Goal: Information Seeking & Learning: Learn about a topic

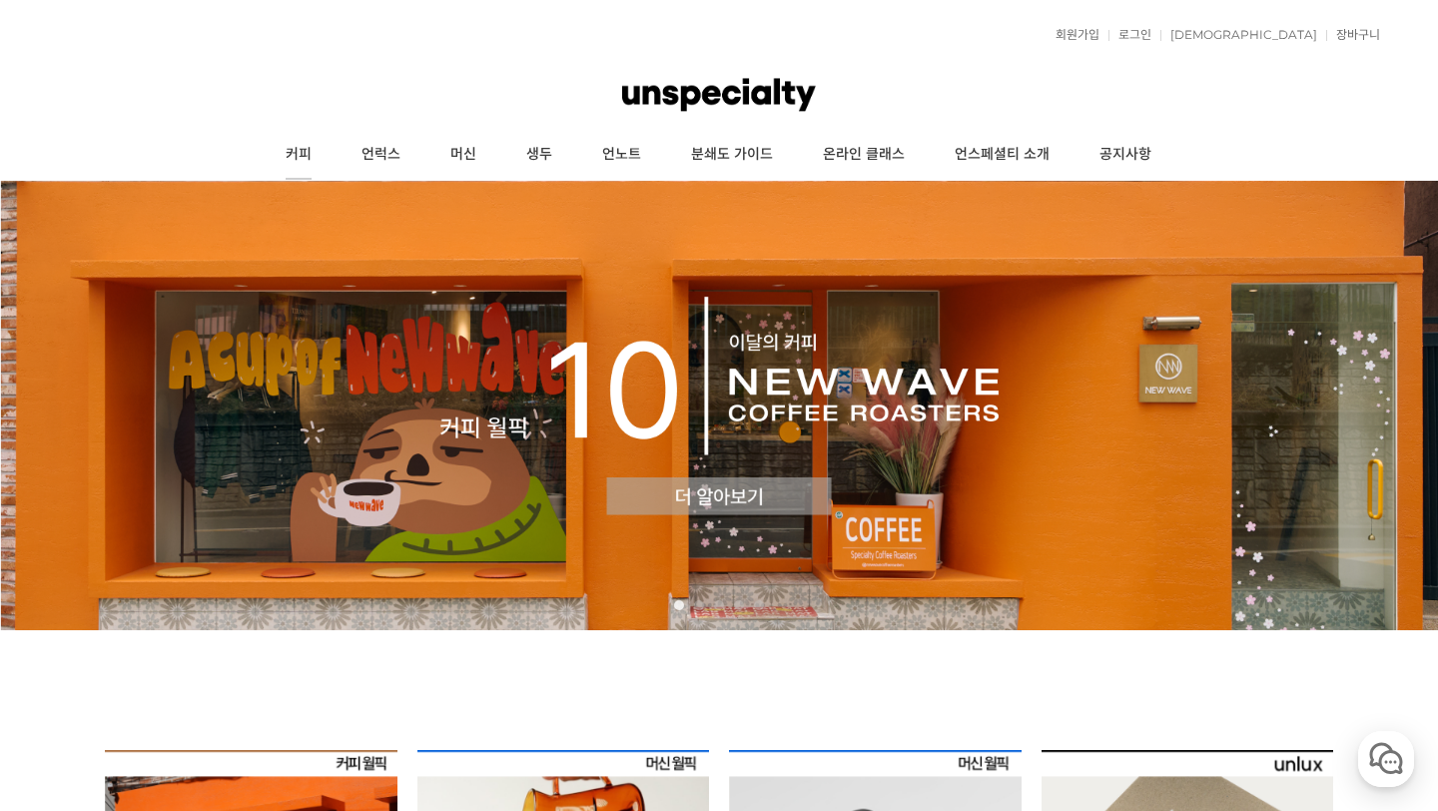
click at [291, 153] on link "커피" at bounding box center [299, 155] width 76 height 50
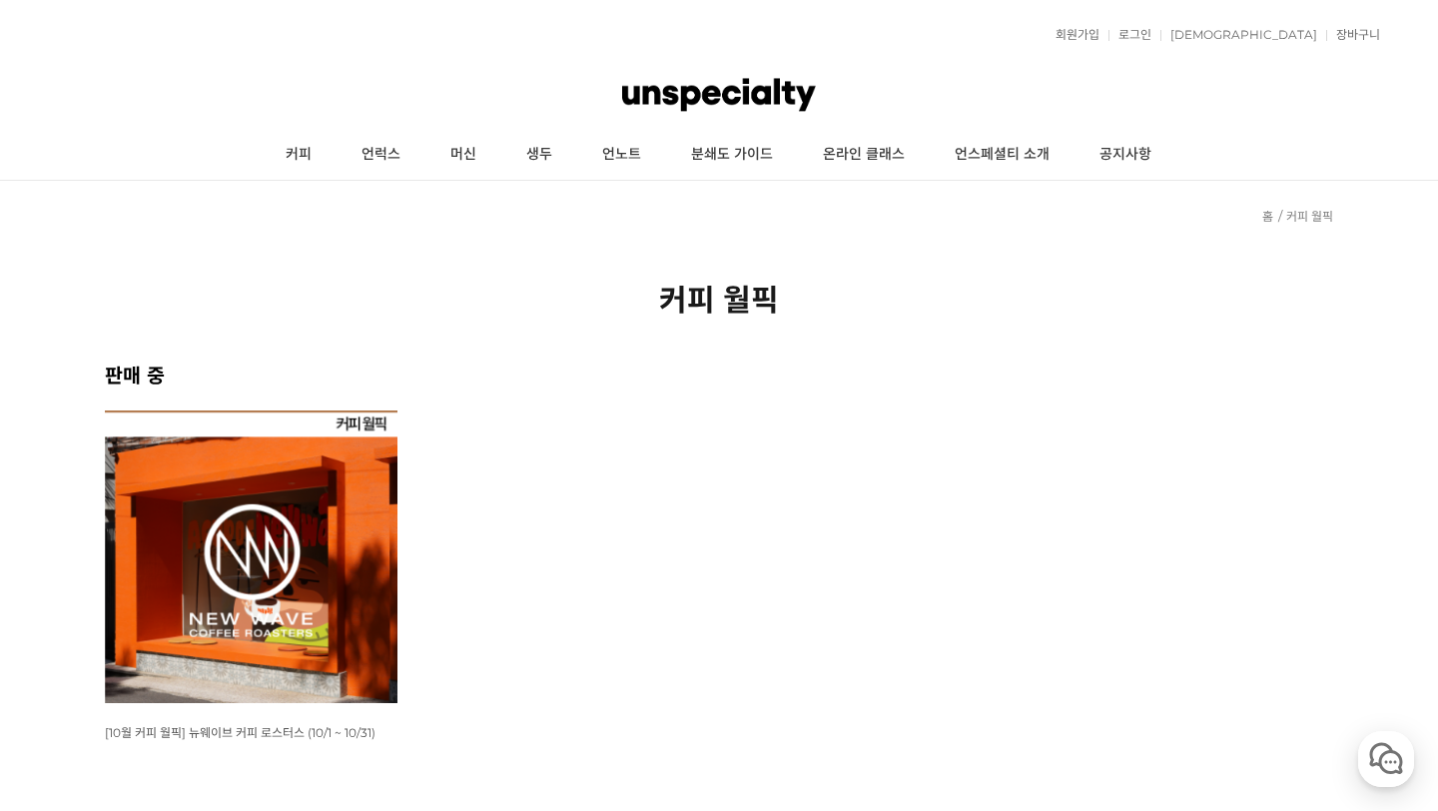
click at [385, 574] on img at bounding box center [251, 556] width 293 height 293
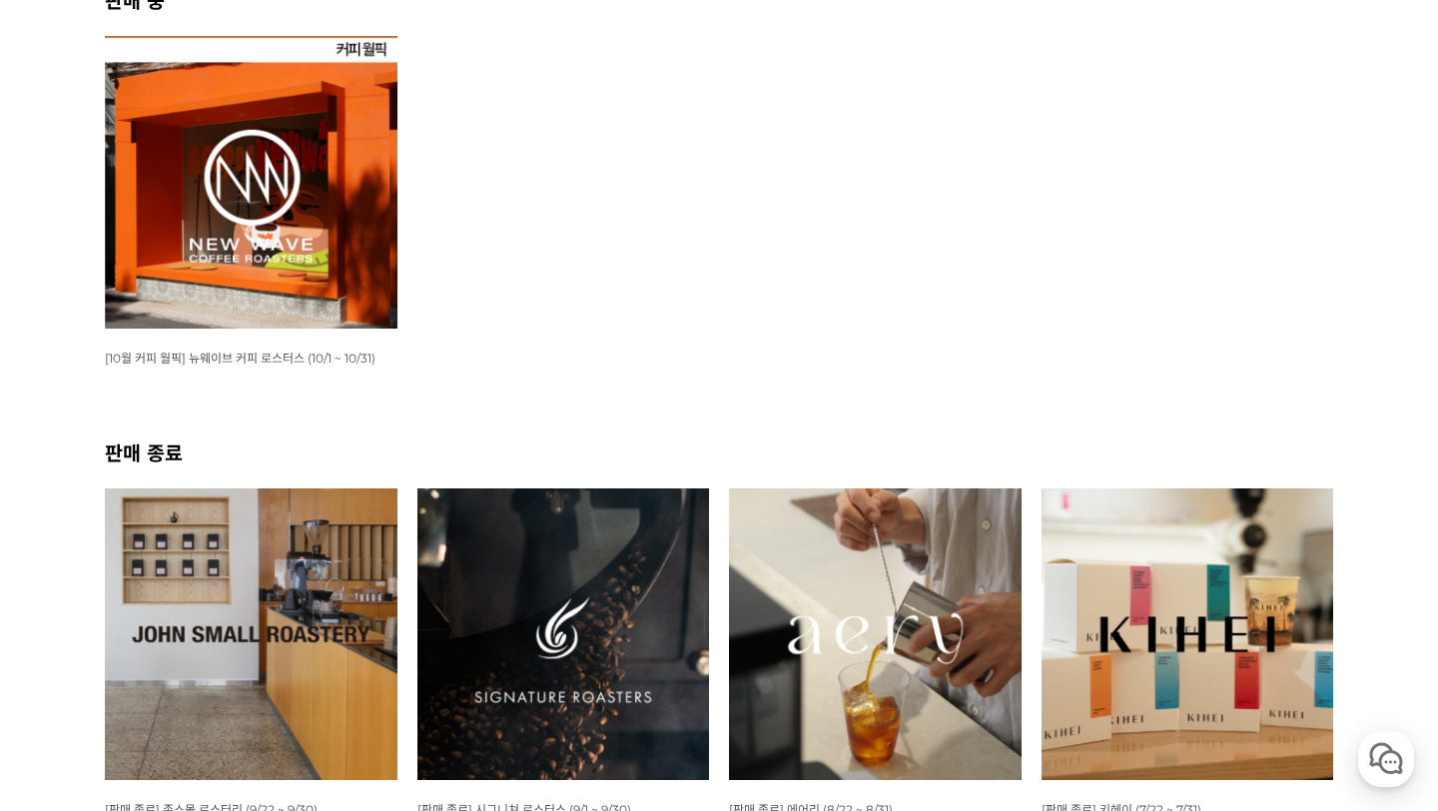
scroll to position [377, 0]
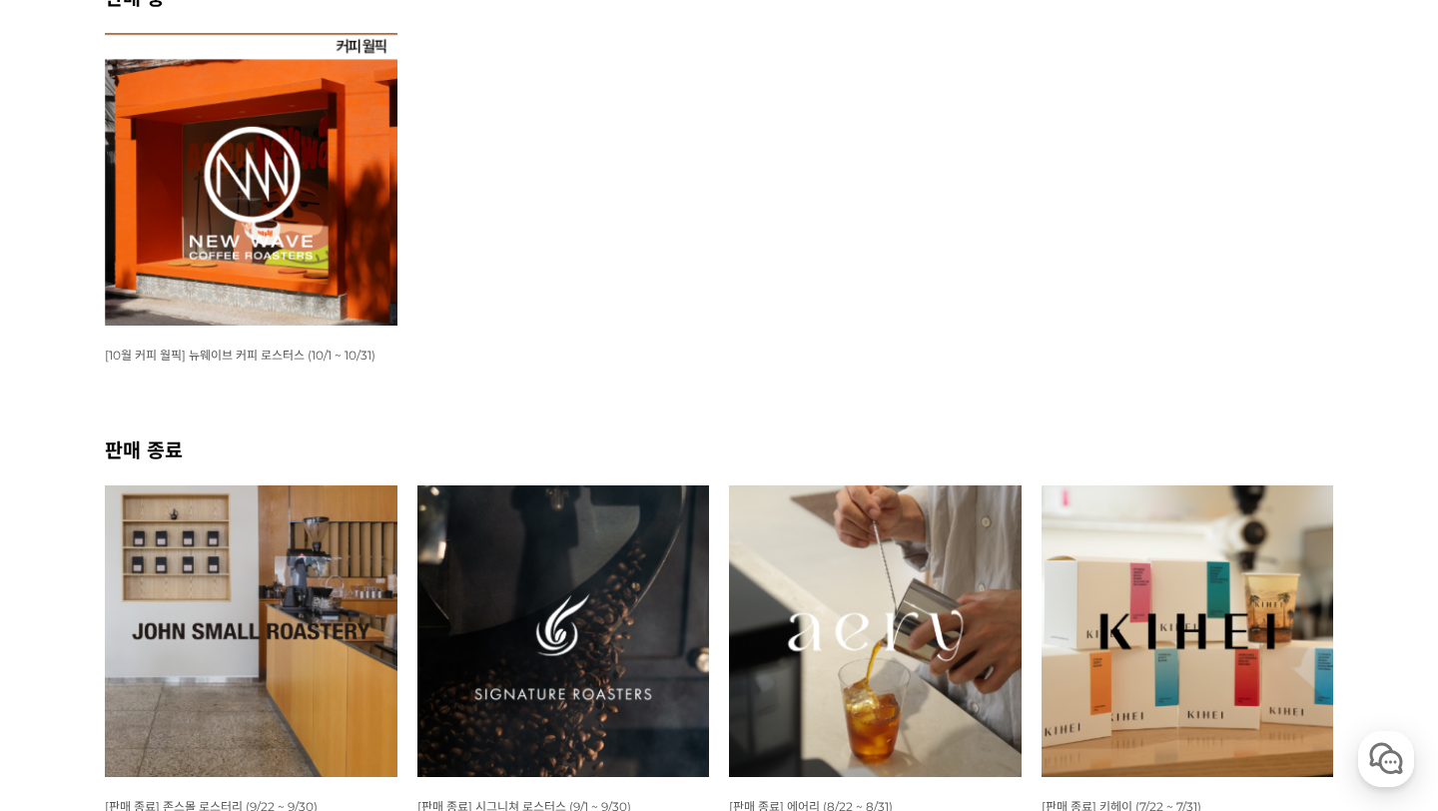
click at [542, 599] on img at bounding box center [563, 631] width 293 height 293
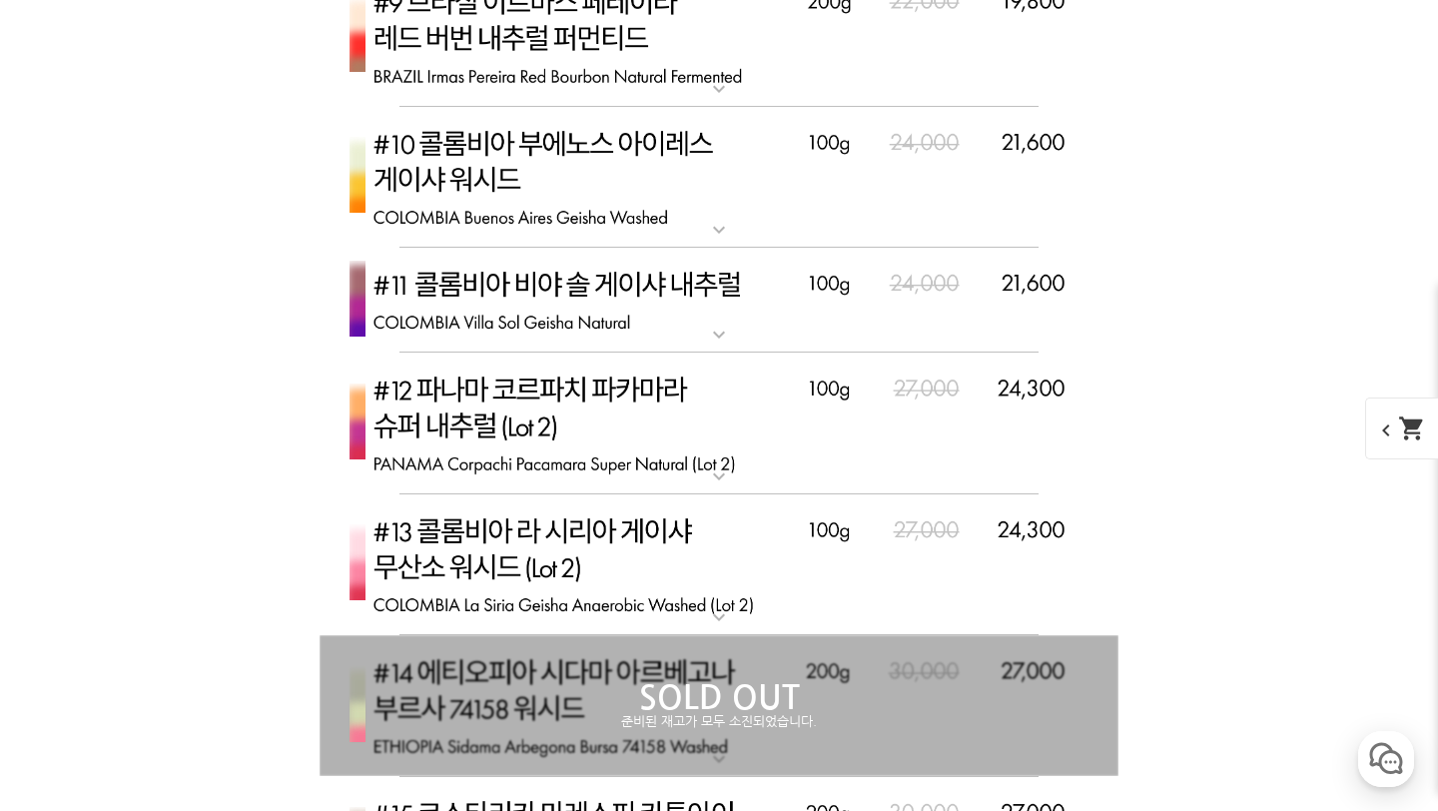
scroll to position [7986, 0]
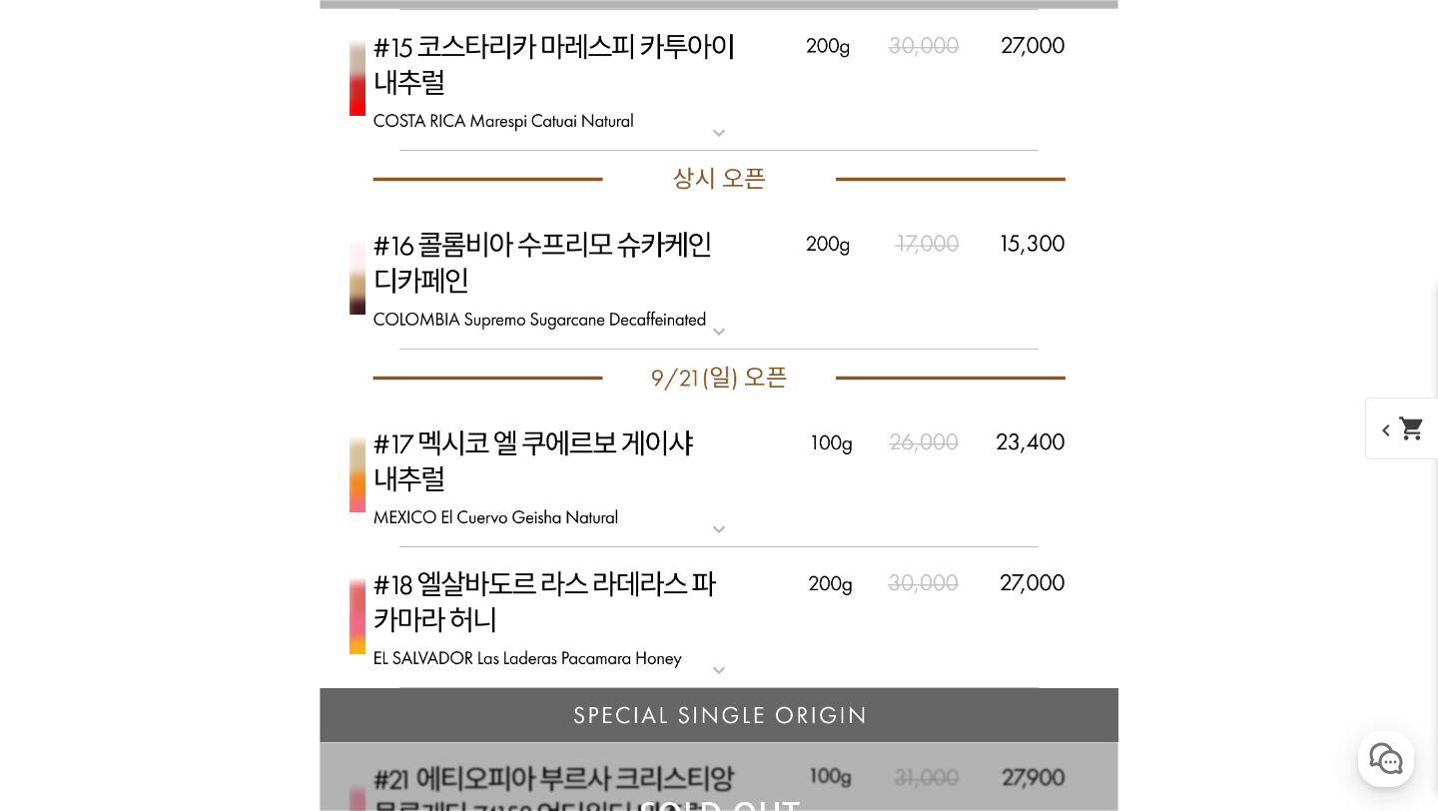
click at [542, 599] on img at bounding box center [719, 618] width 799 height 142
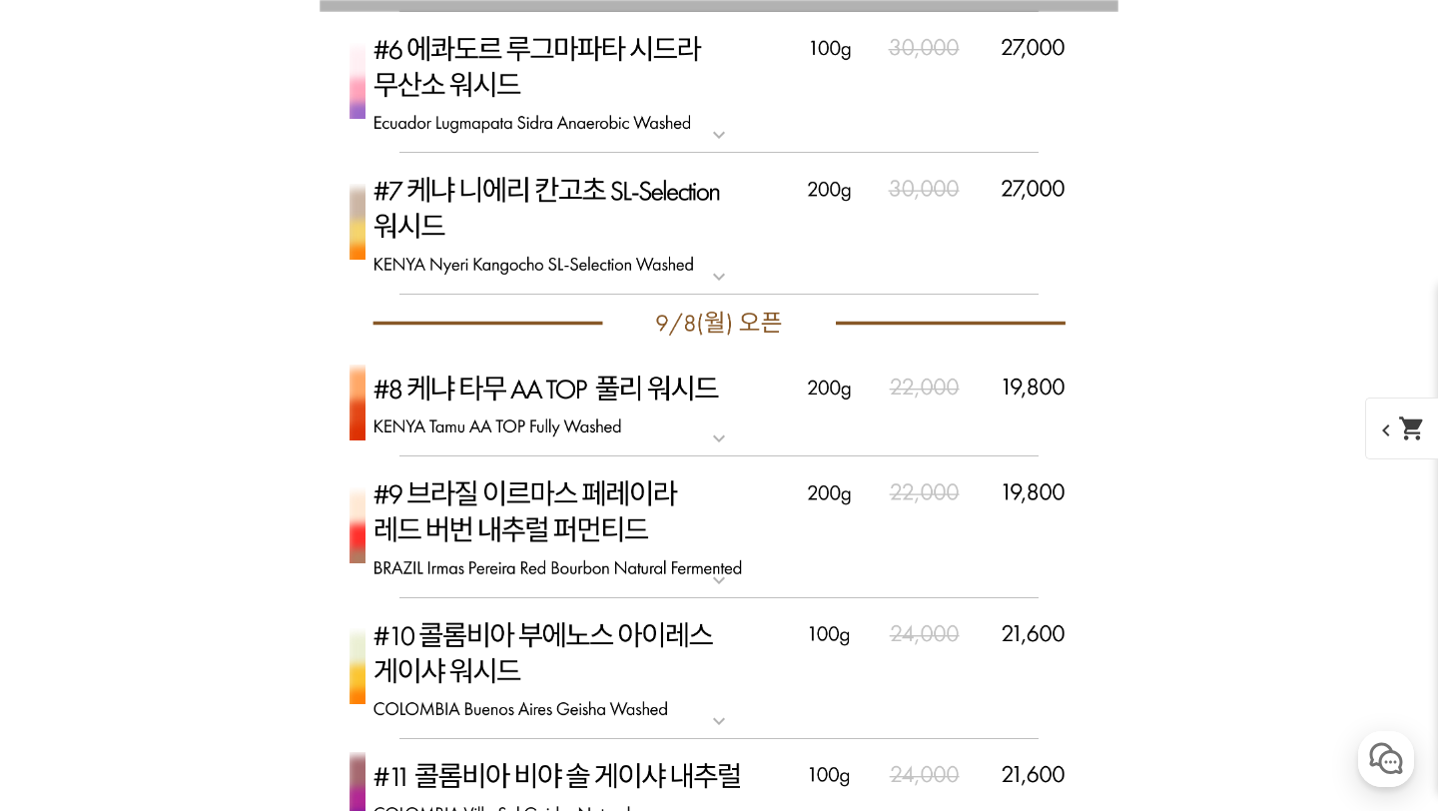
scroll to position [6673, 0]
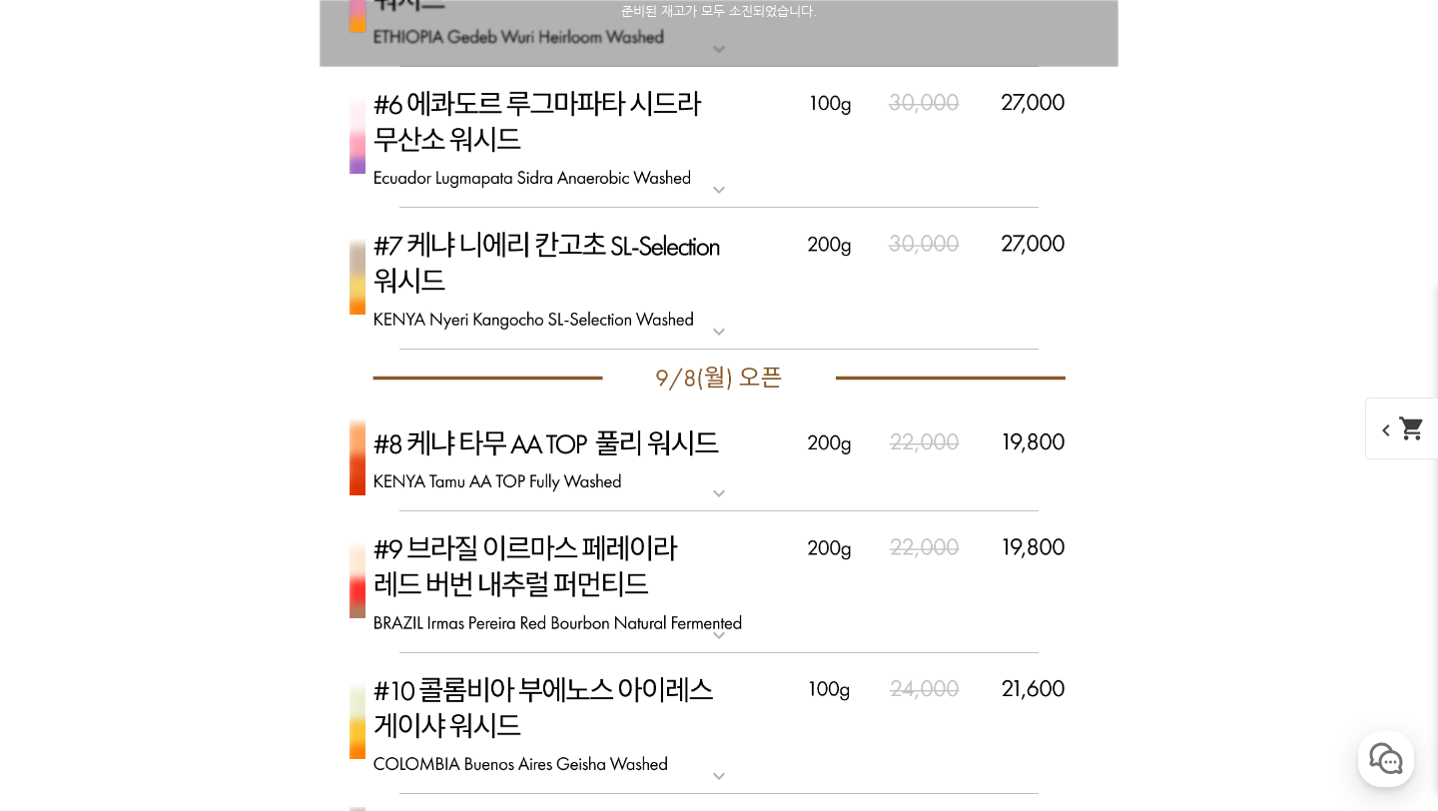
click at [591, 274] on img at bounding box center [719, 279] width 799 height 142
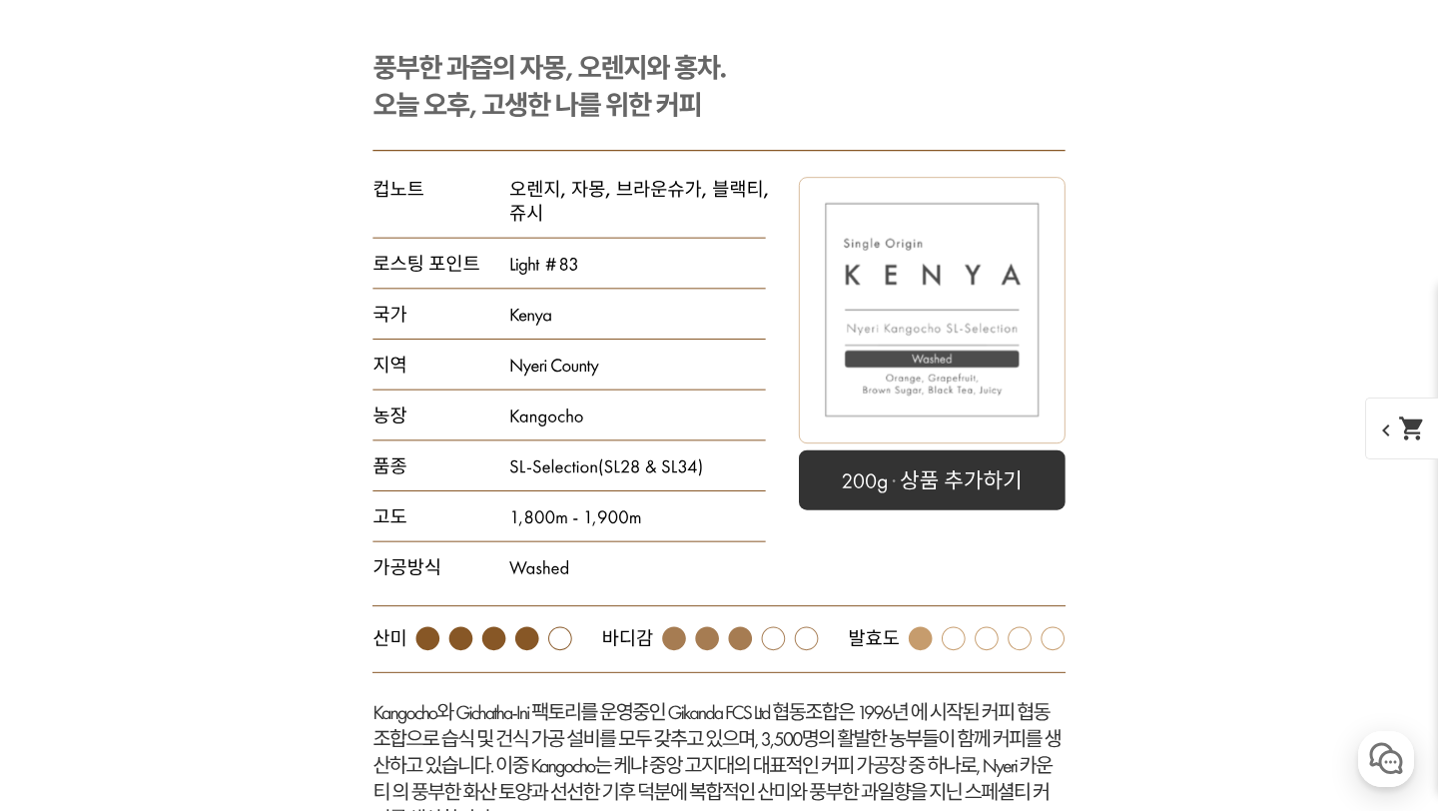
scroll to position [7501, 0]
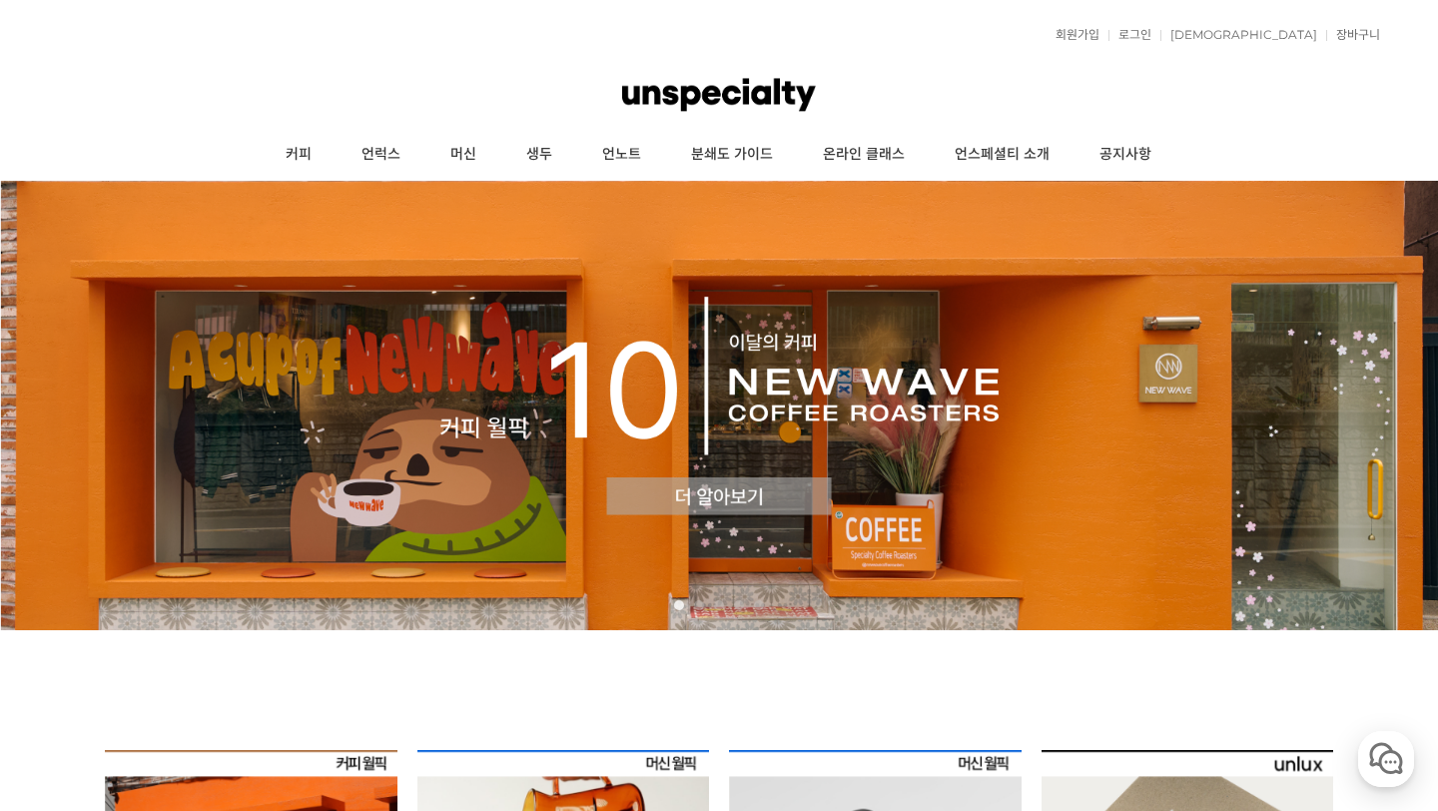
click at [363, 408] on img at bounding box center [719, 405] width 1438 height 449
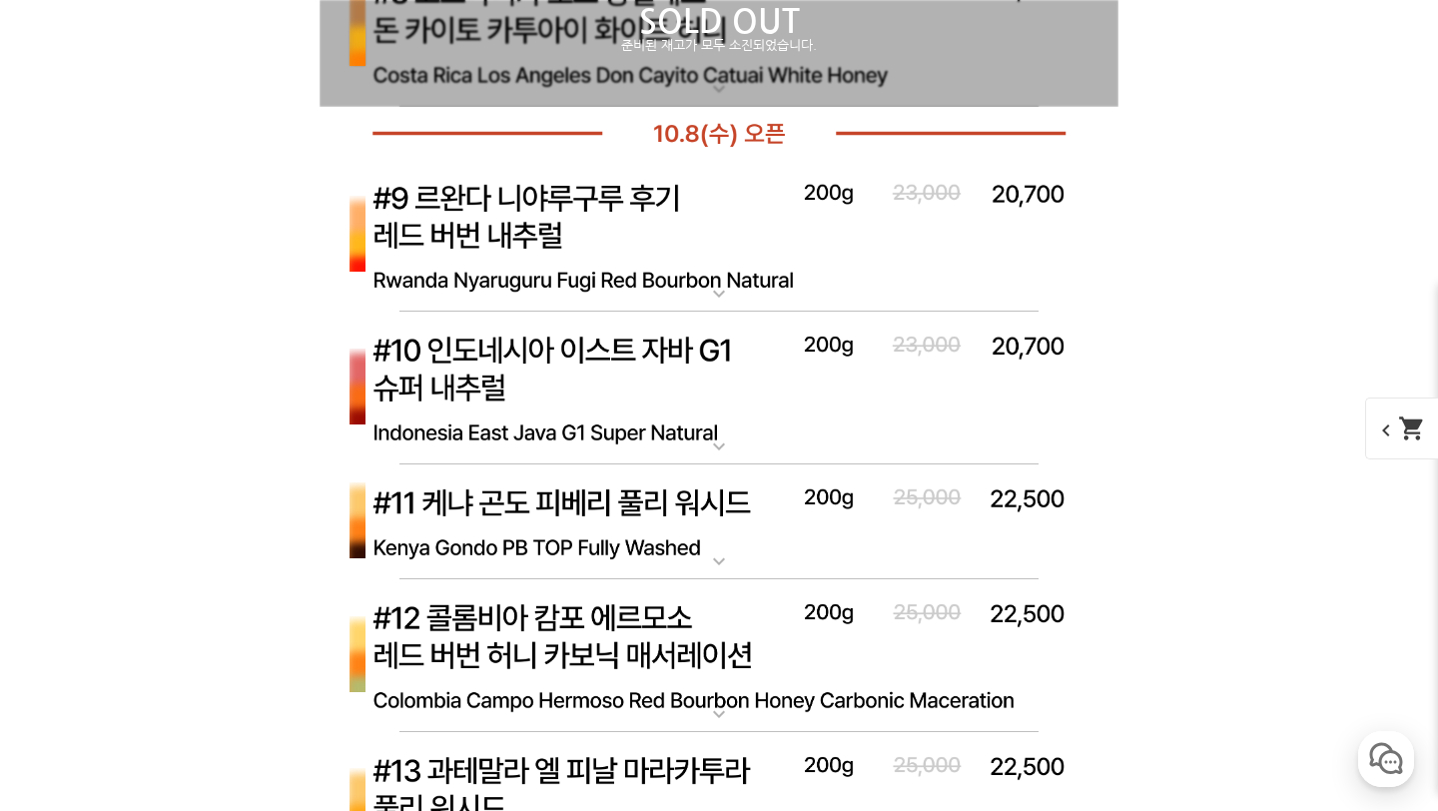
scroll to position [8013, 0]
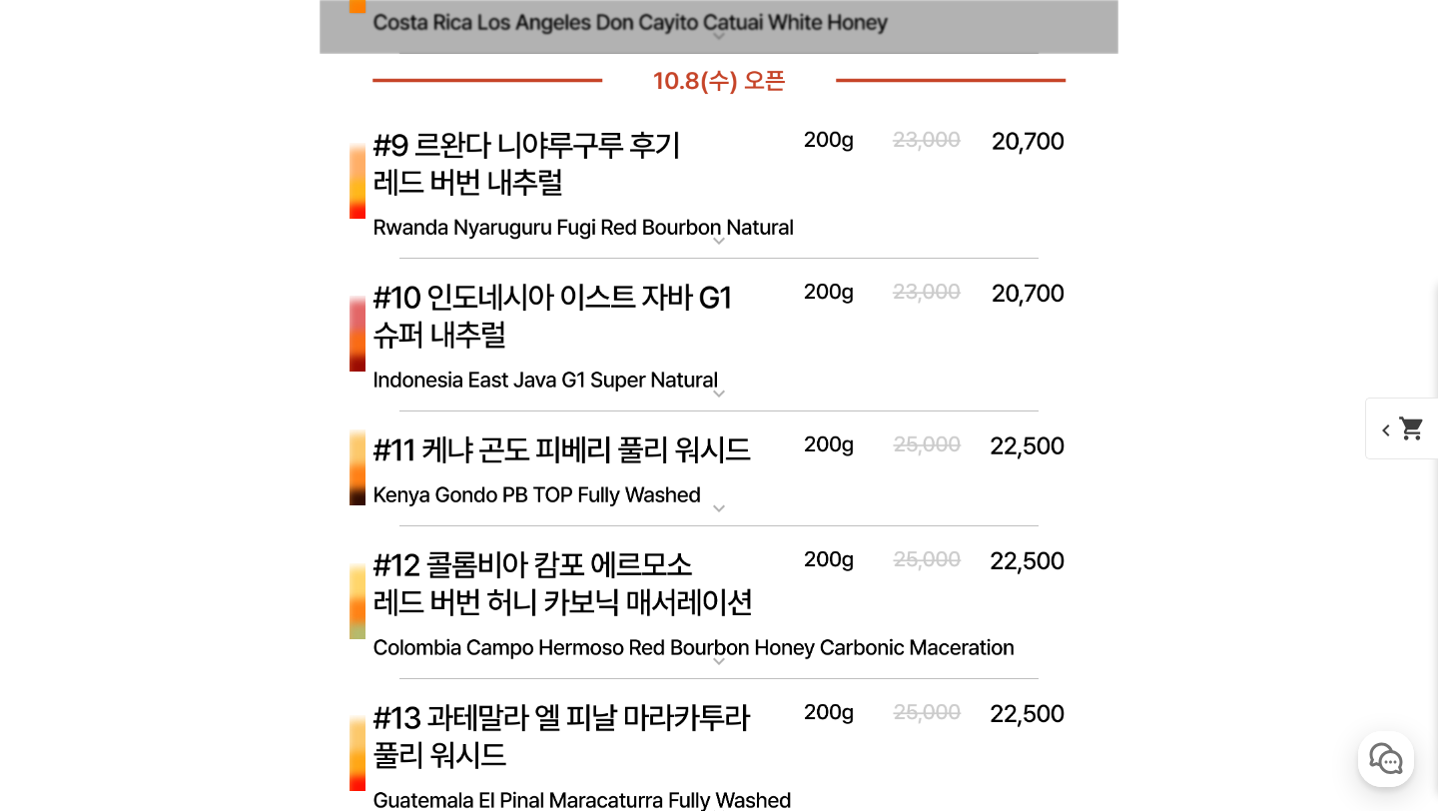
click at [433, 365] on img at bounding box center [719, 336] width 799 height 154
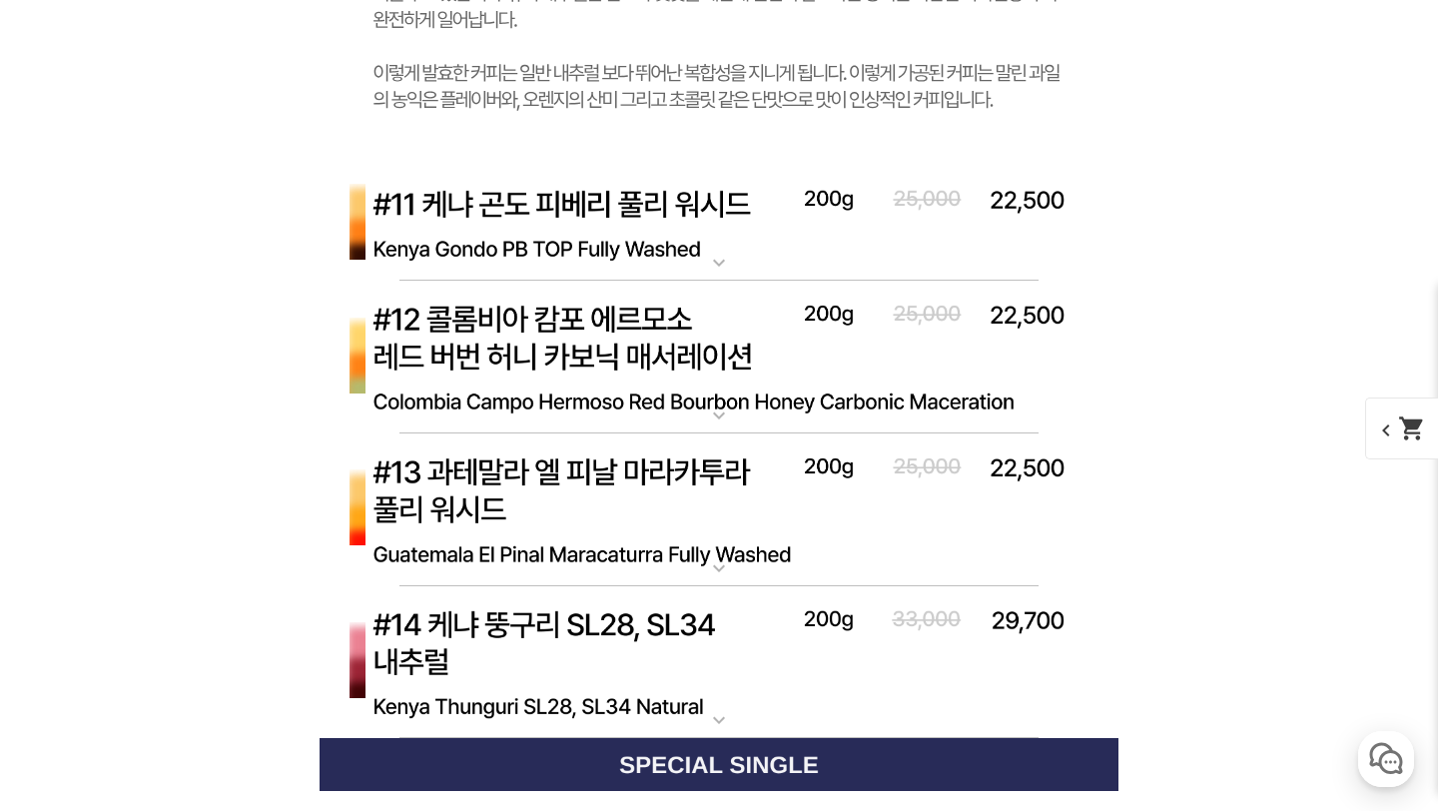
scroll to position [9240, 0]
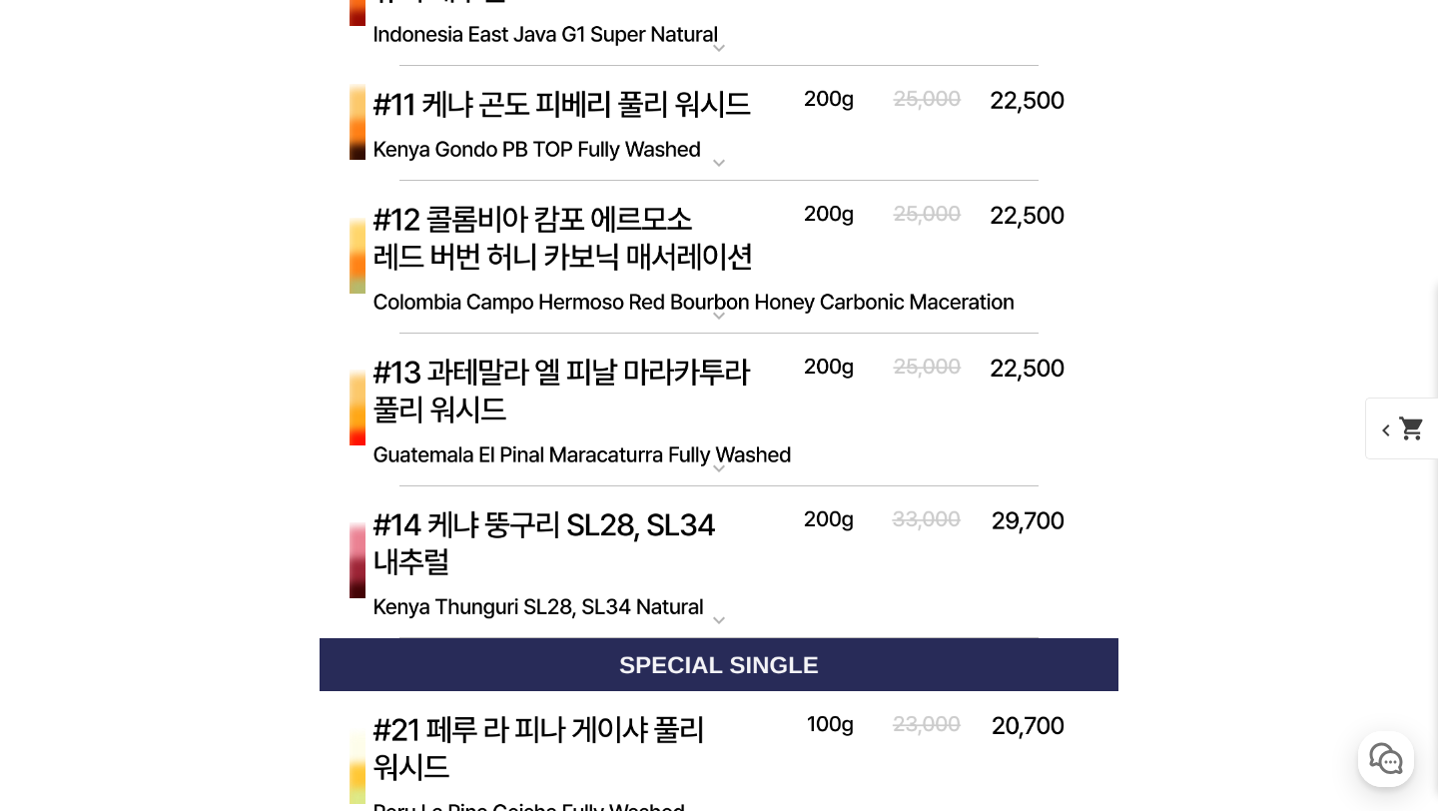
scroll to position [8206, 0]
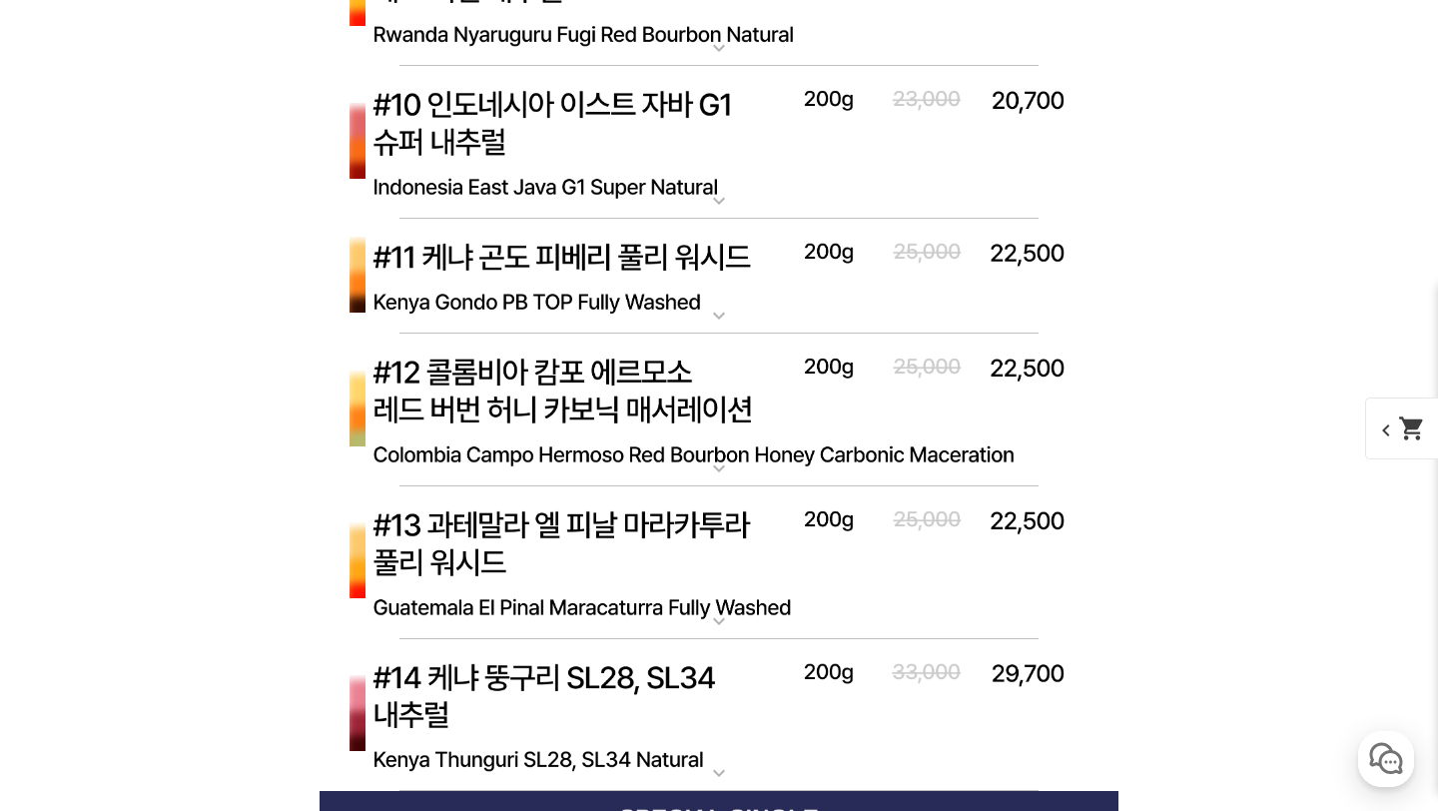
click at [535, 275] on img at bounding box center [719, 277] width 799 height 116
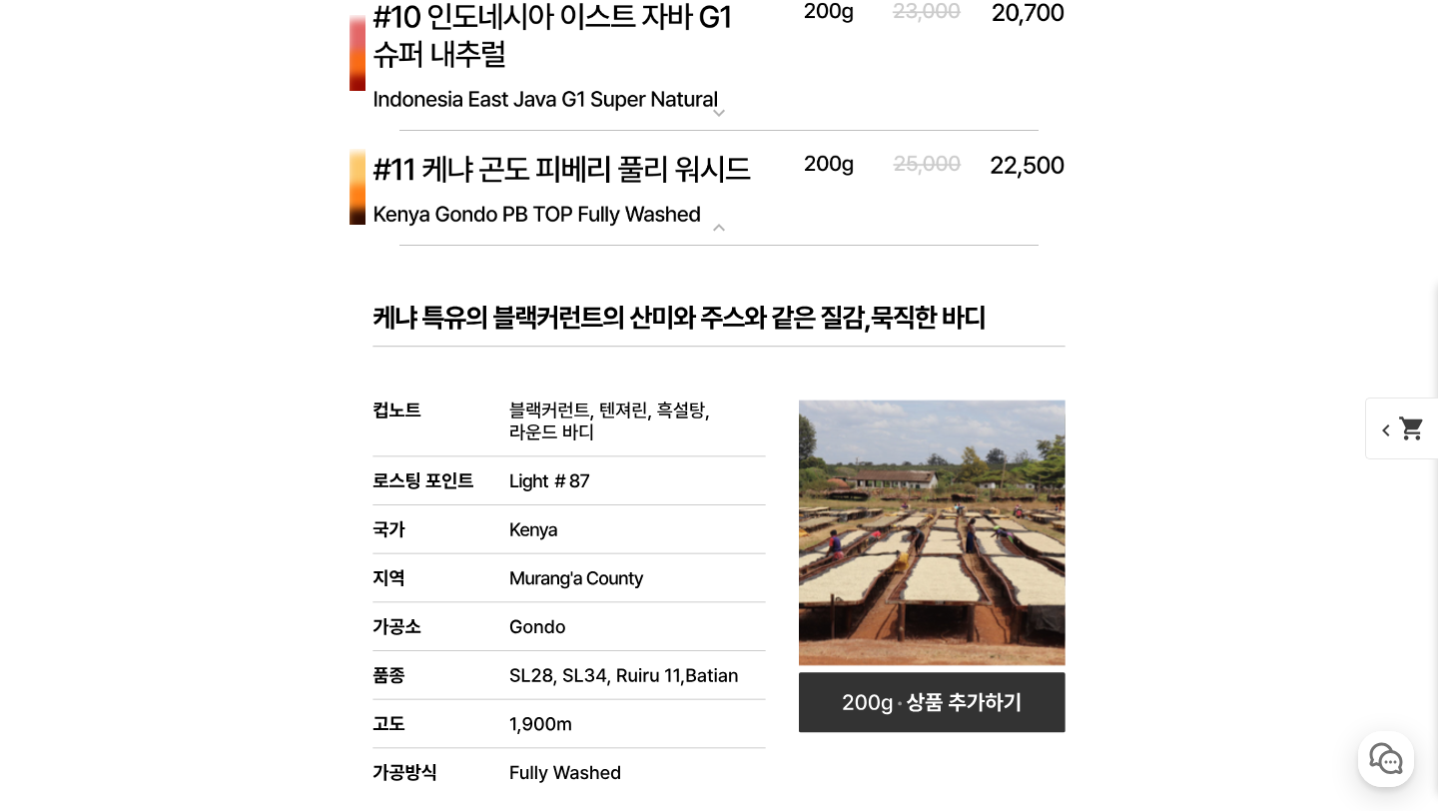
scroll to position [8293, 0]
click at [542, 190] on img at bounding box center [719, 190] width 799 height 116
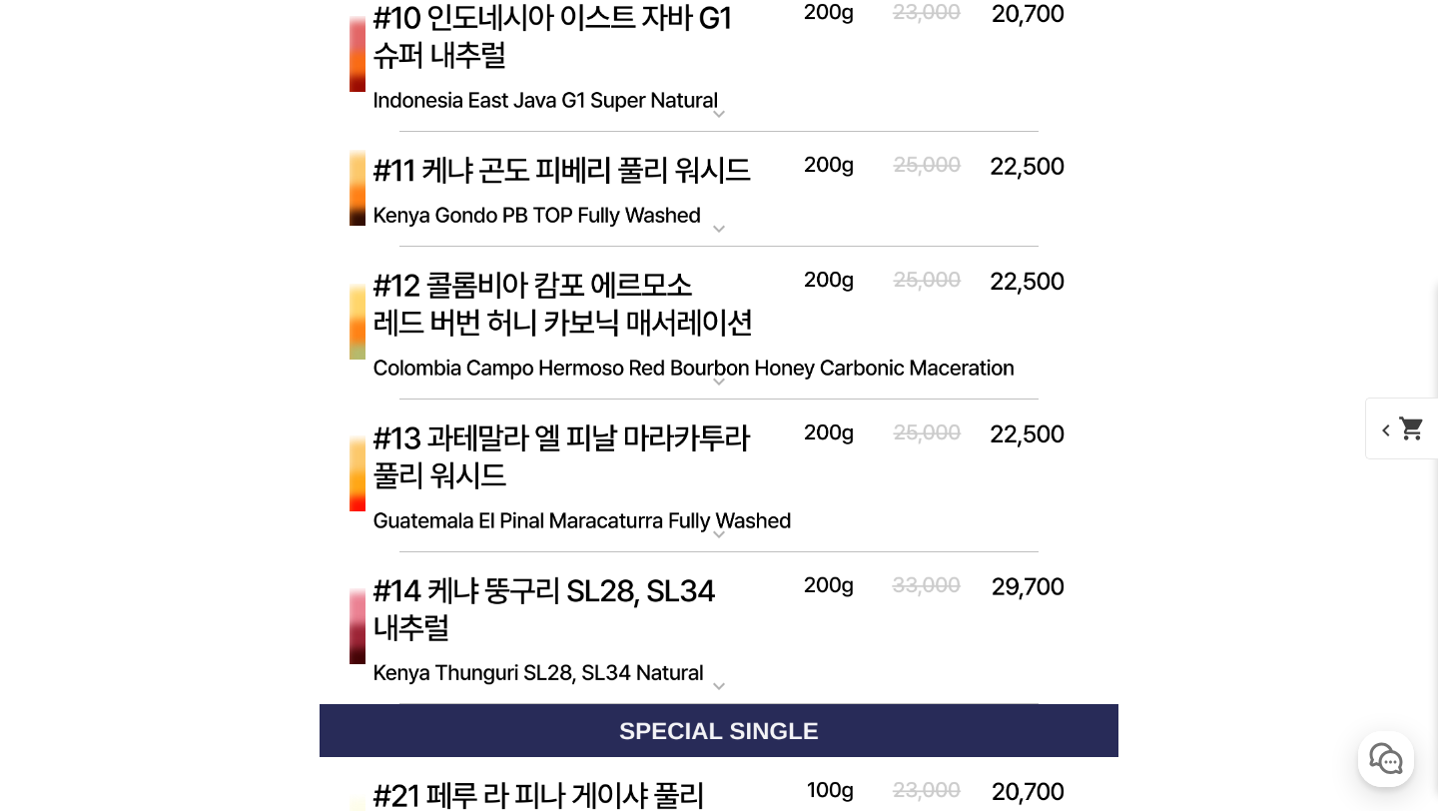
click at [564, 311] on img at bounding box center [719, 324] width 799 height 154
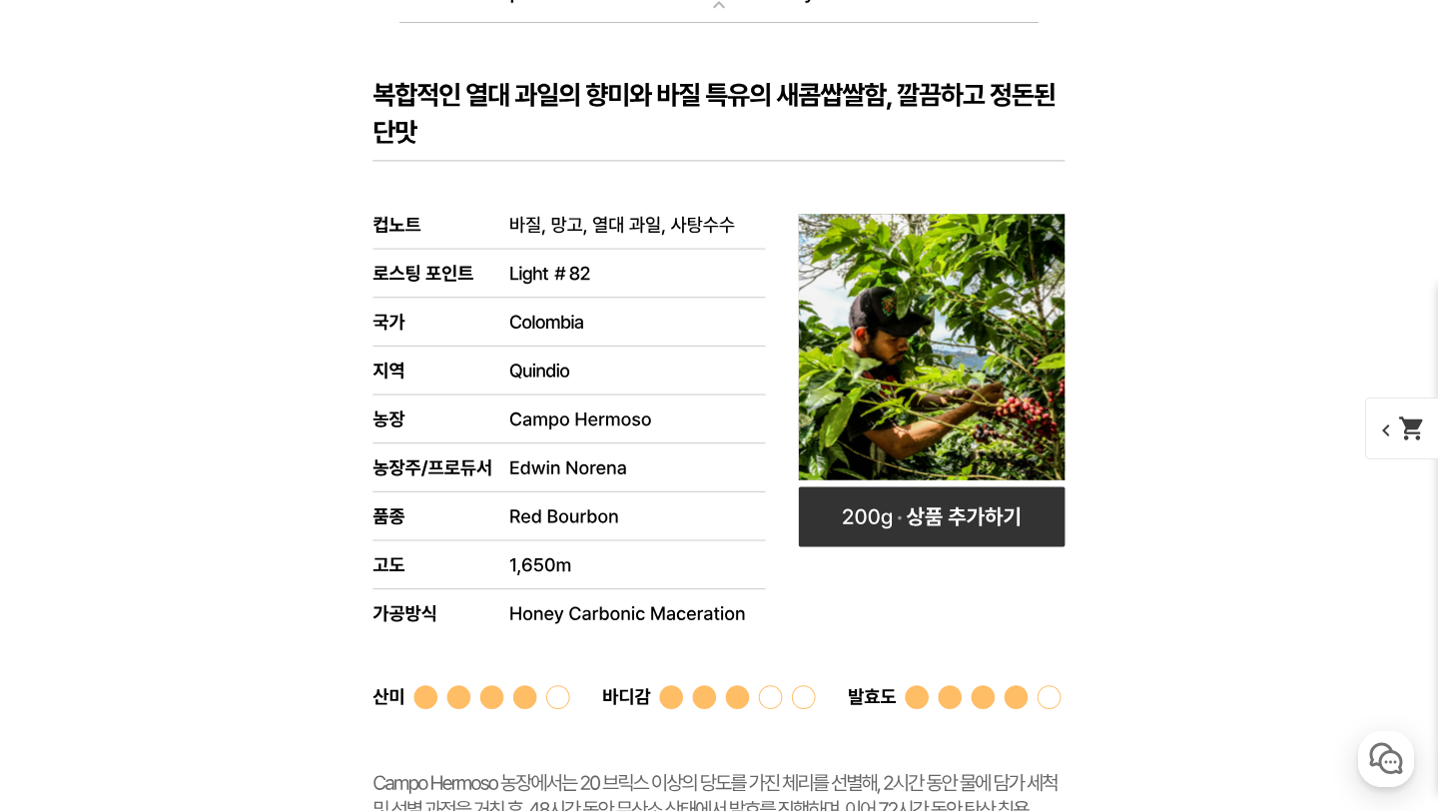
scroll to position [8744, 0]
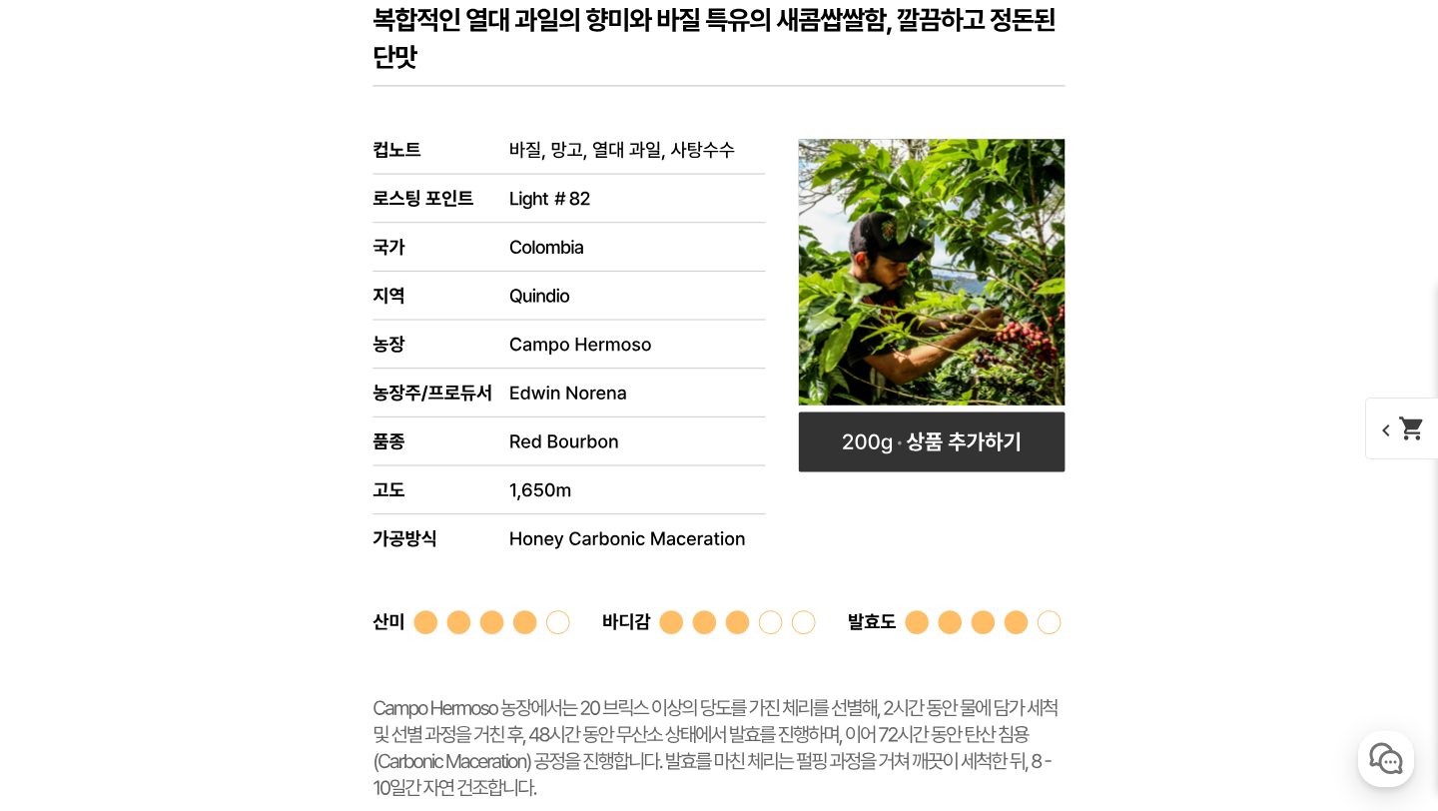
click at [564, 311] on rect at bounding box center [719, 441] width 799 height 986
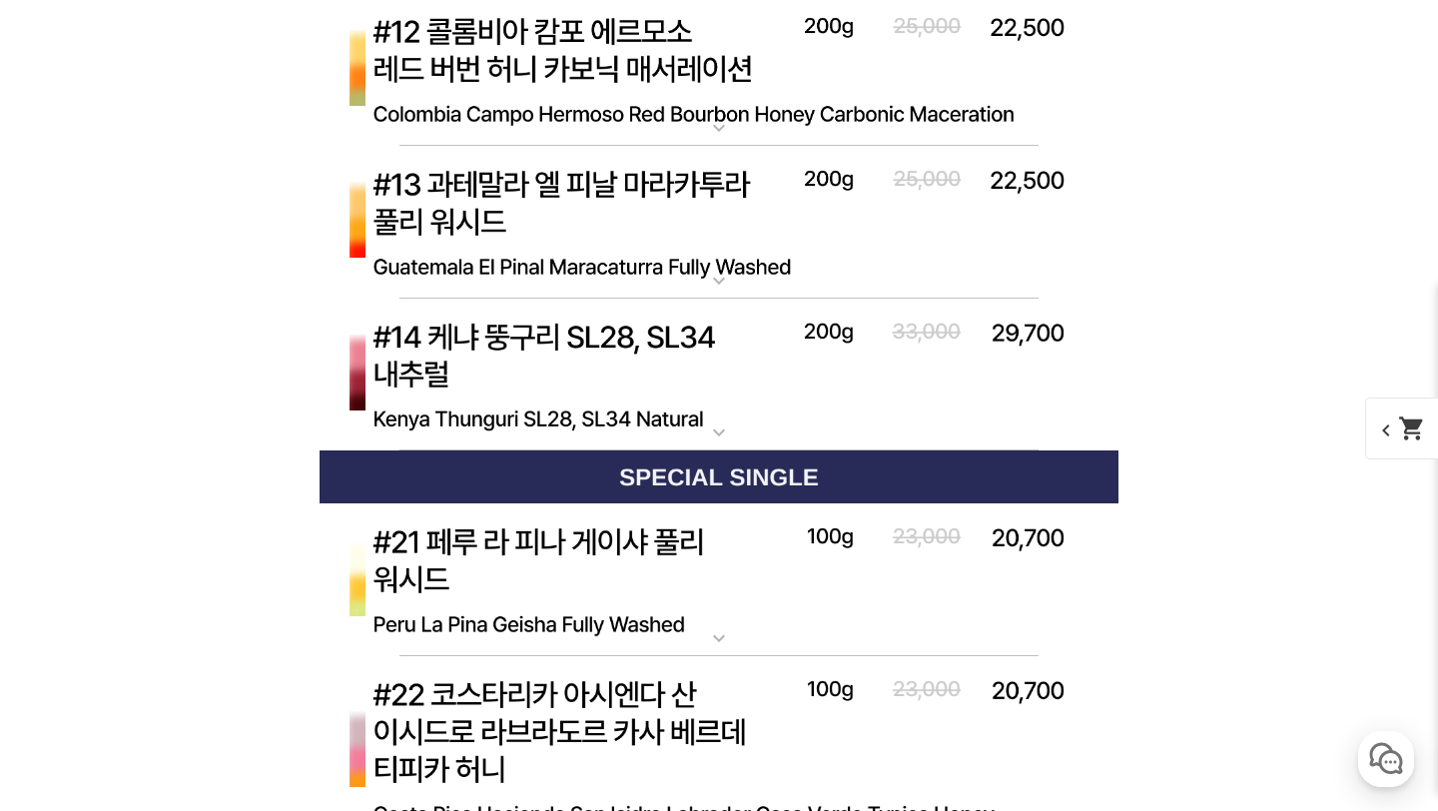
scroll to position [8504, 0]
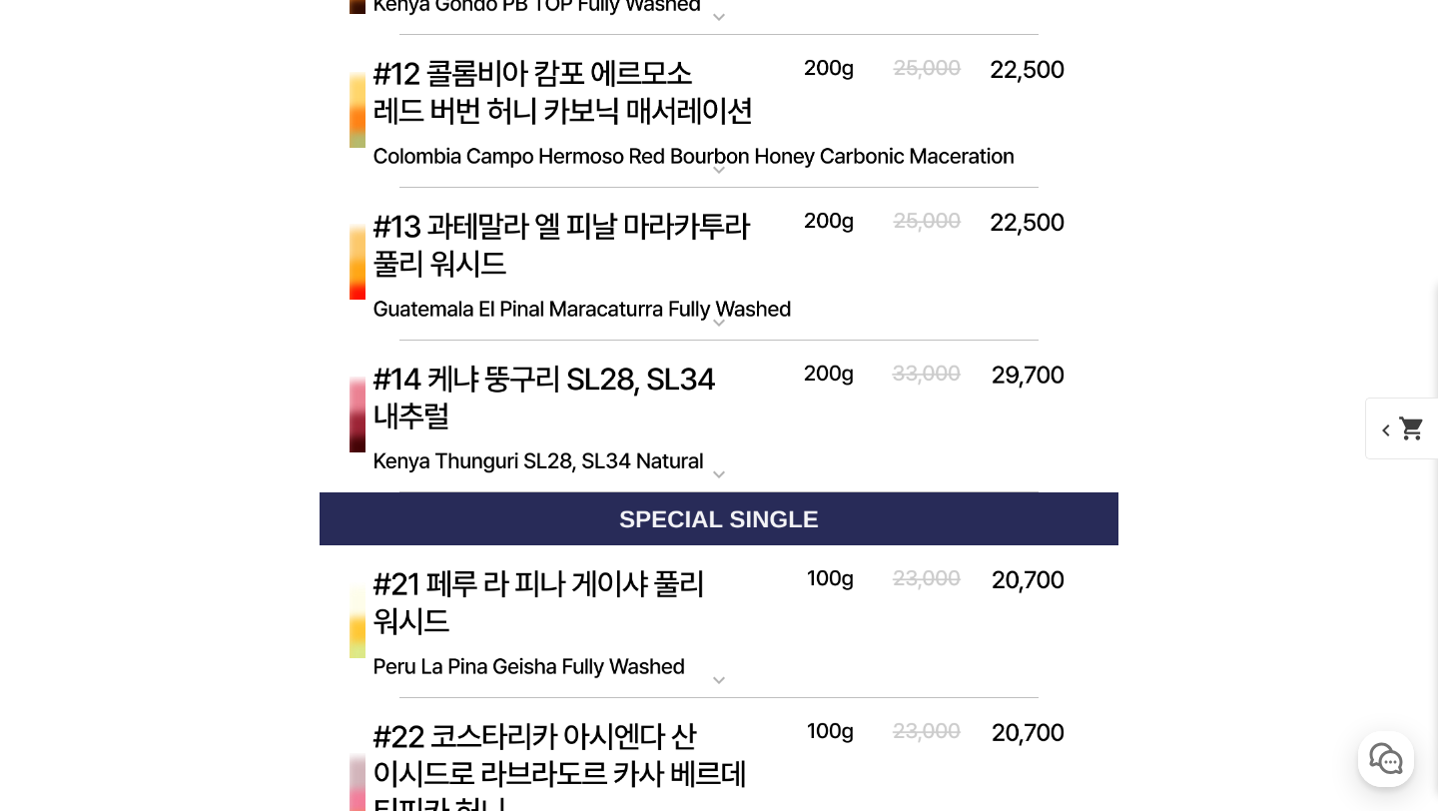
click at [576, 242] on img at bounding box center [719, 265] width 799 height 154
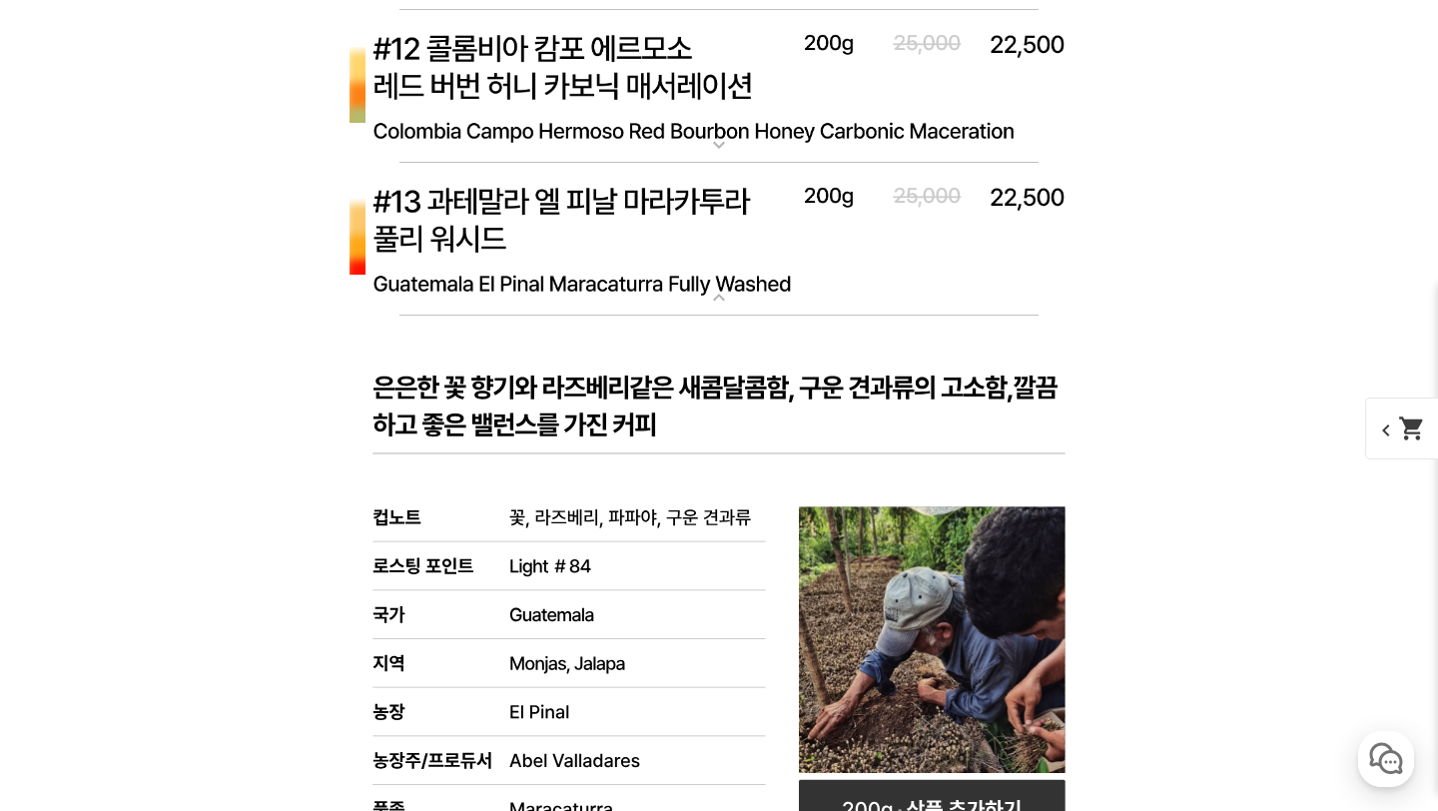
scroll to position [8530, 0]
click at [600, 241] on img at bounding box center [719, 239] width 799 height 154
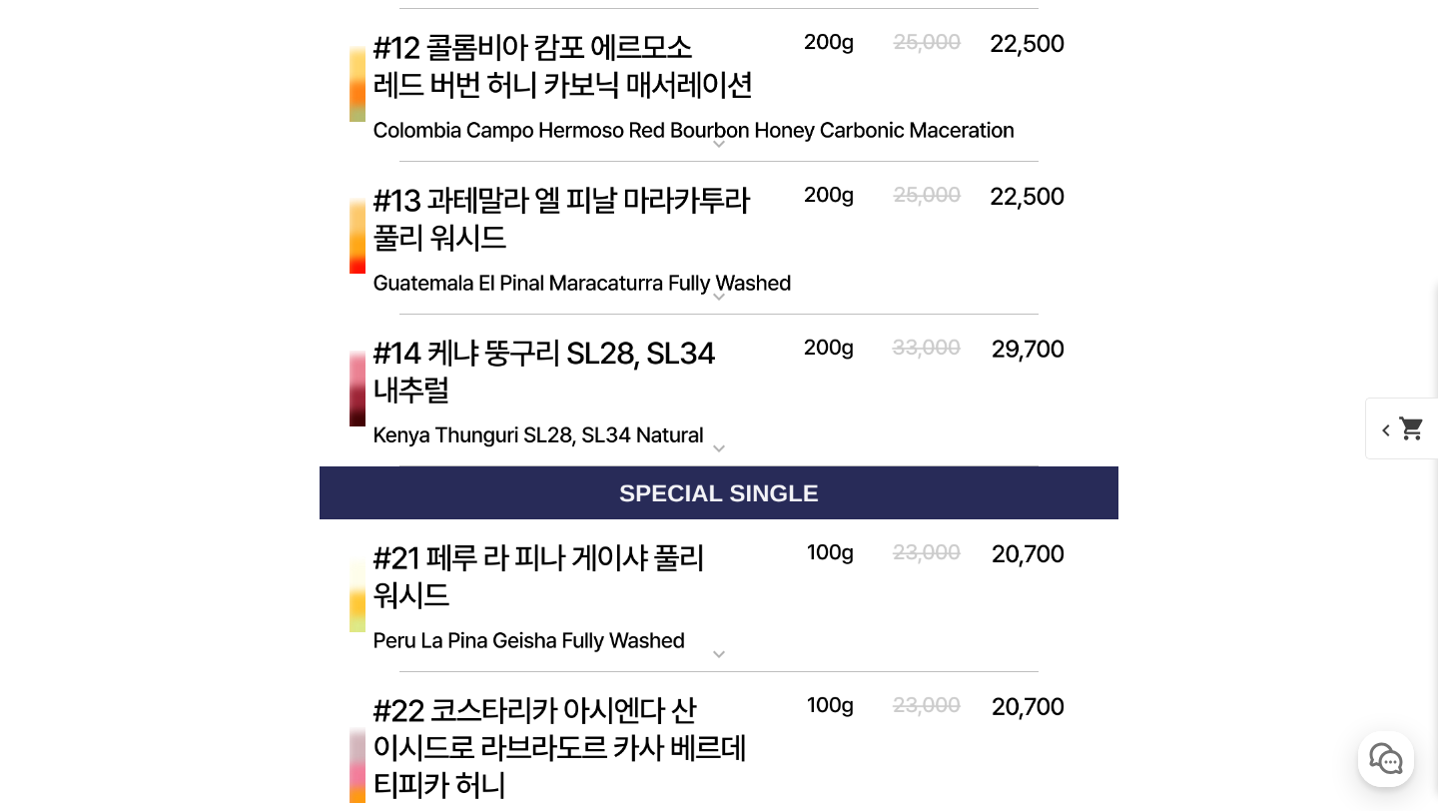
click at [587, 73] on img at bounding box center [719, 86] width 799 height 154
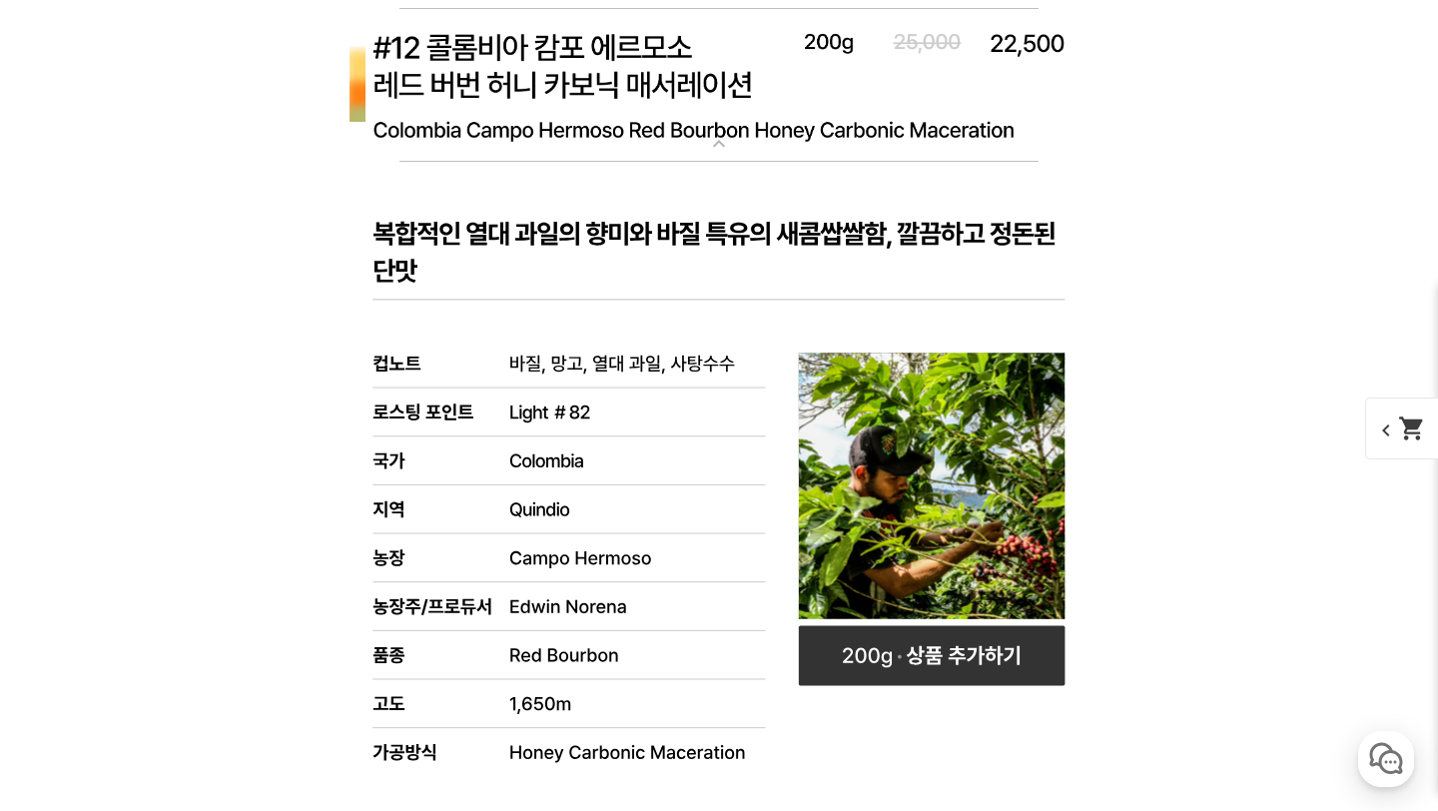
scroll to position [8836, 0]
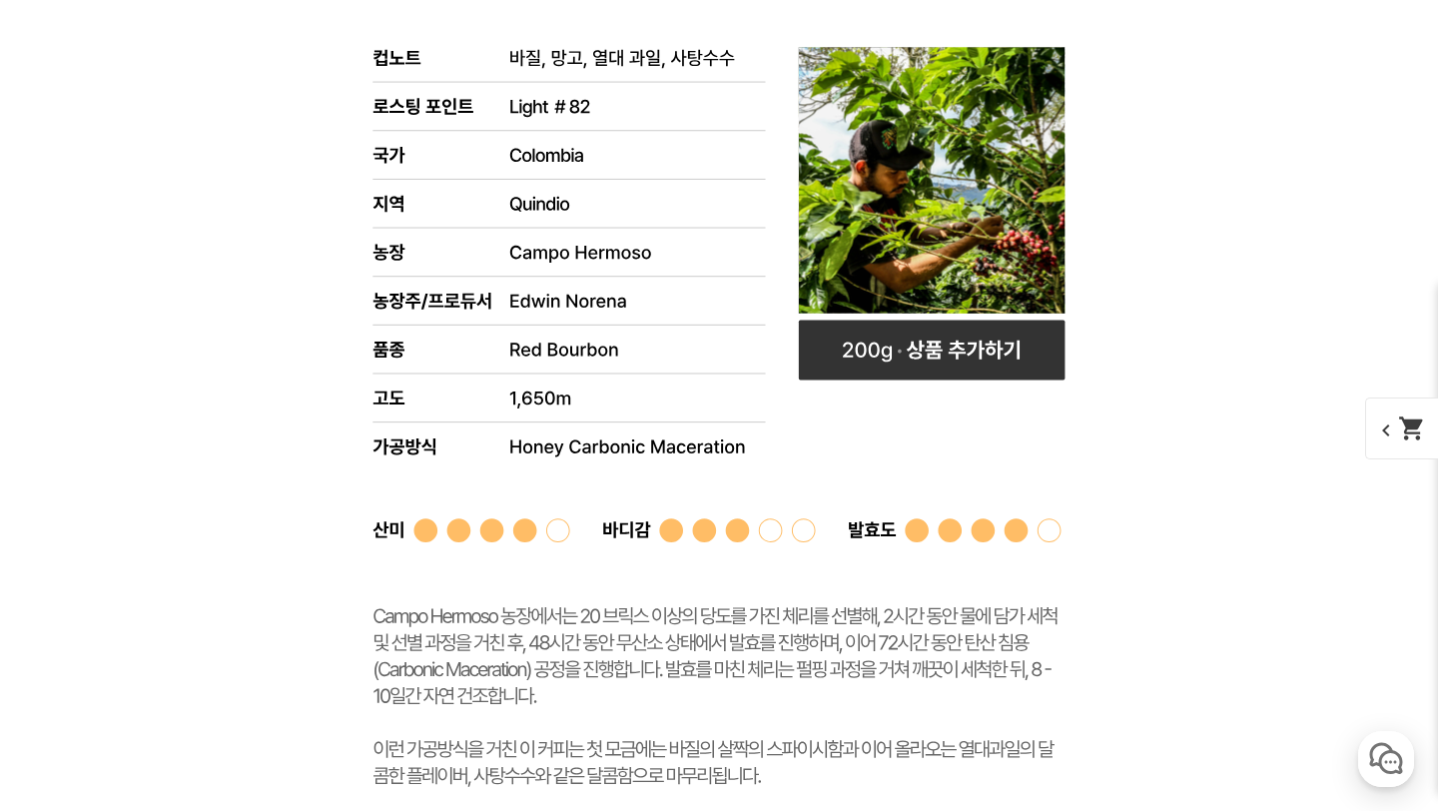
click at [634, 433] on rect at bounding box center [719, 349] width 799 height 986
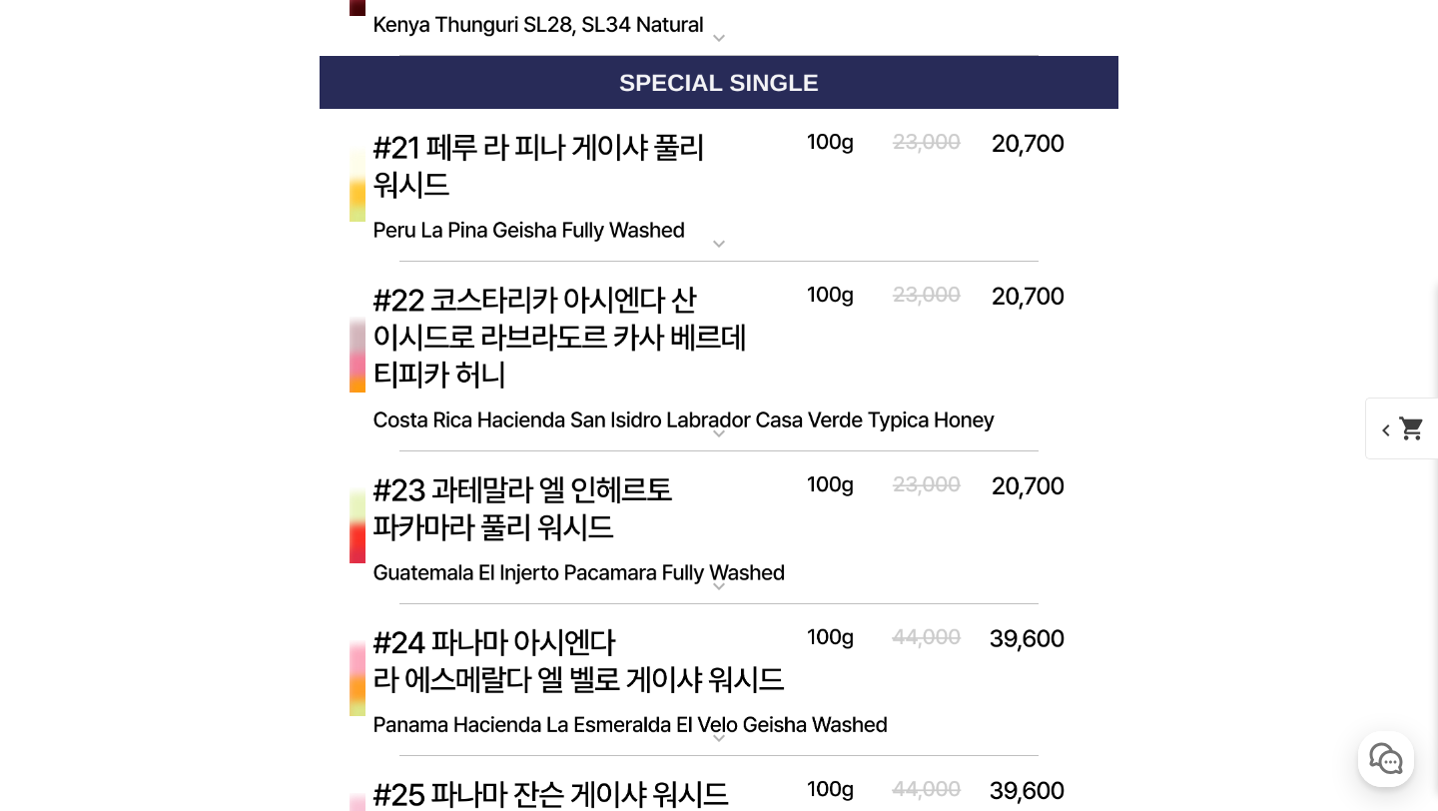
scroll to position [8963, 0]
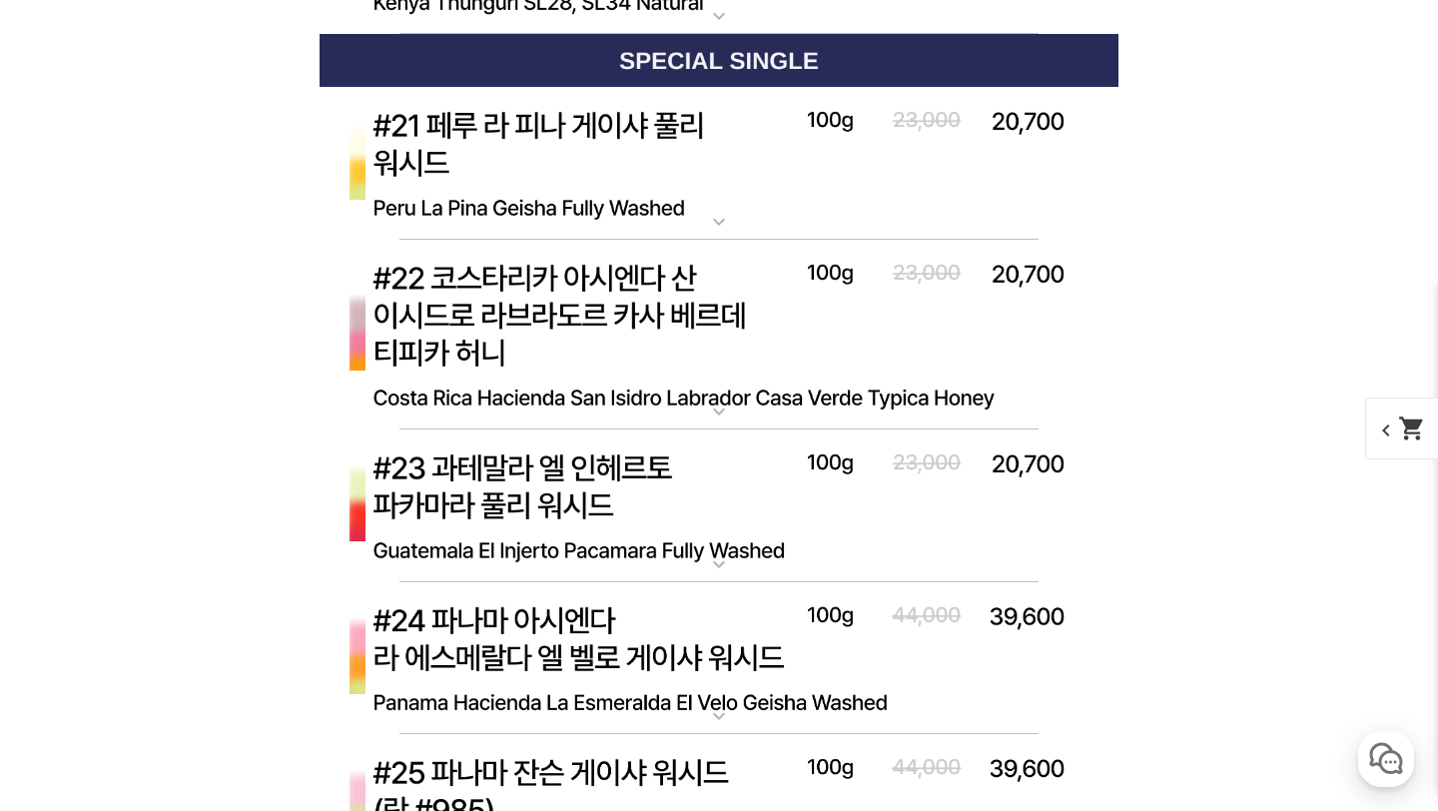
click at [639, 147] on img at bounding box center [719, 164] width 799 height 154
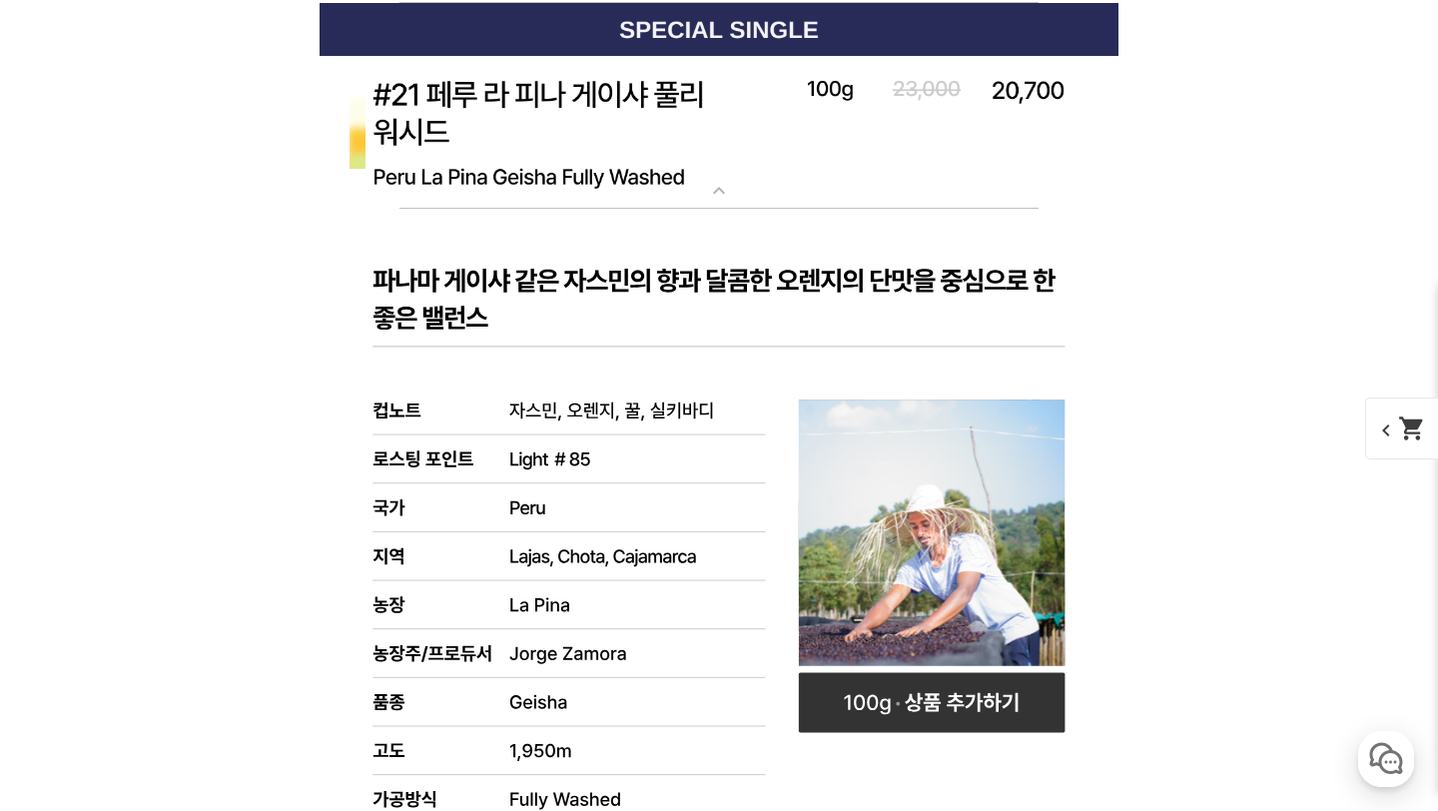
scroll to position [8990, 0]
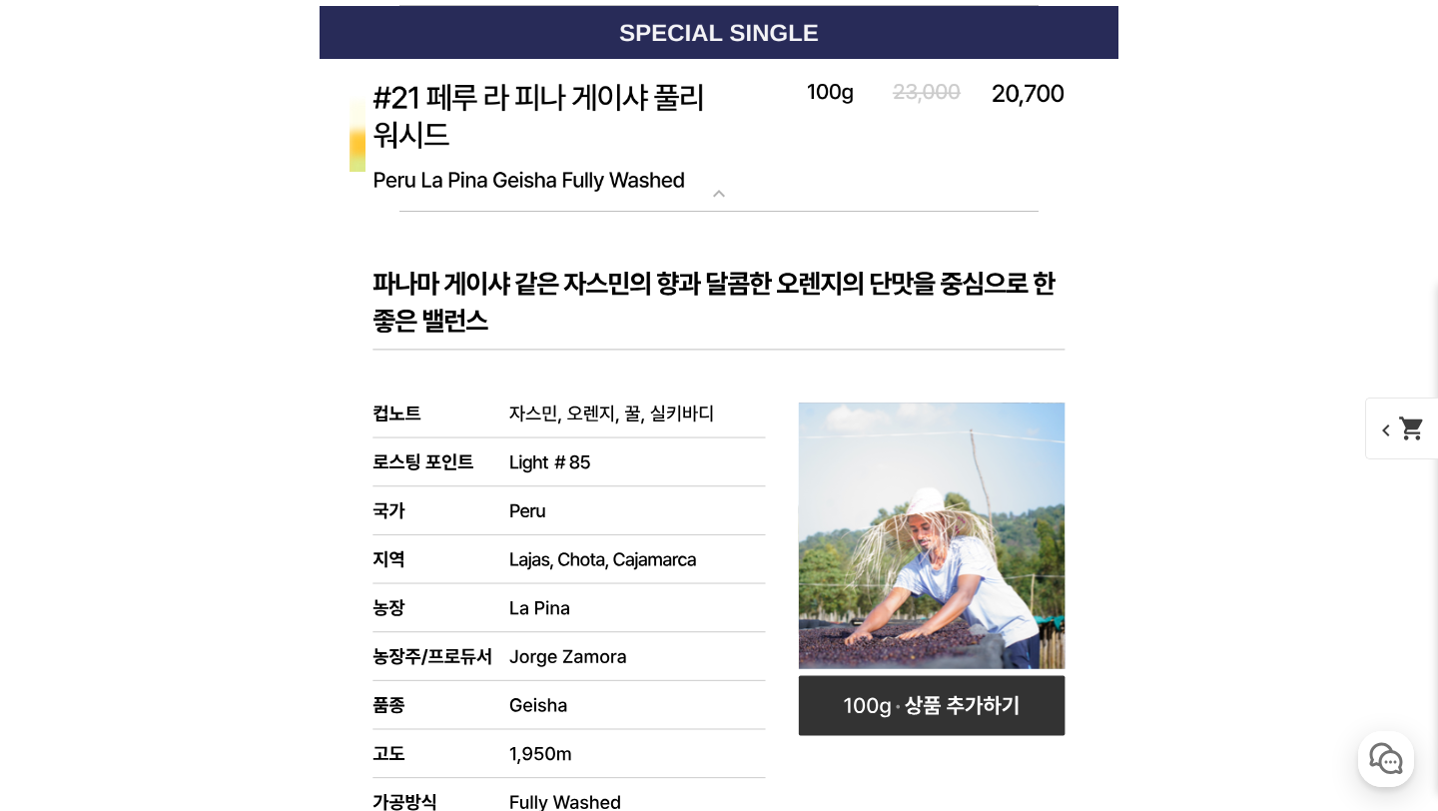
click at [658, 171] on img at bounding box center [719, 136] width 799 height 154
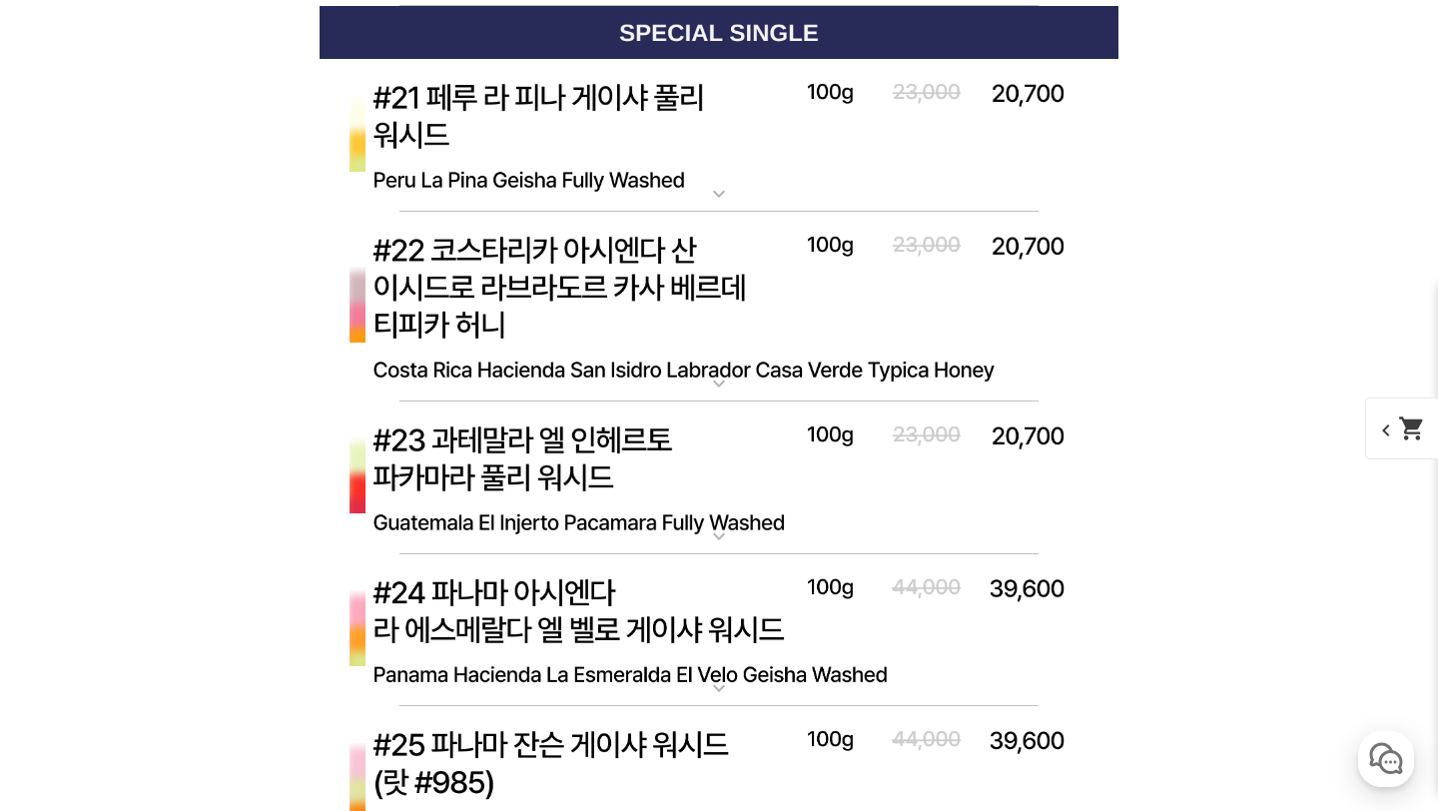
click at [675, 354] on img at bounding box center [719, 307] width 799 height 191
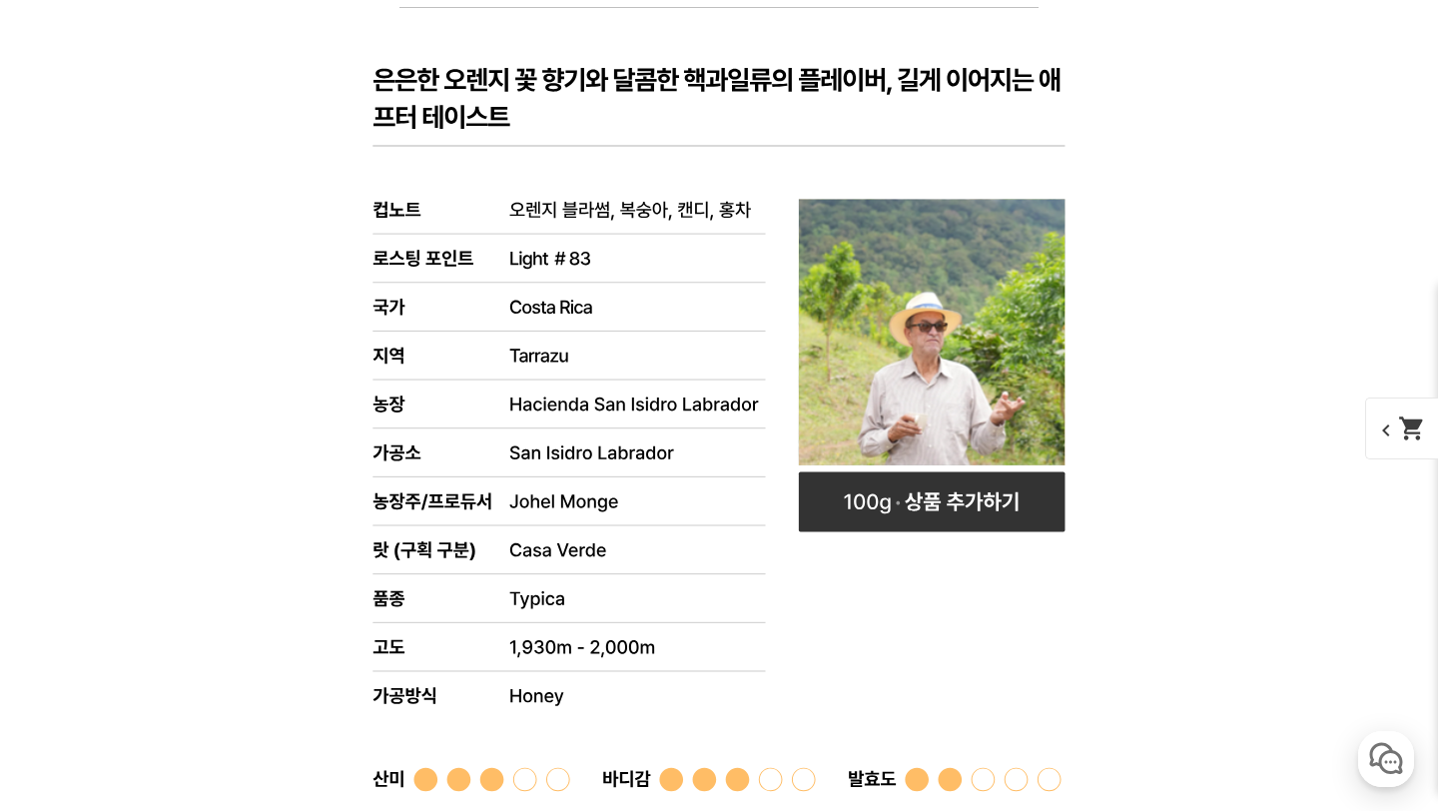
scroll to position [9389, 0]
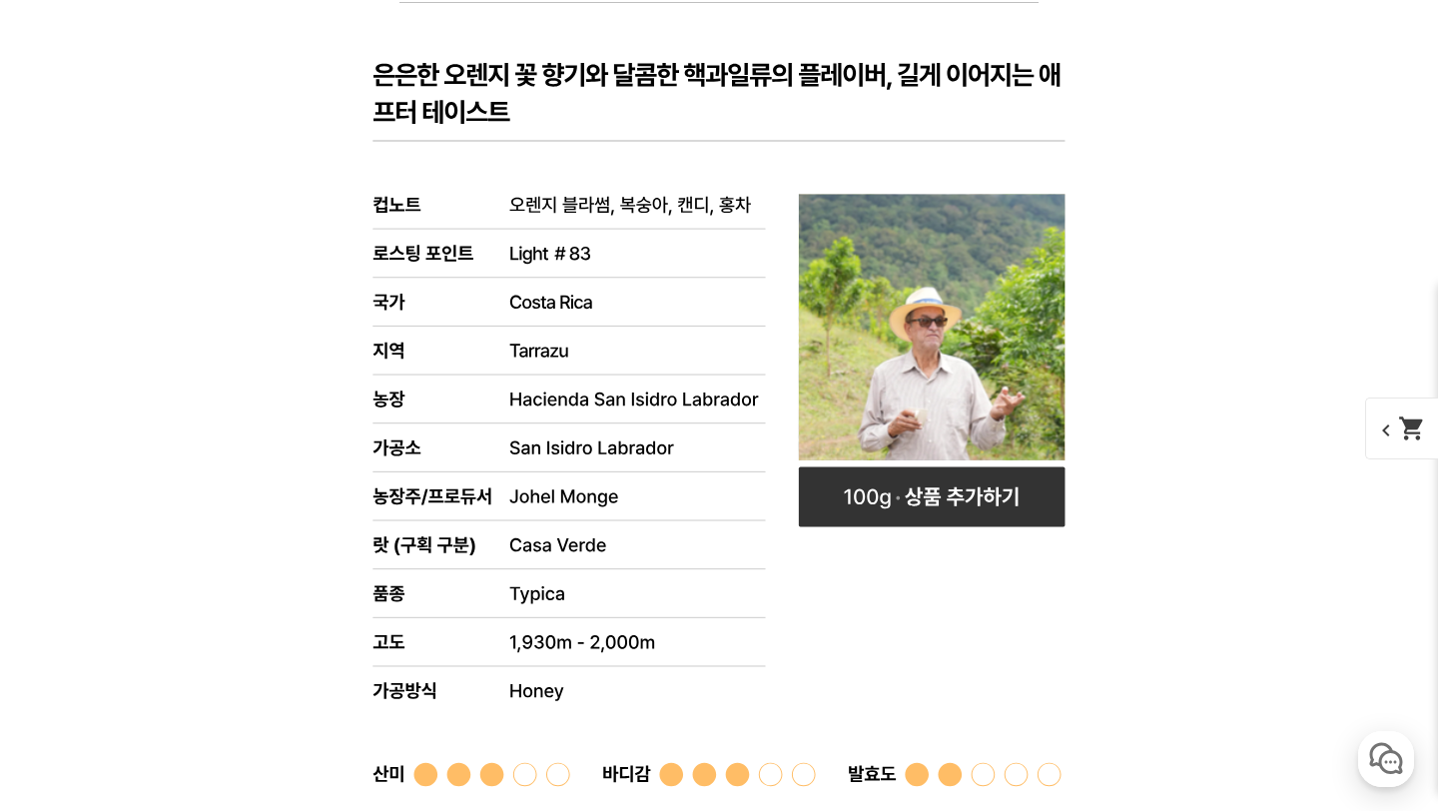
click at [675, 354] on rect at bounding box center [719, 597] width 799 height 1189
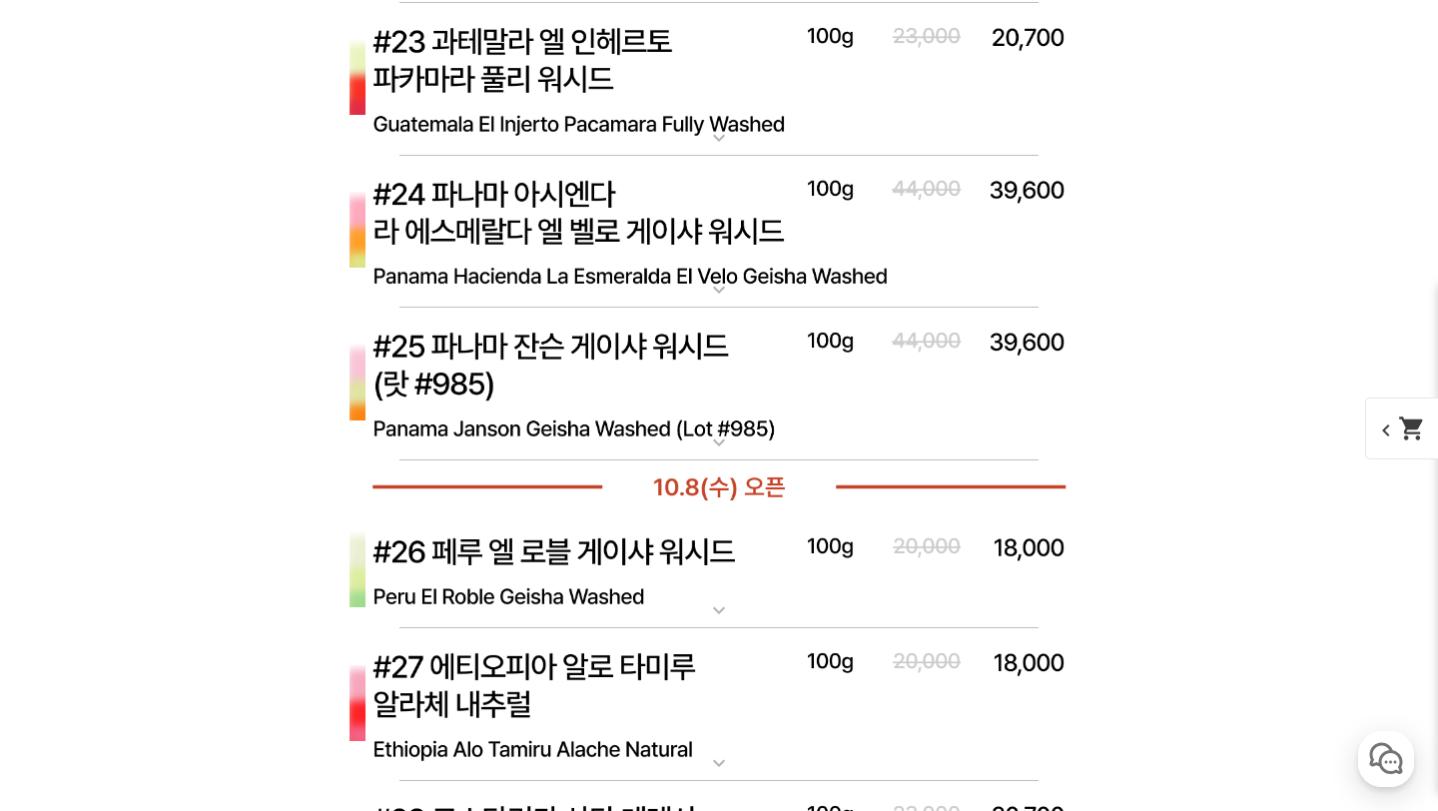
click at [679, 106] on img at bounding box center [719, 80] width 799 height 154
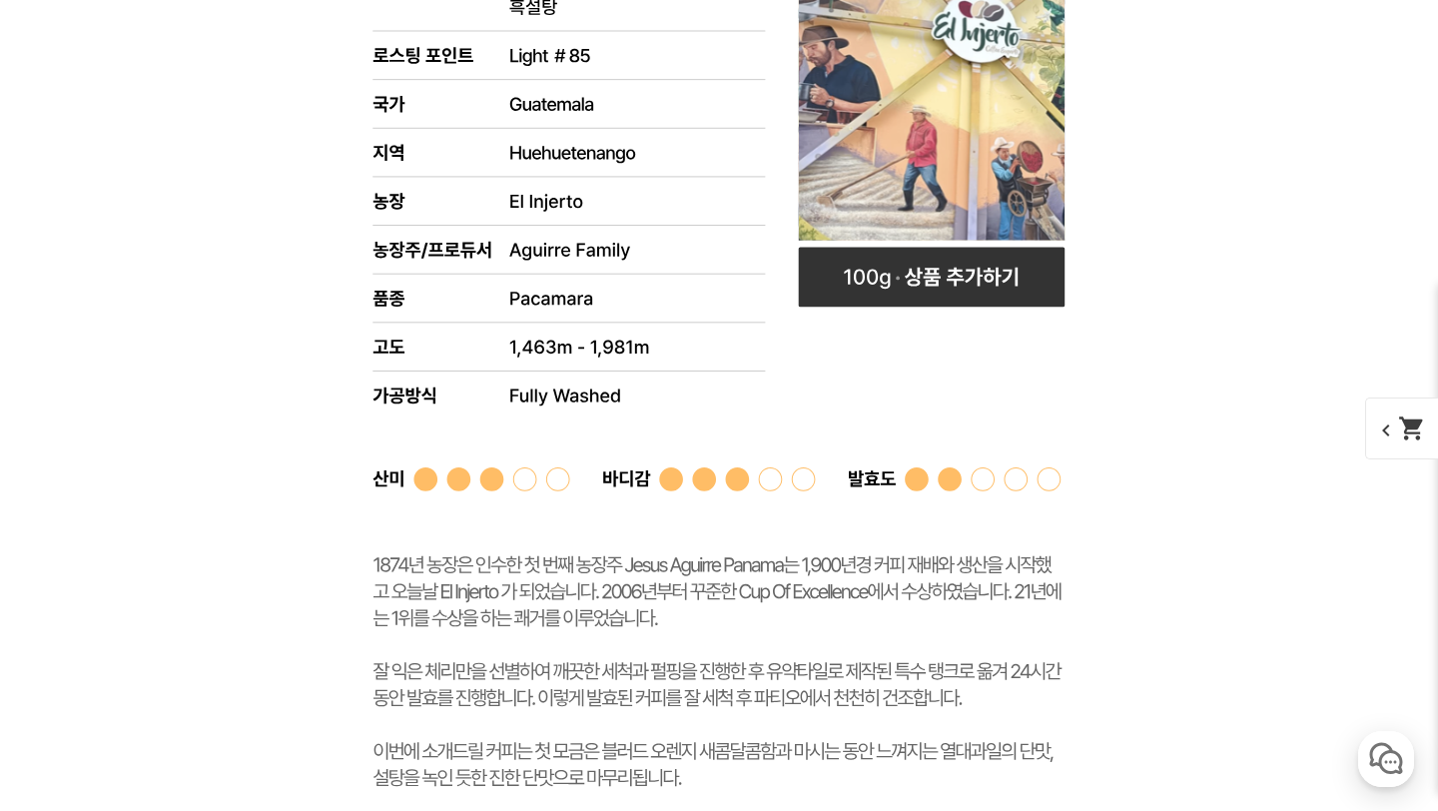
scroll to position [9763, 0]
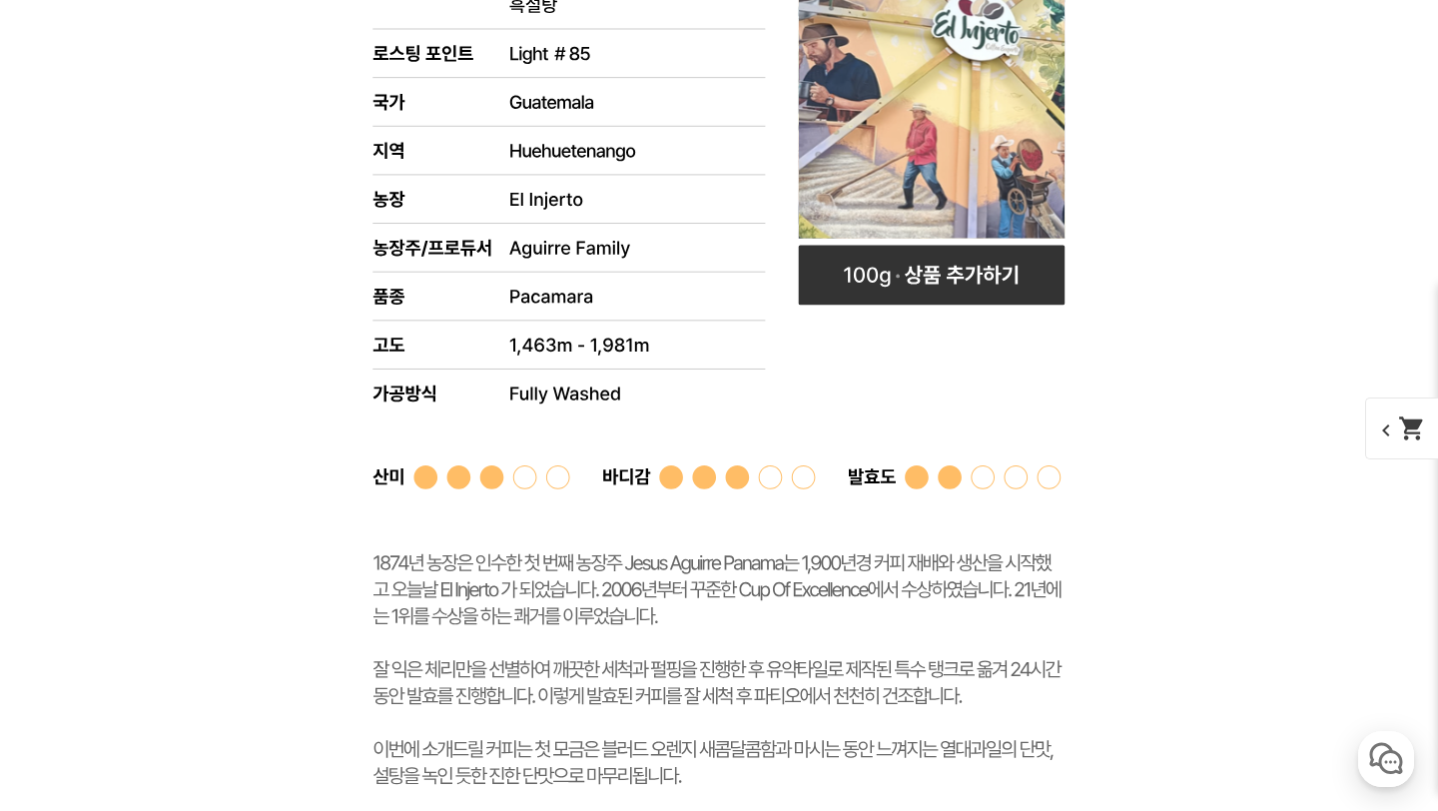
click at [676, 361] on rect at bounding box center [719, 311] width 799 height 1061
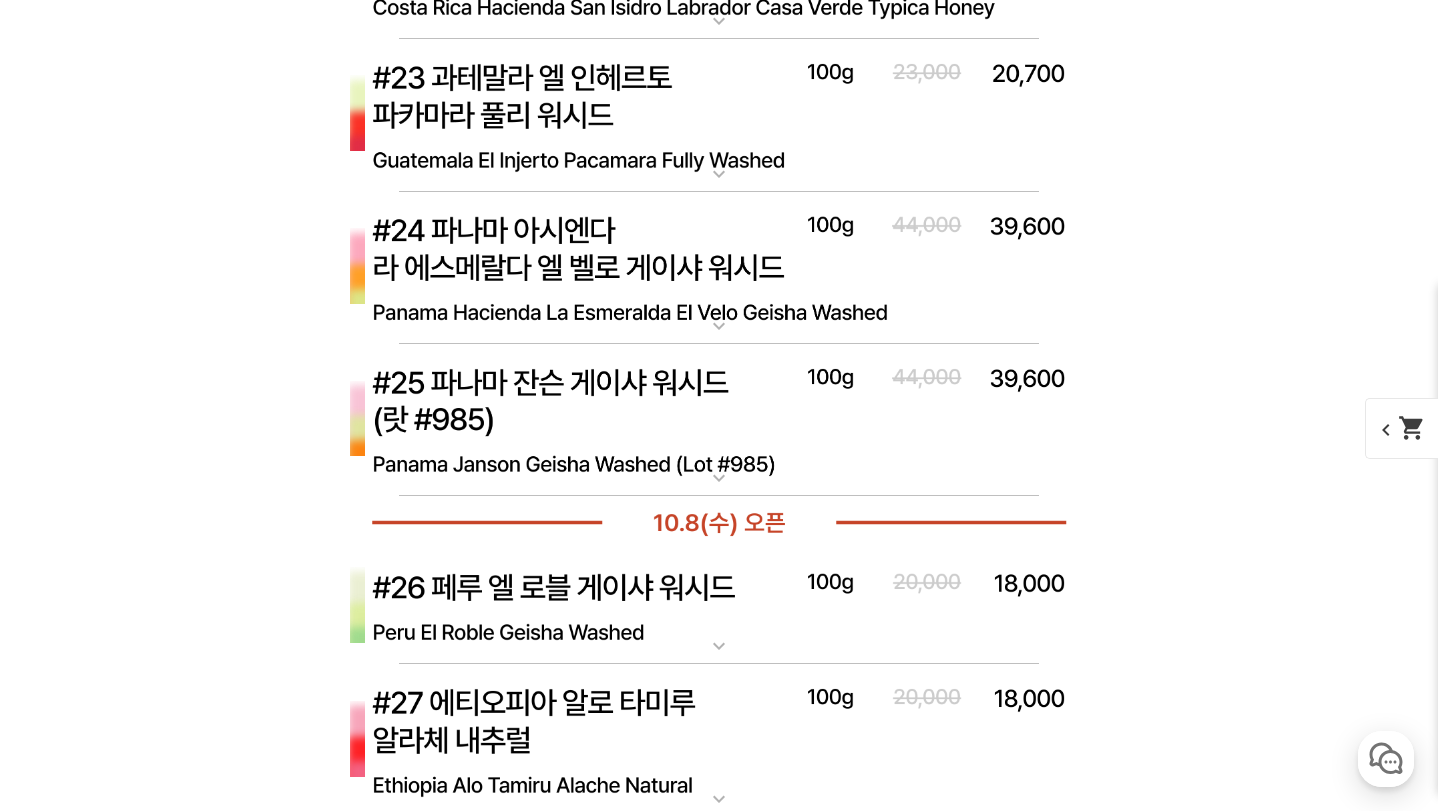
scroll to position [9349, 0]
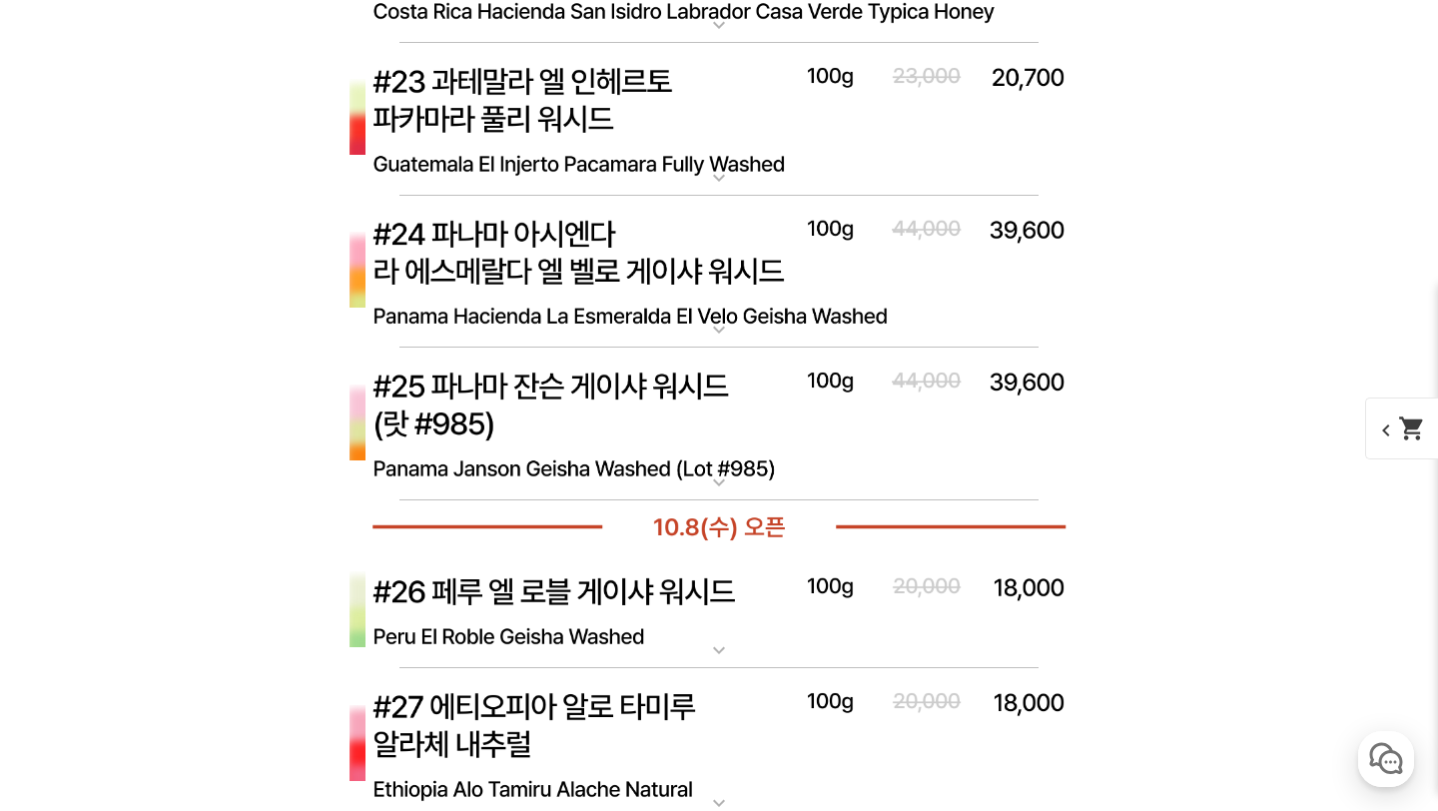
click at [686, 177] on img at bounding box center [719, 120] width 799 height 154
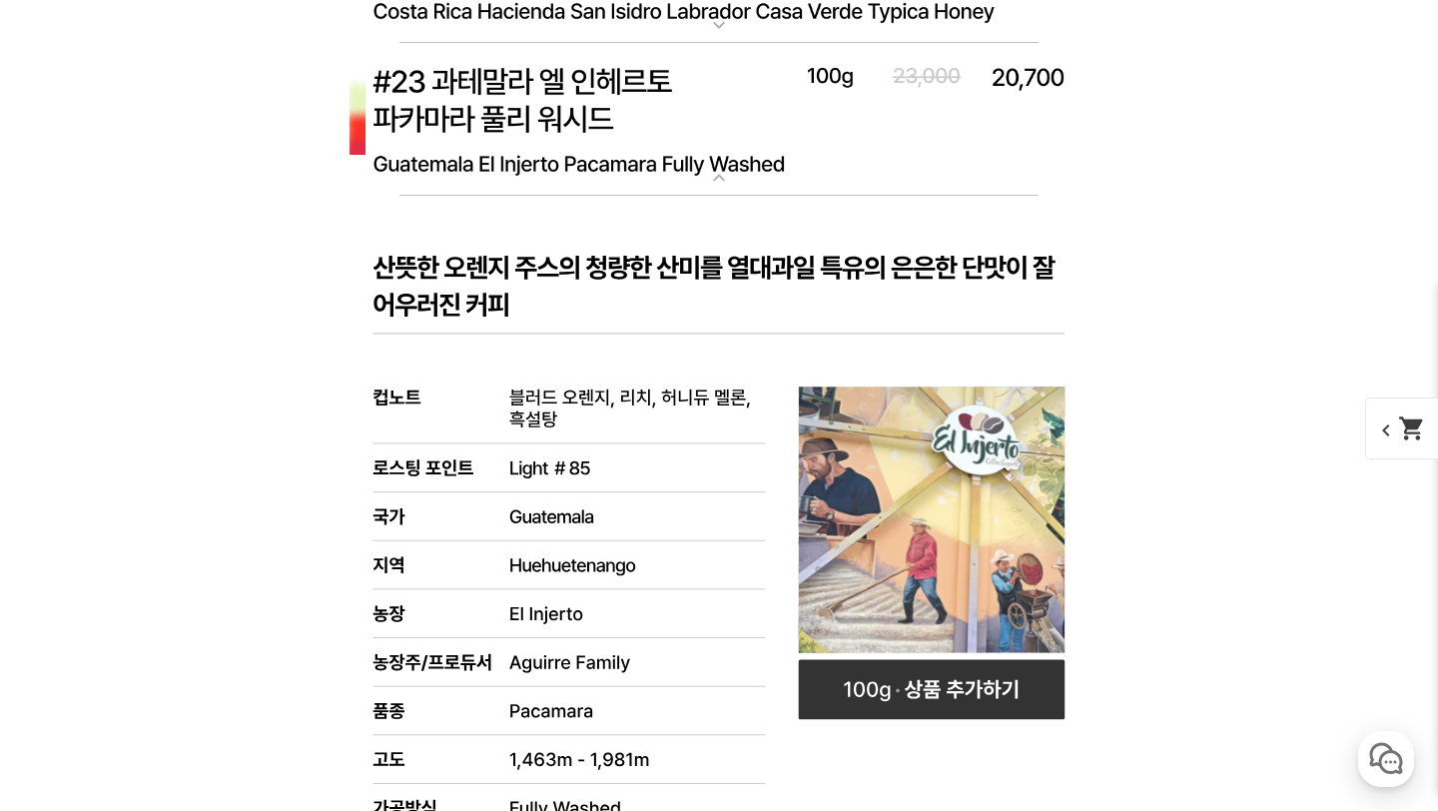
click at [688, 154] on img at bounding box center [719, 120] width 799 height 154
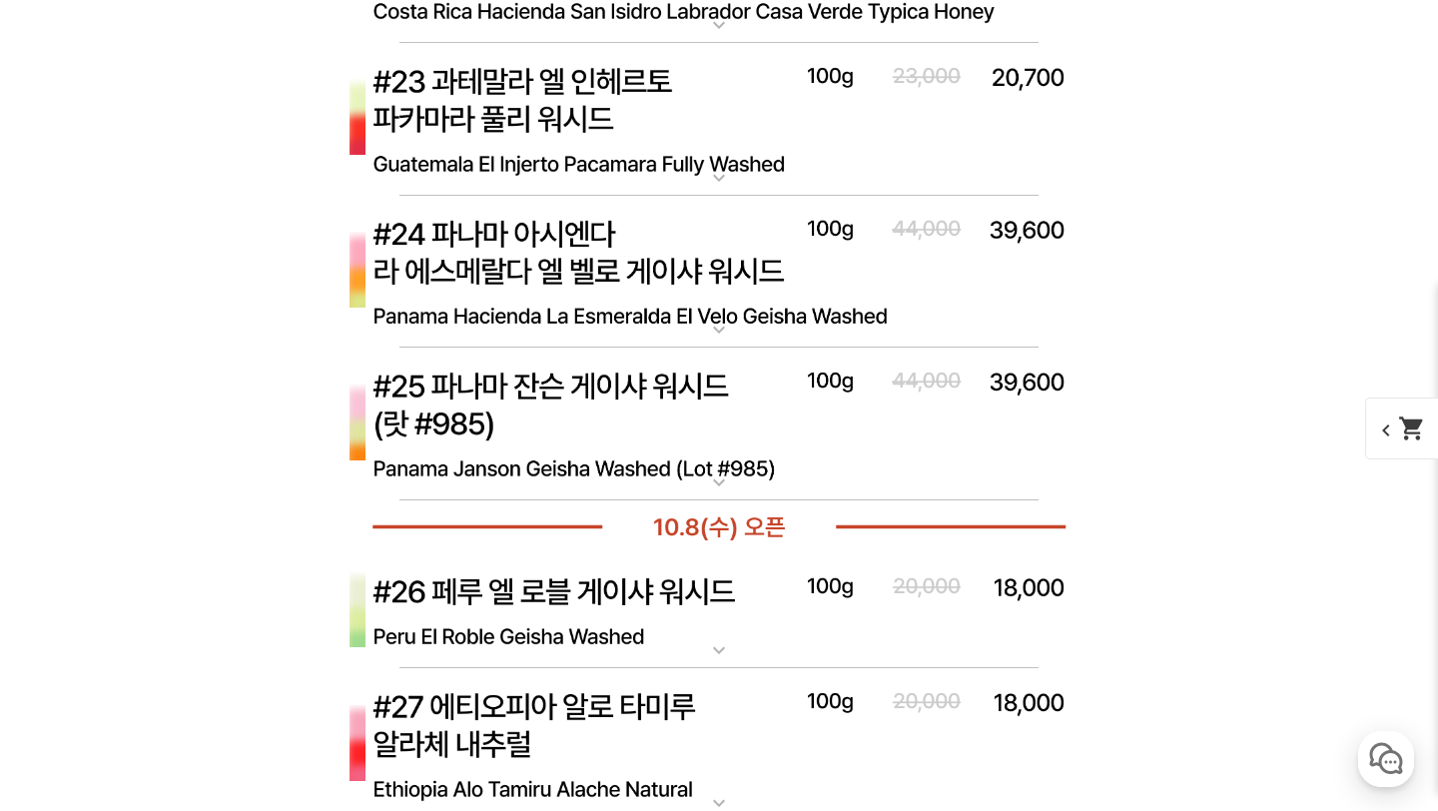
click at [682, 249] on img at bounding box center [719, 273] width 799 height 154
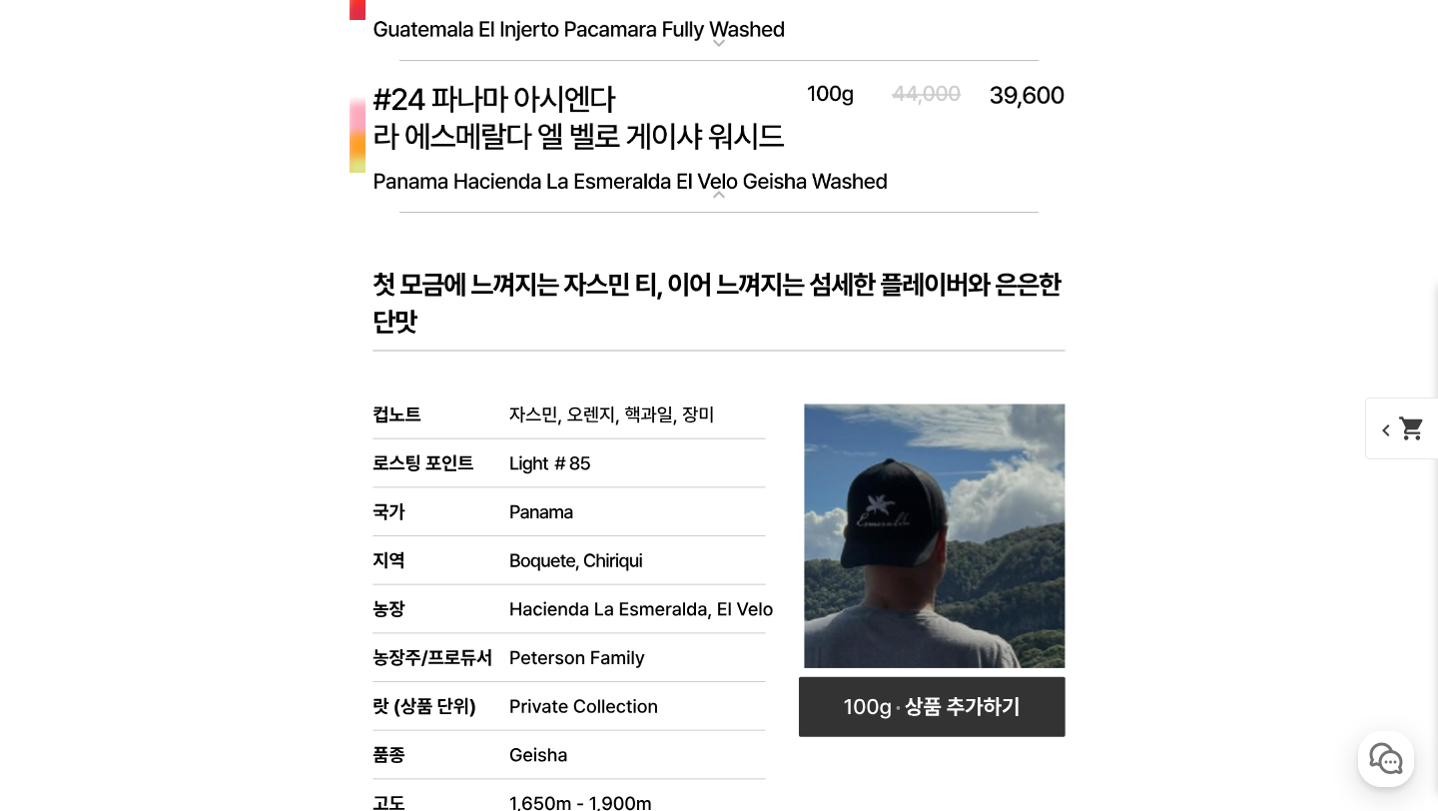
scroll to position [9481, 0]
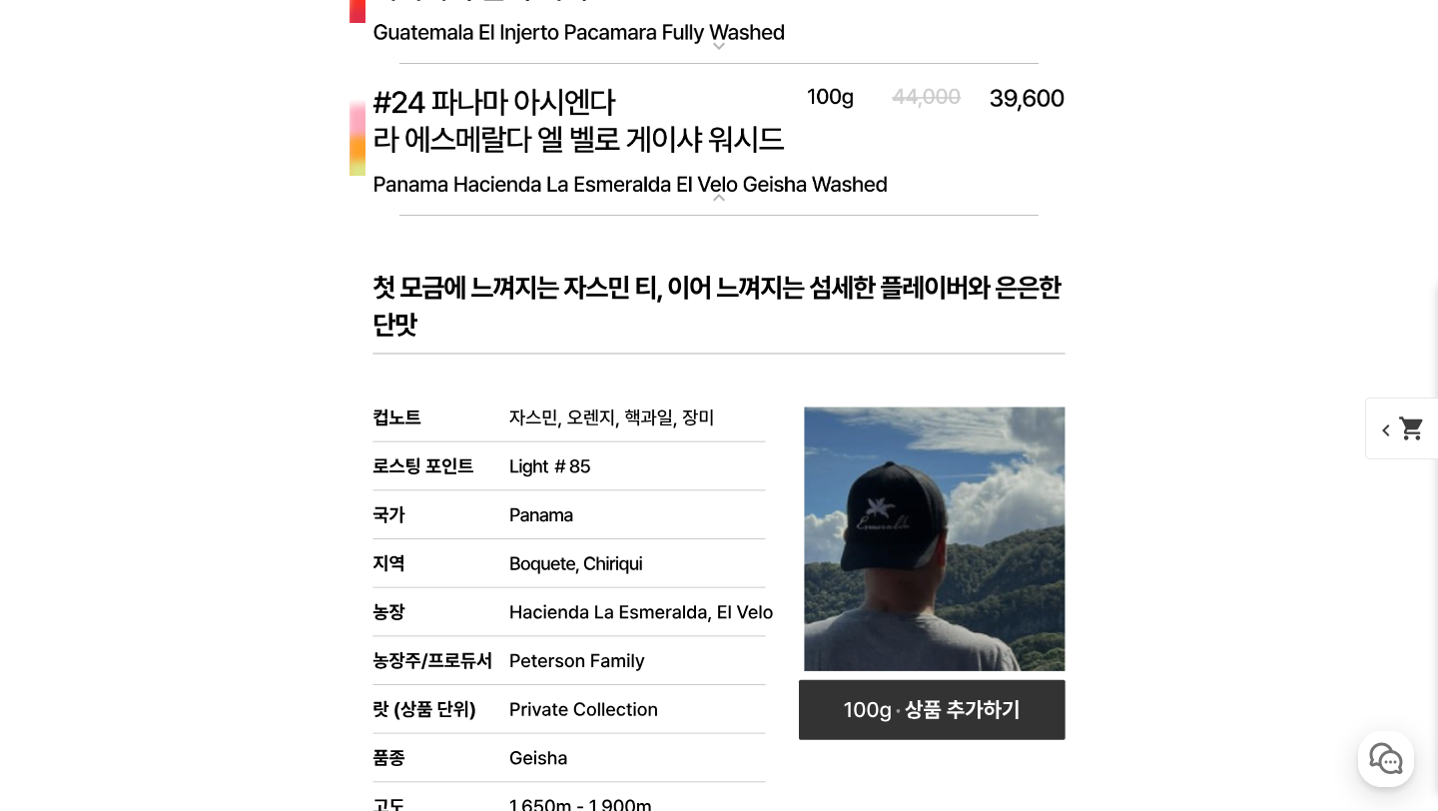
click at [682, 172] on img at bounding box center [719, 141] width 799 height 154
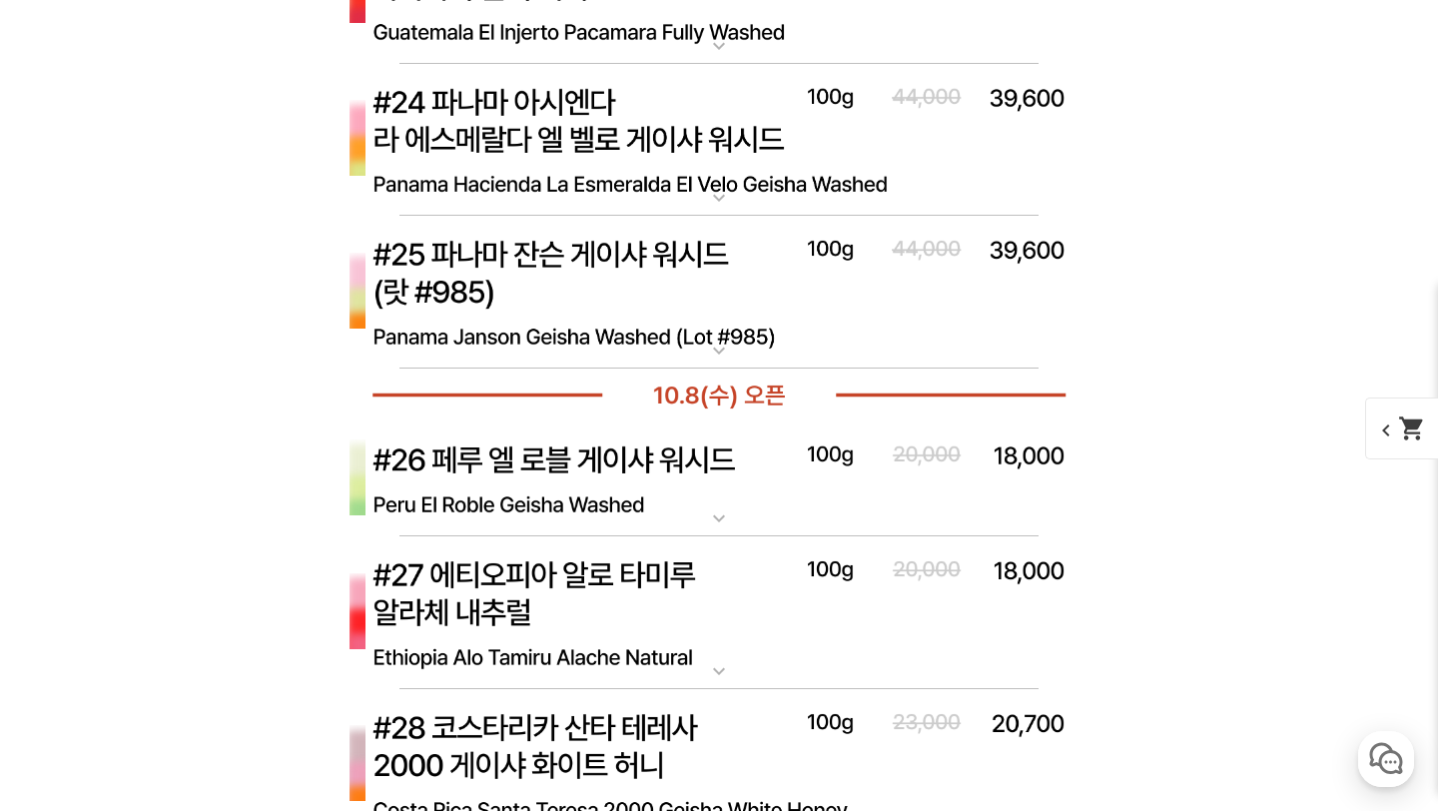
click at [681, 303] on img at bounding box center [719, 293] width 799 height 154
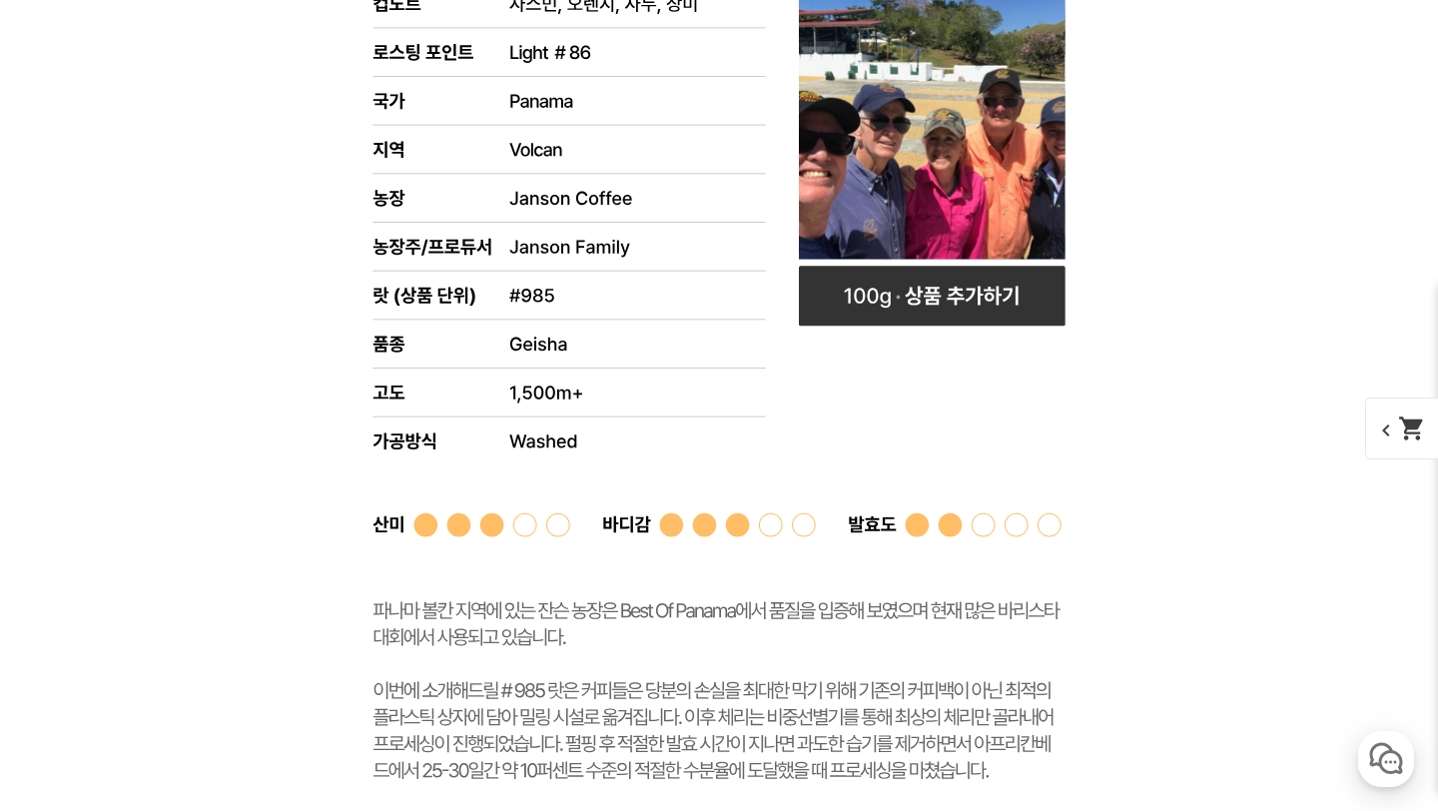
scroll to position [10011, 0]
click at [681, 303] on rect at bounding box center [719, 376] width 799 height 1077
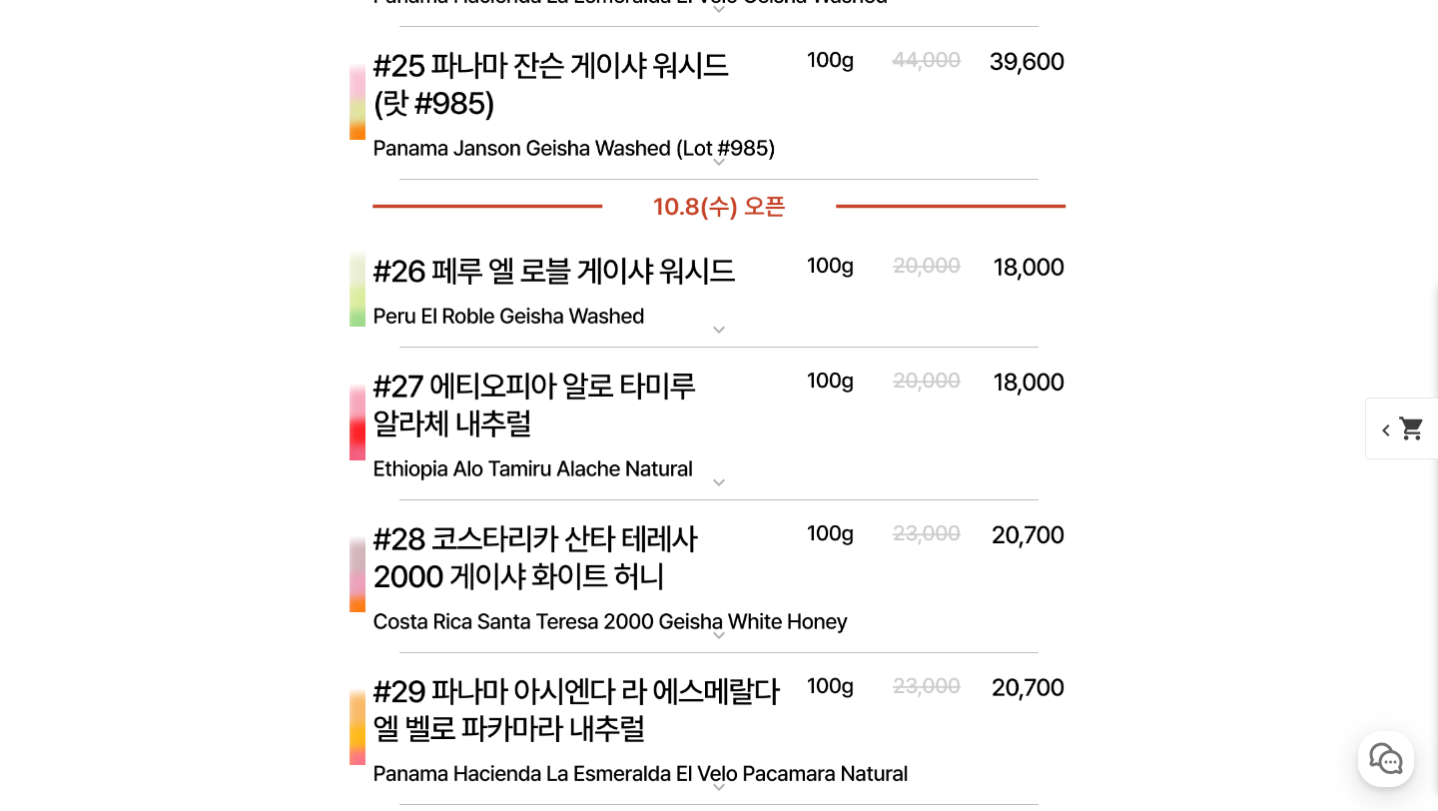
scroll to position [9667, 0]
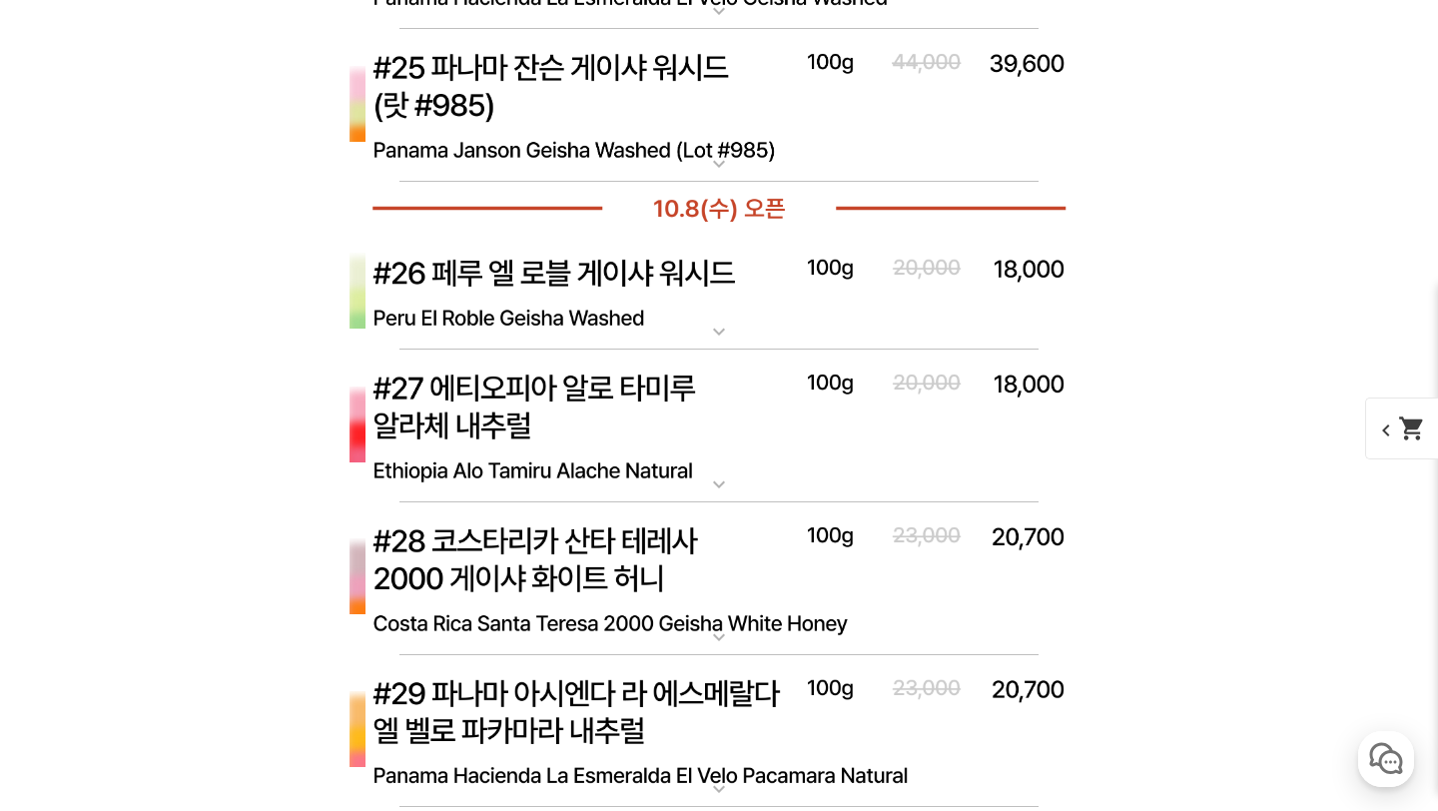
click at [681, 303] on img at bounding box center [719, 293] width 799 height 116
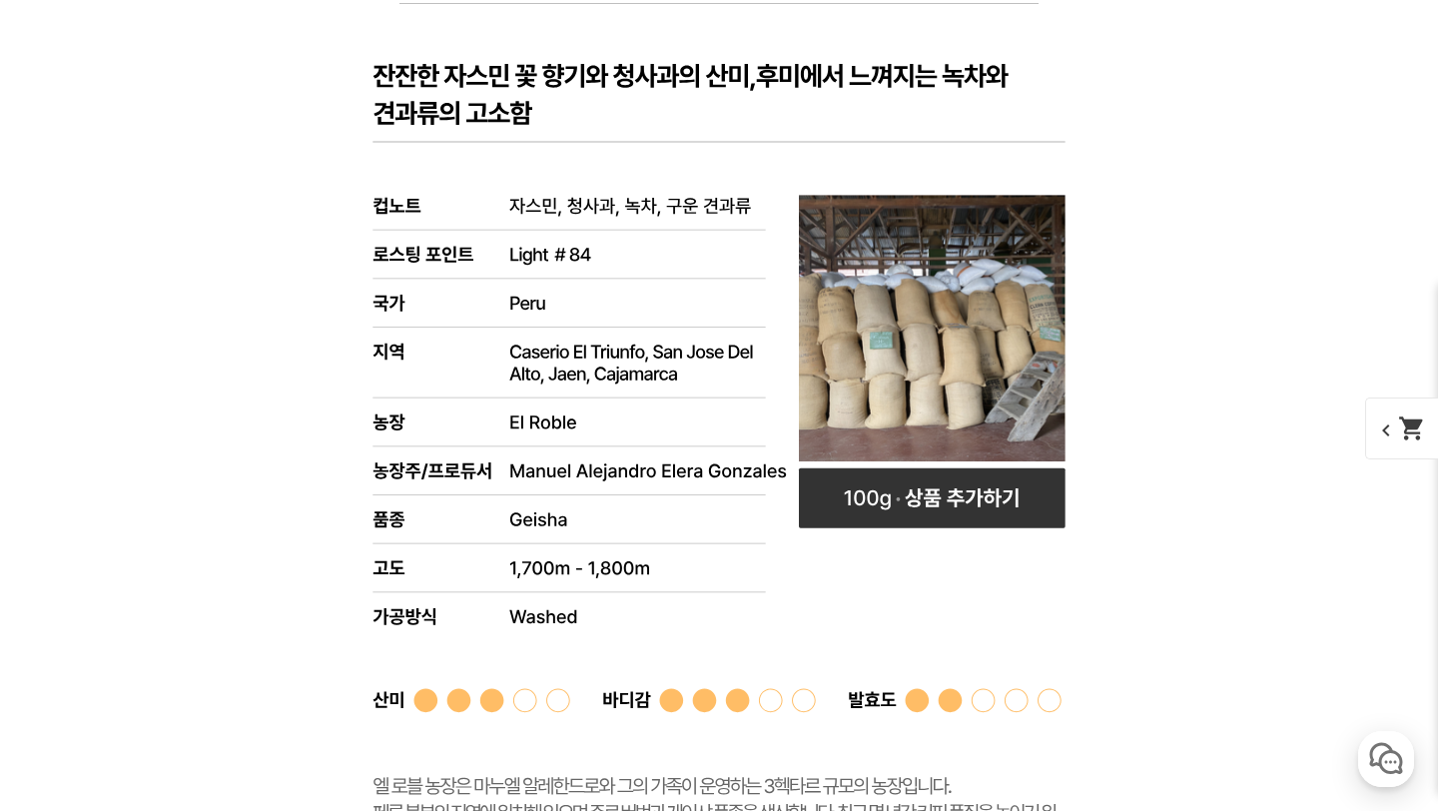
scroll to position [10129, 0]
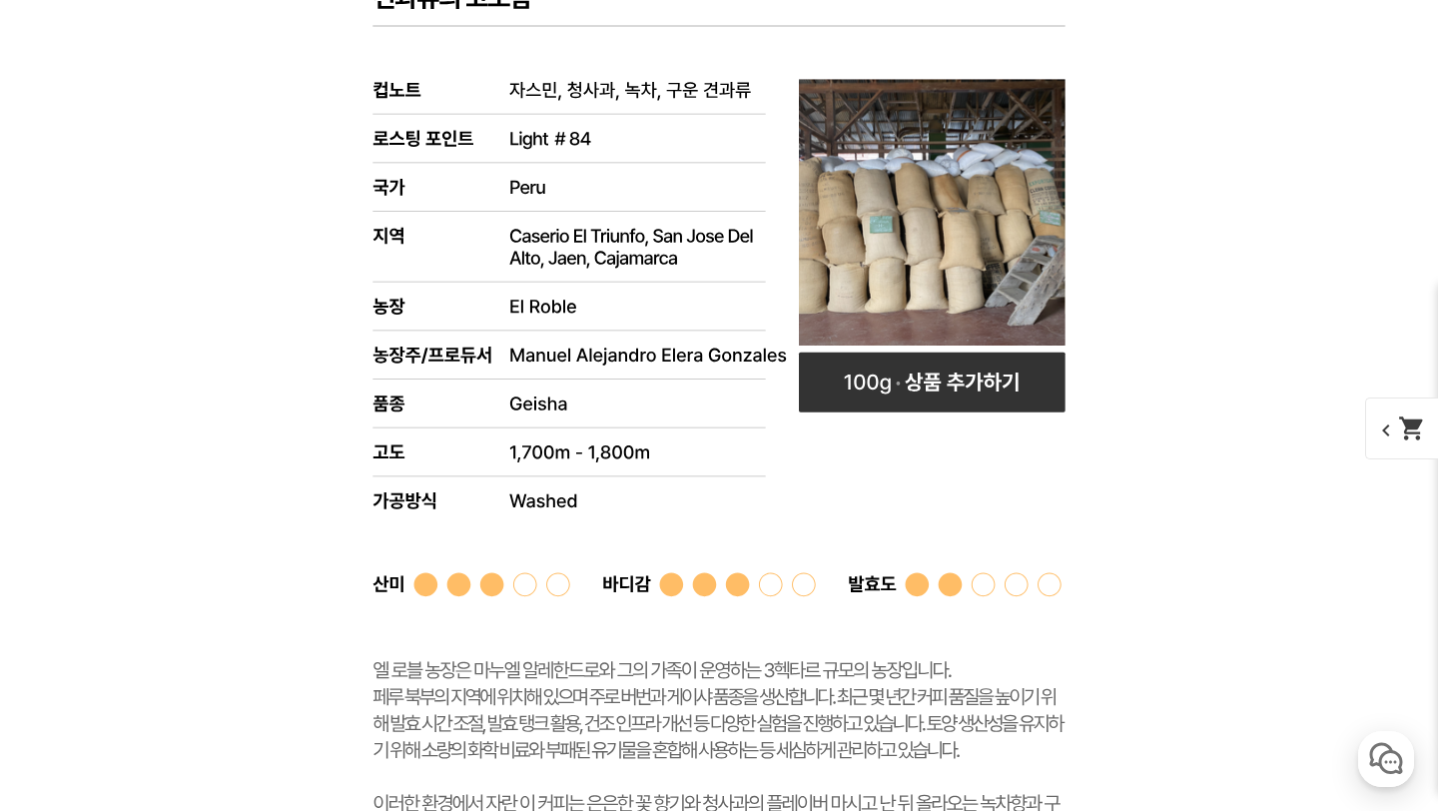
click at [681, 303] on rect at bounding box center [719, 391] width 799 height 1007
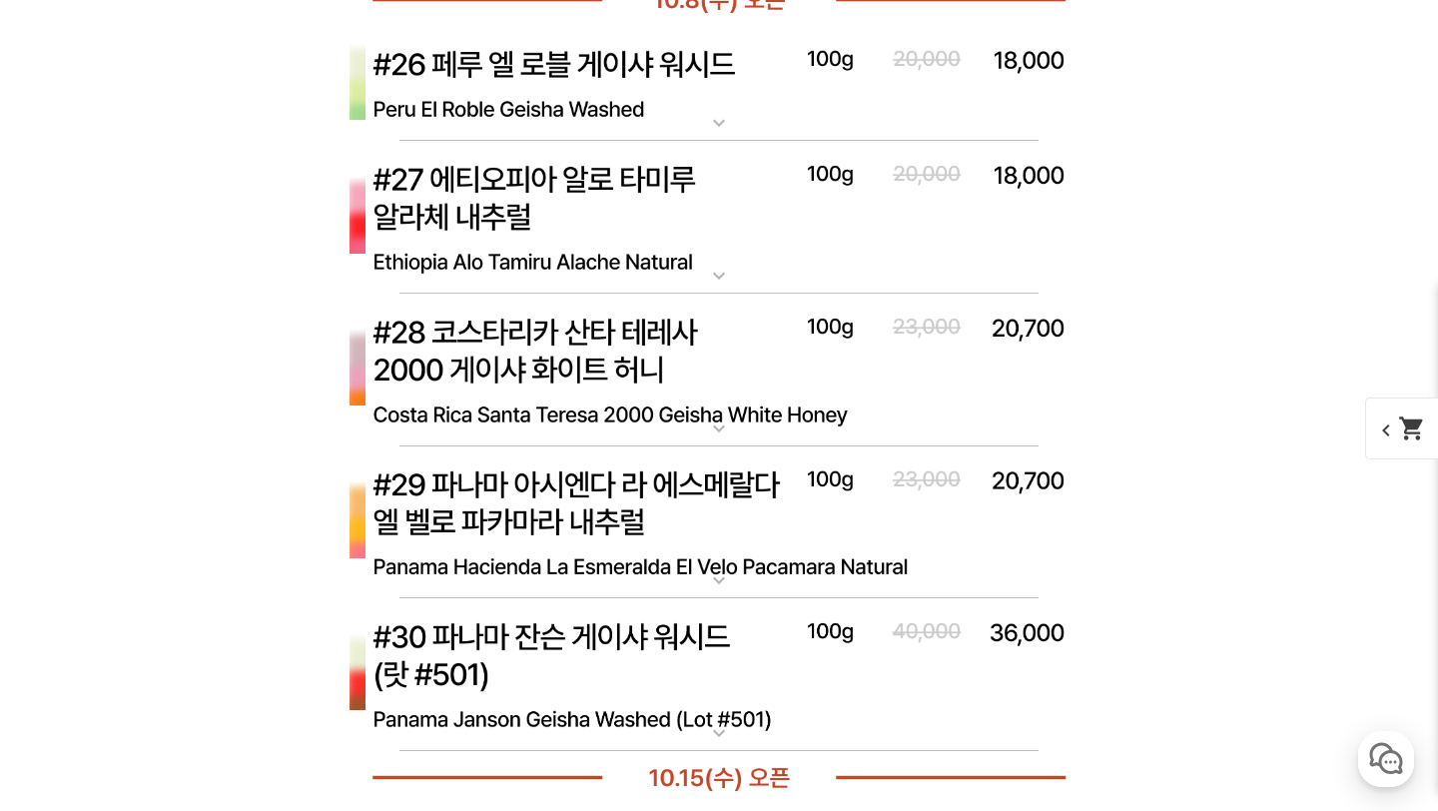
scroll to position [9875, 0]
click at [683, 230] on img at bounding box center [719, 219] width 799 height 154
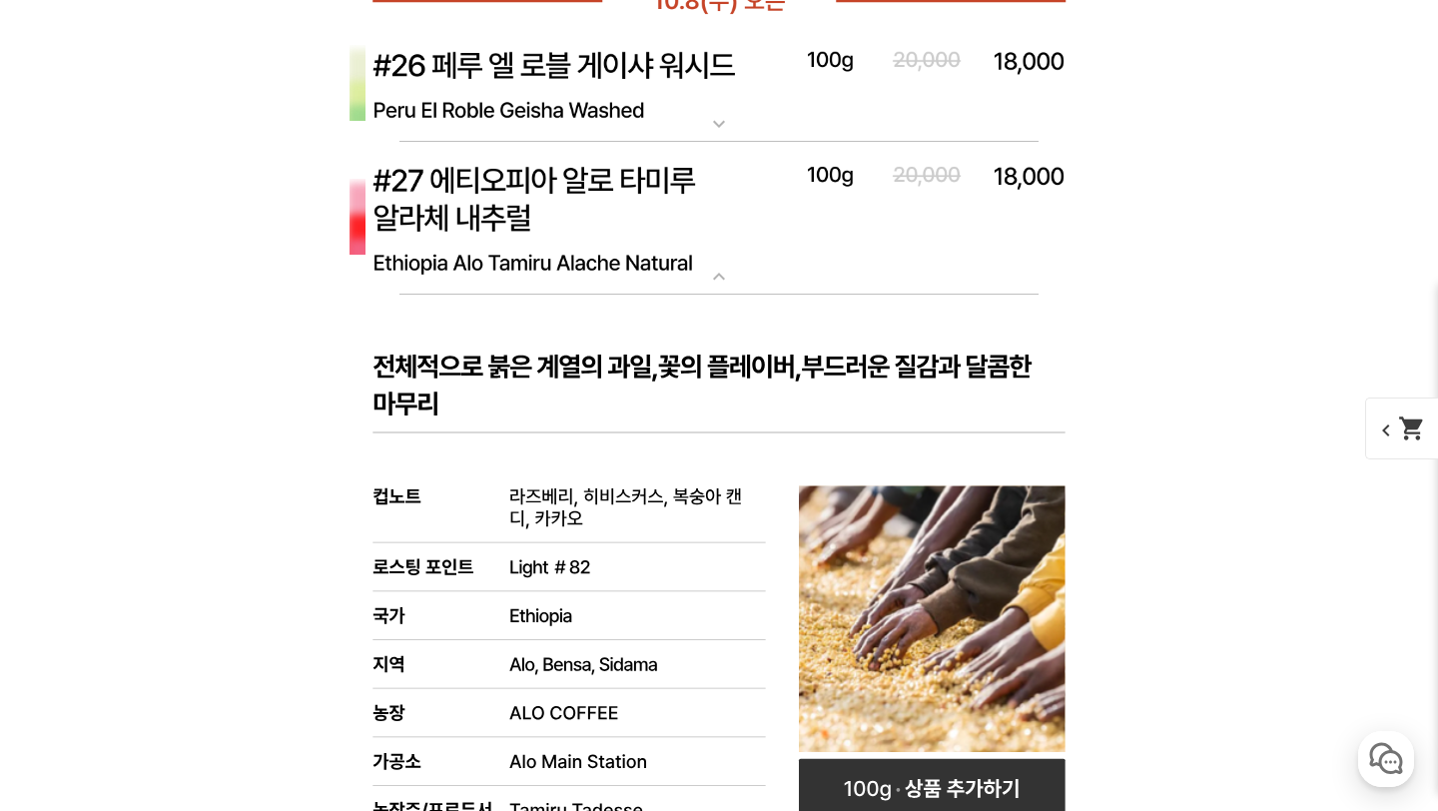
scroll to position [10258, 0]
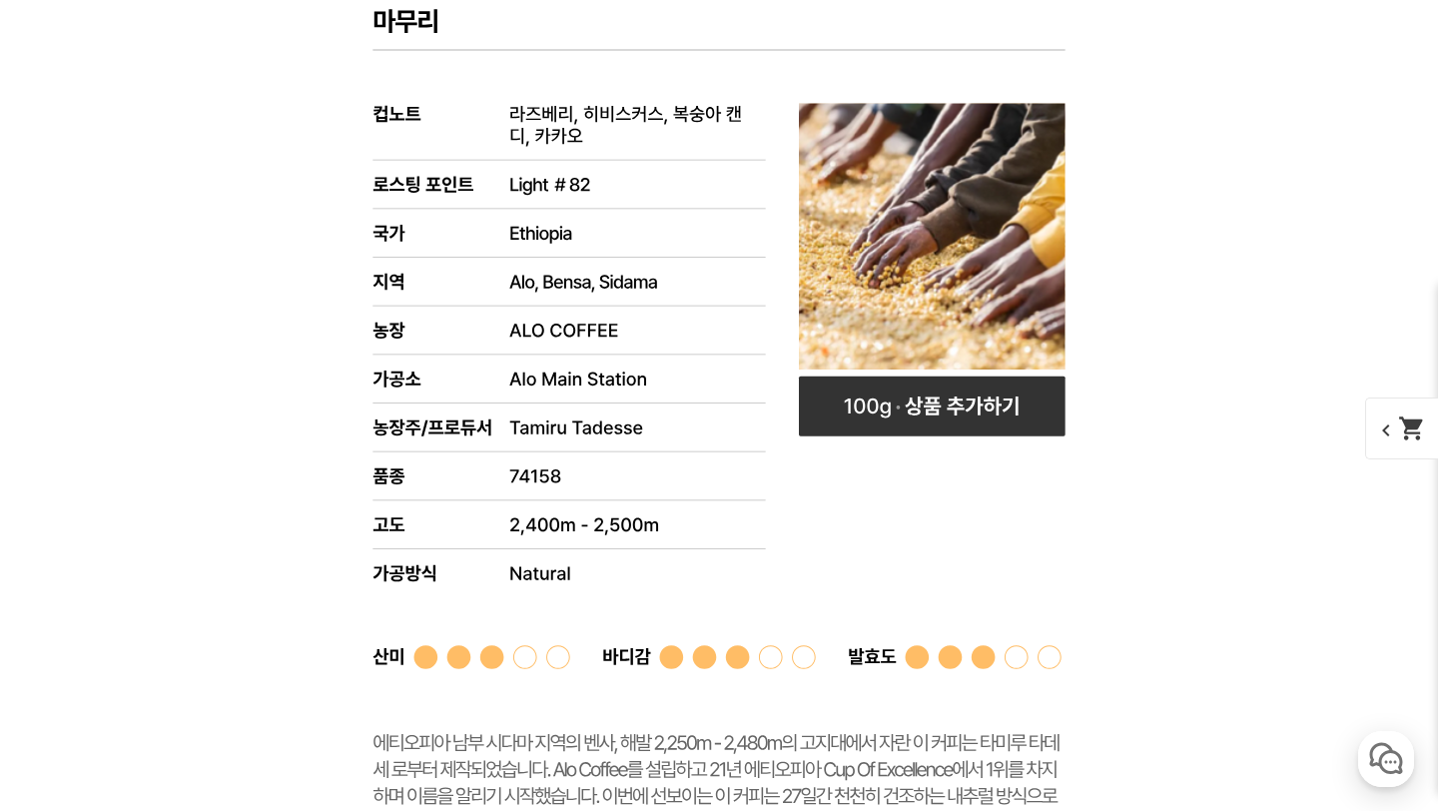
click at [656, 481] on rect at bounding box center [719, 453] width 799 height 1083
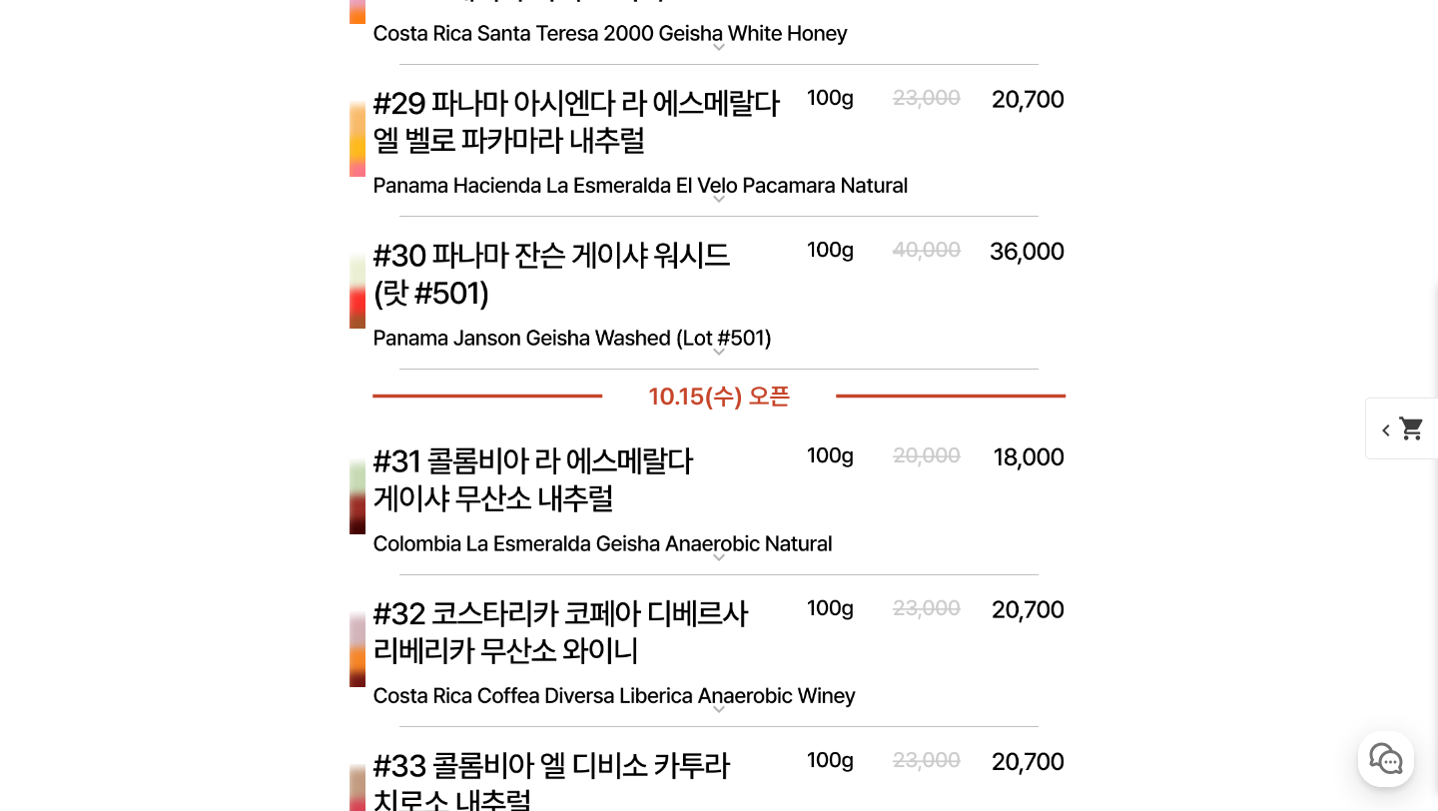
click at [640, 194] on img at bounding box center [719, 142] width 799 height 154
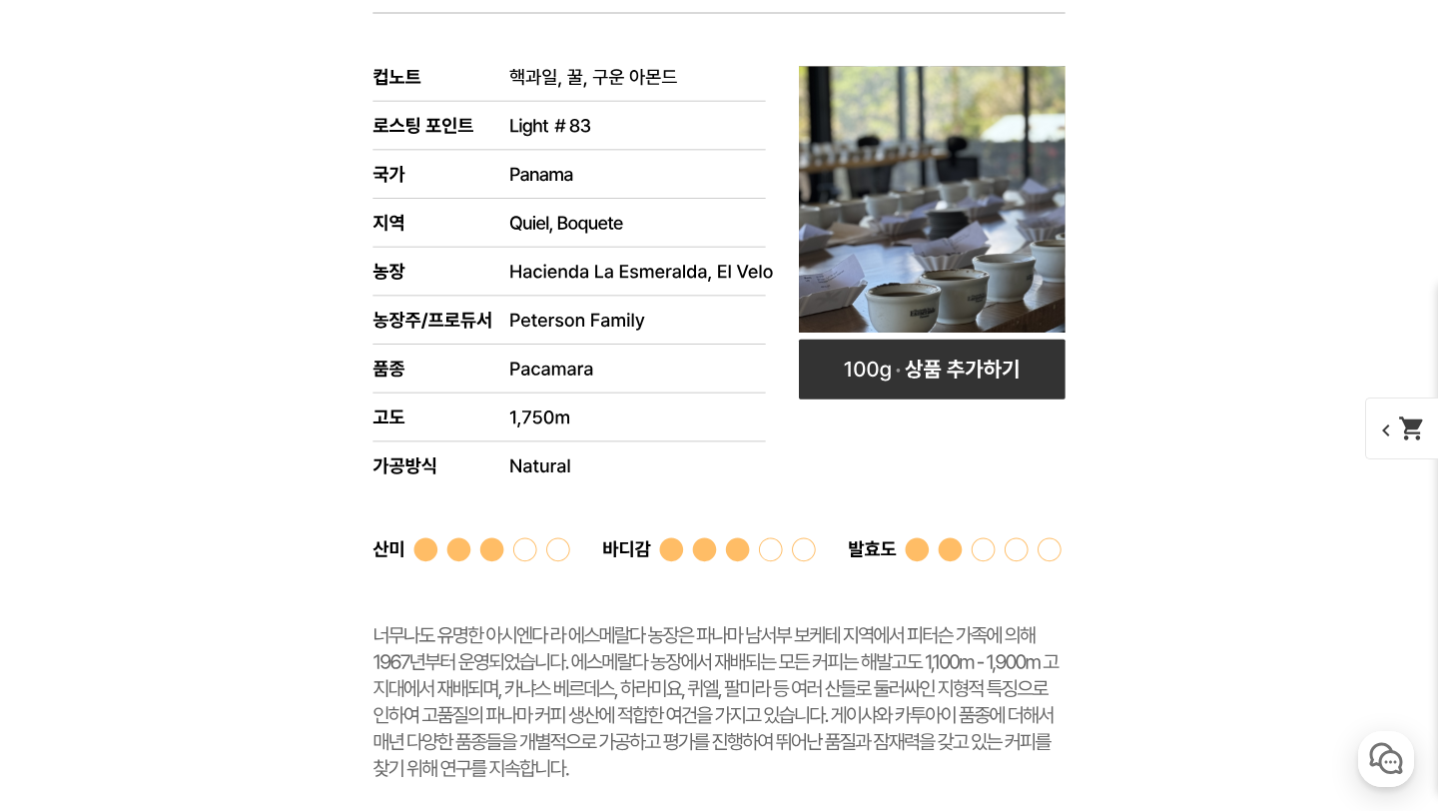
scroll to position [10600, 0]
click at [663, 391] on line at bounding box center [568, 391] width 392 height 0
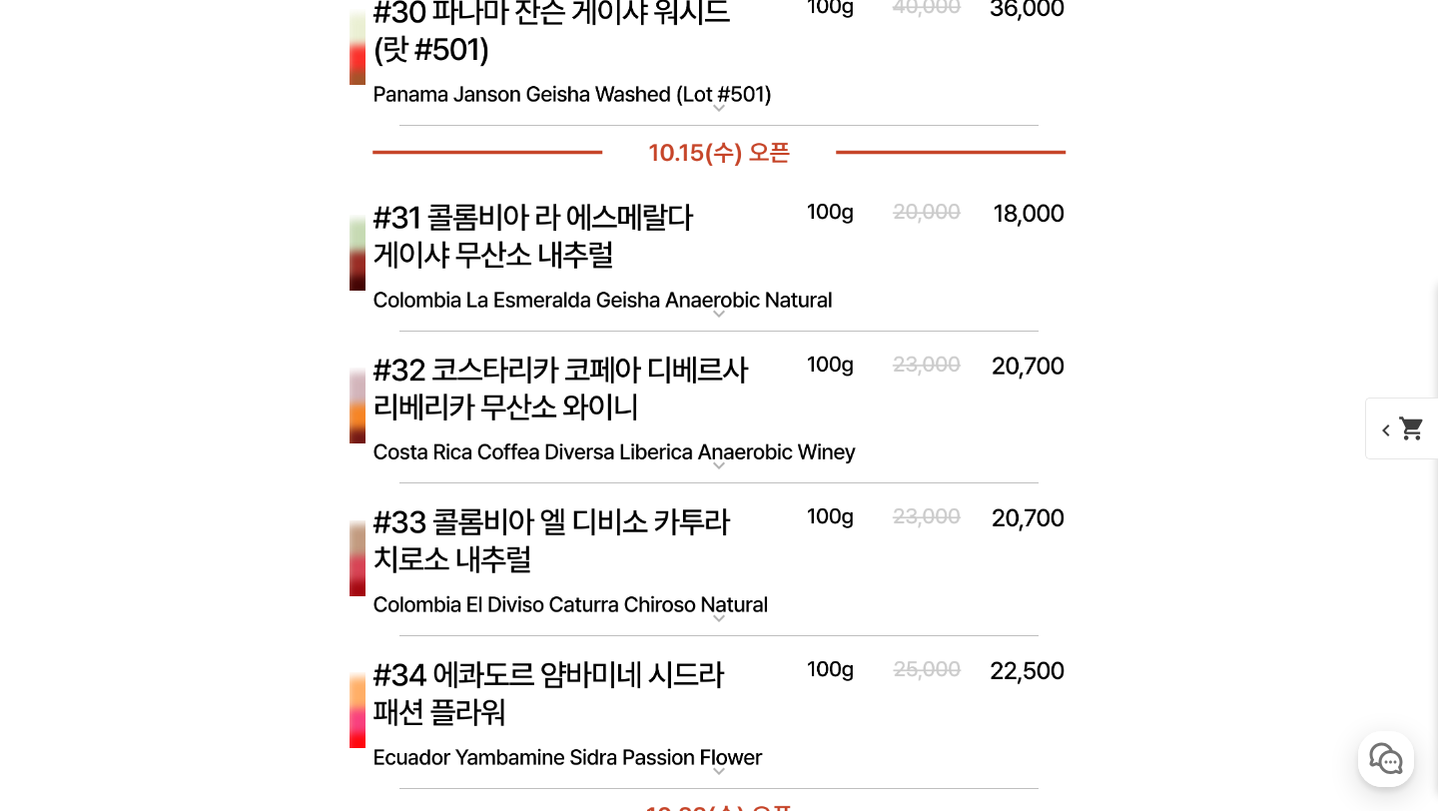
scroll to position [10687, 0]
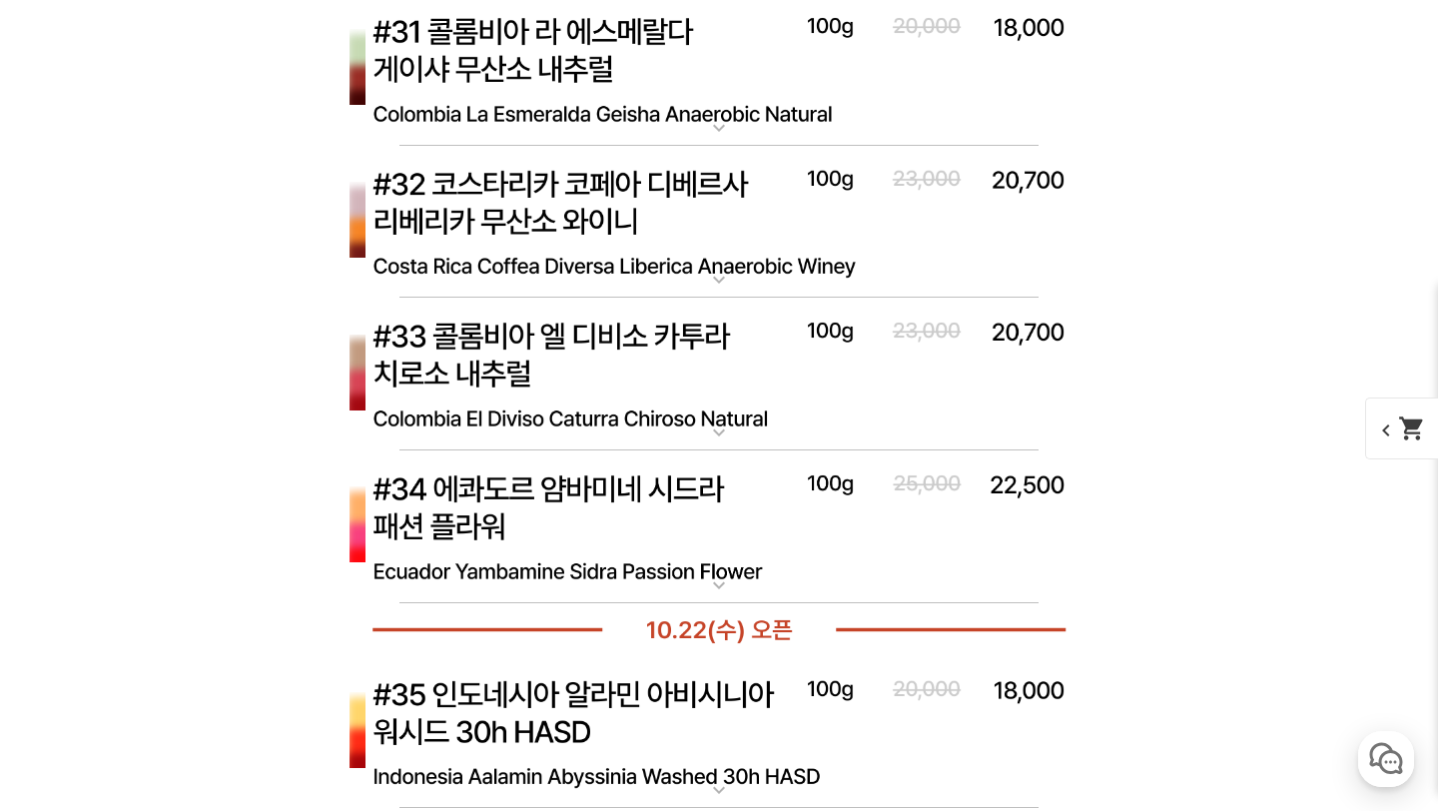
click at [646, 370] on img at bounding box center [719, 375] width 799 height 154
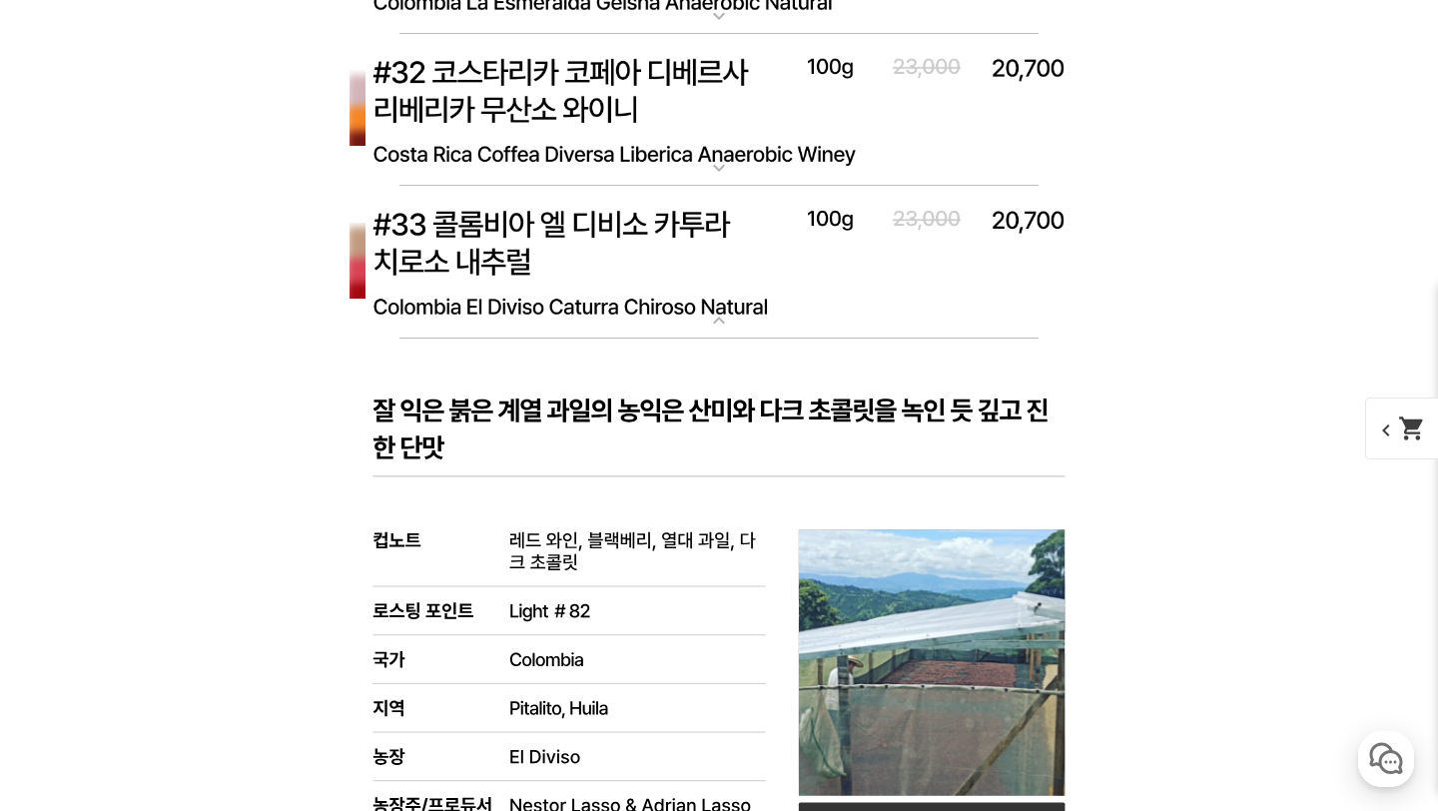
scroll to position [10778, 0]
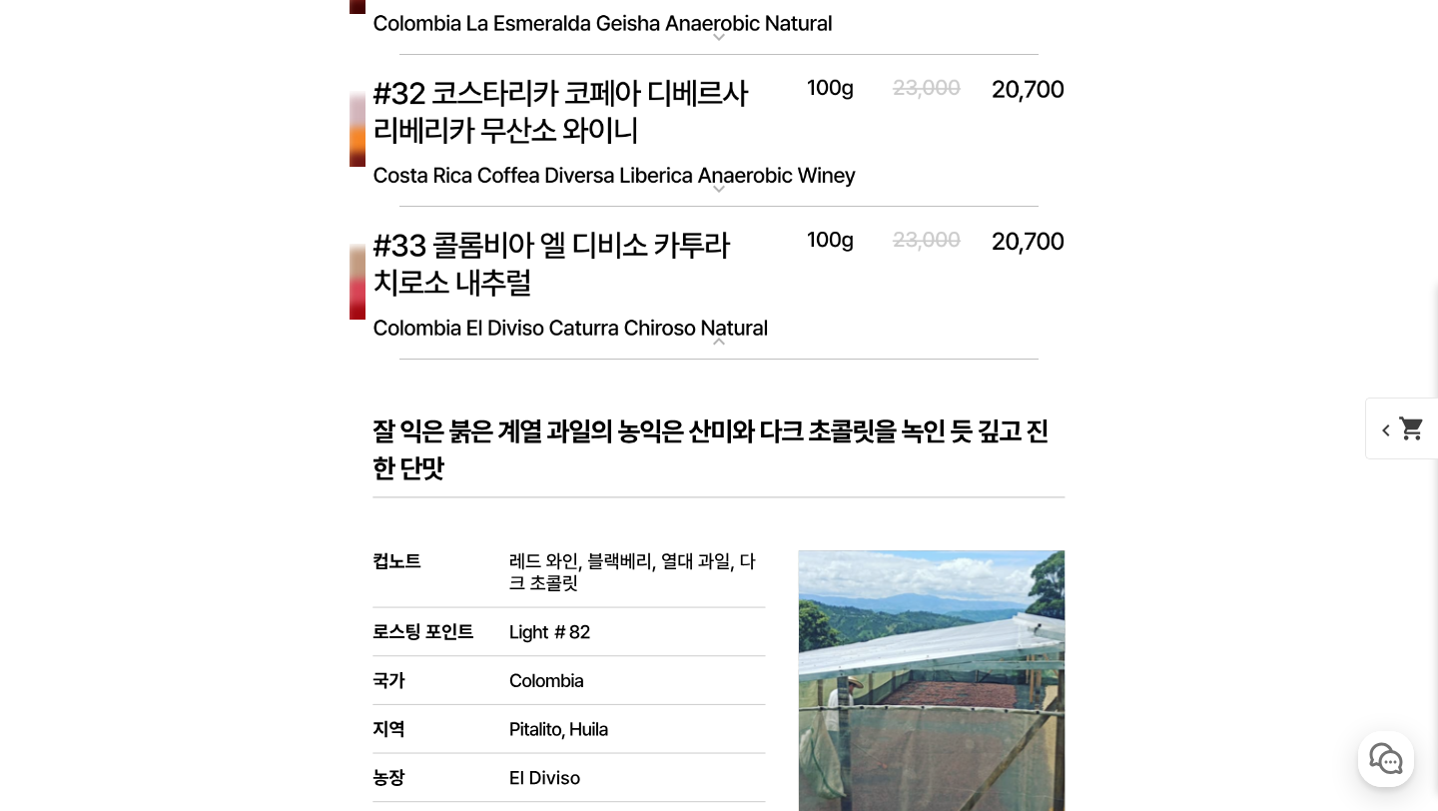
click at [650, 316] on img at bounding box center [719, 284] width 799 height 154
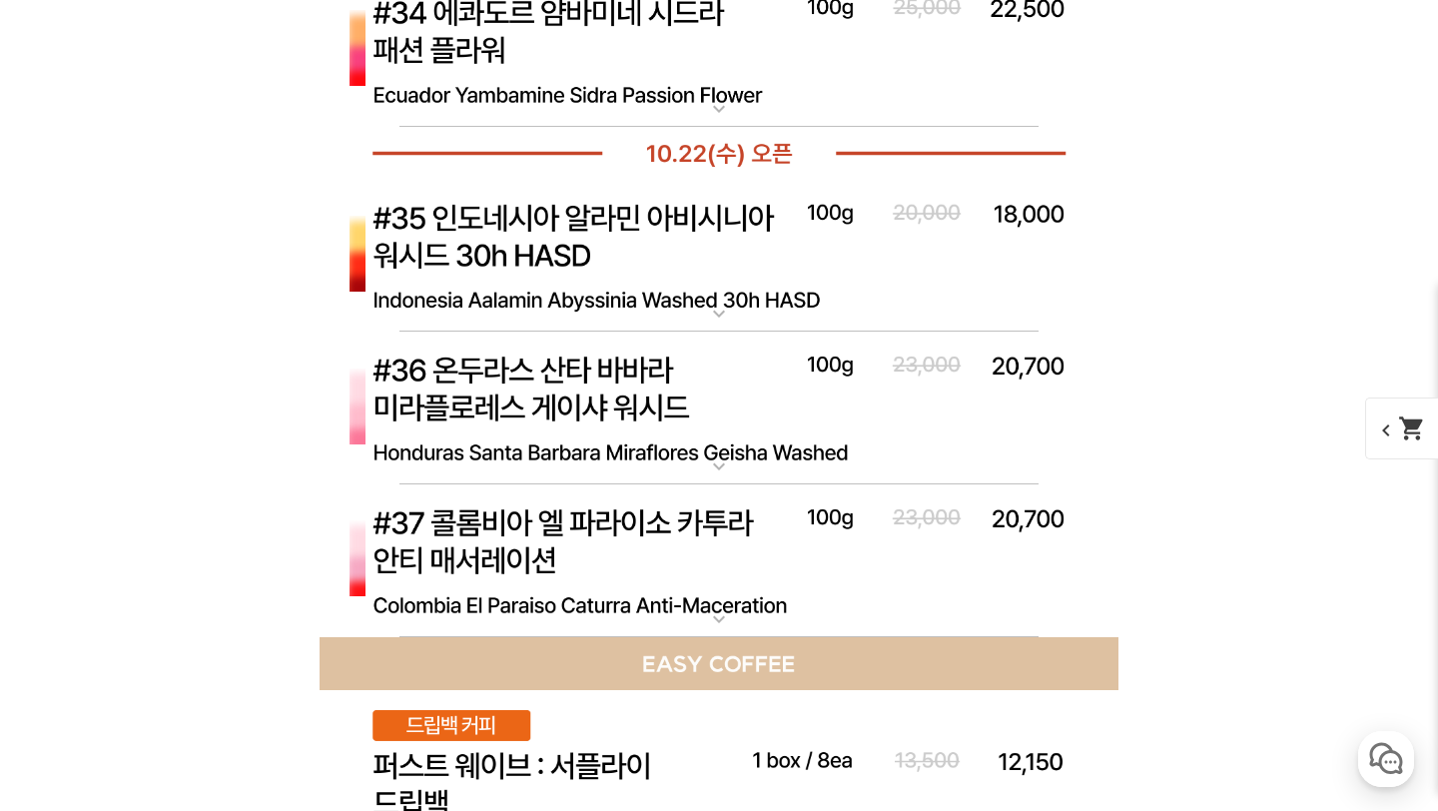
scroll to position [11184, 0]
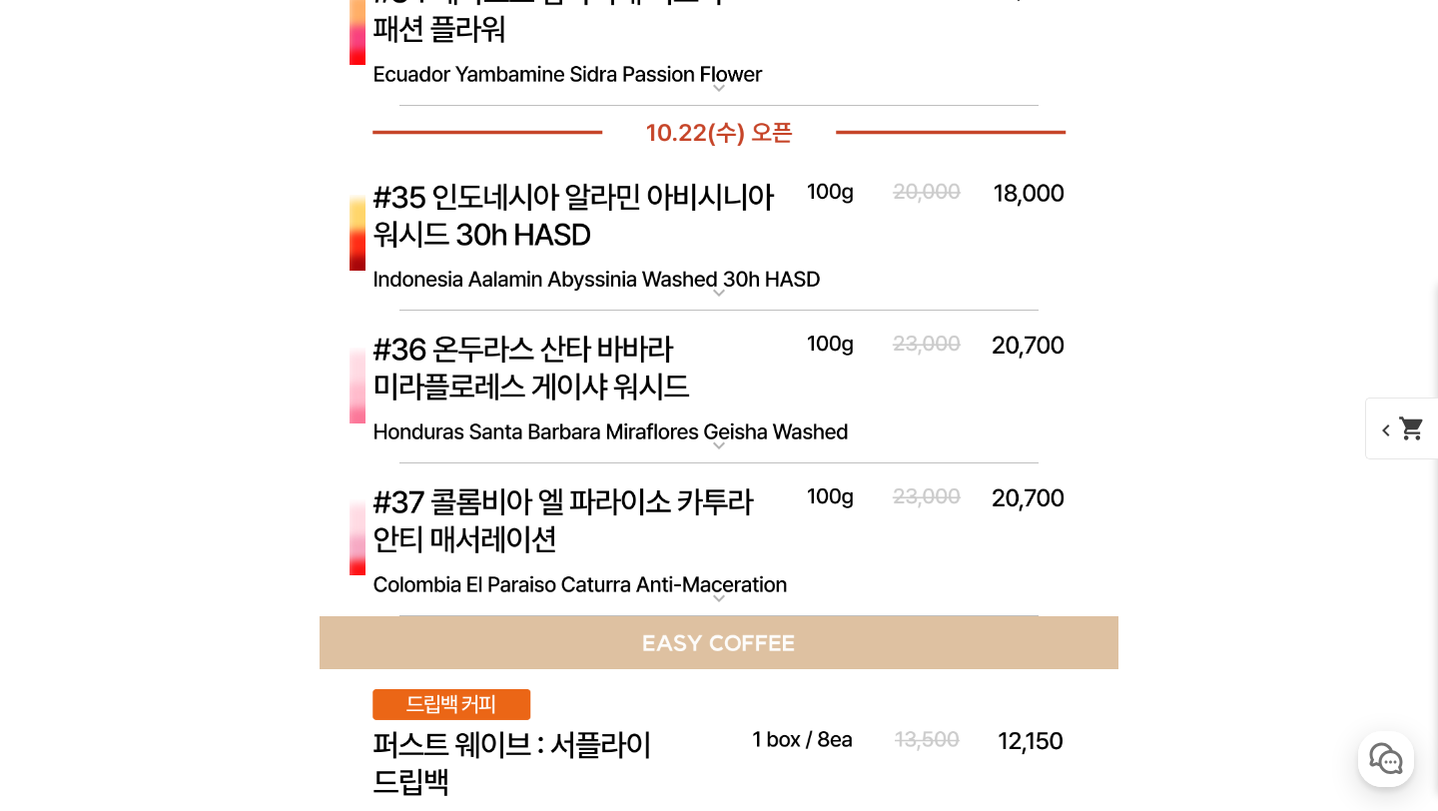
click at [659, 569] on img at bounding box center [719, 540] width 799 height 154
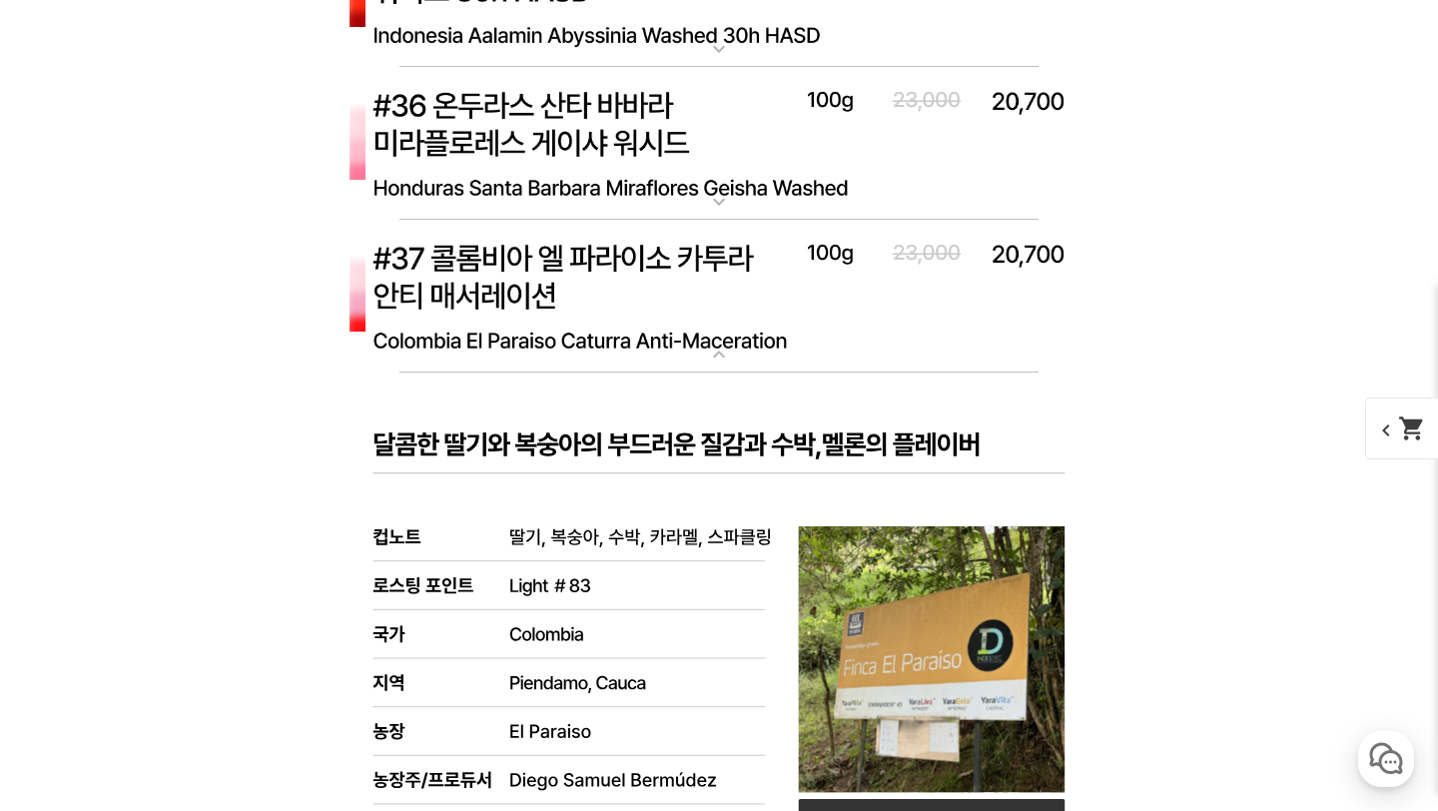
scroll to position [11427, 0]
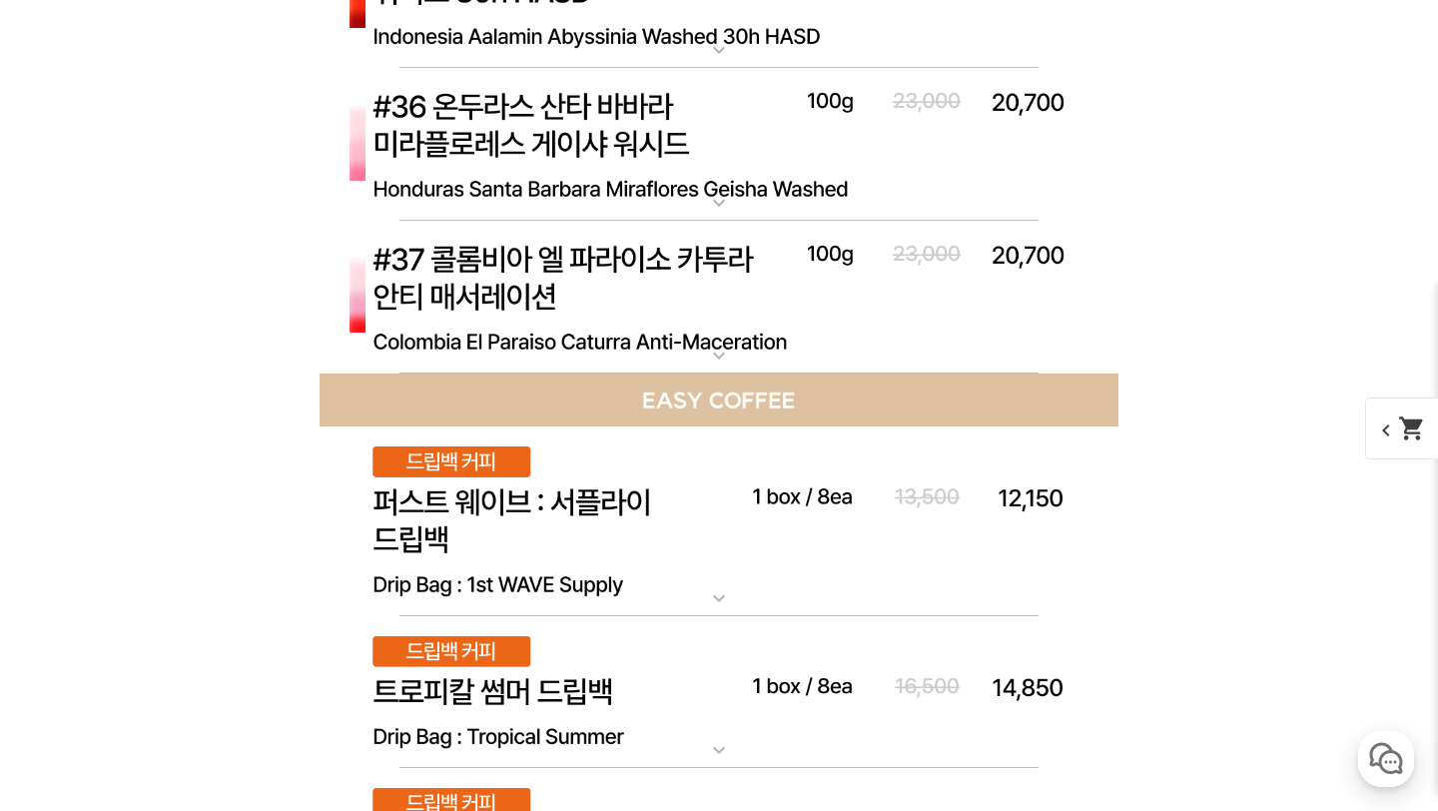
click at [643, 143] on img at bounding box center [719, 145] width 799 height 154
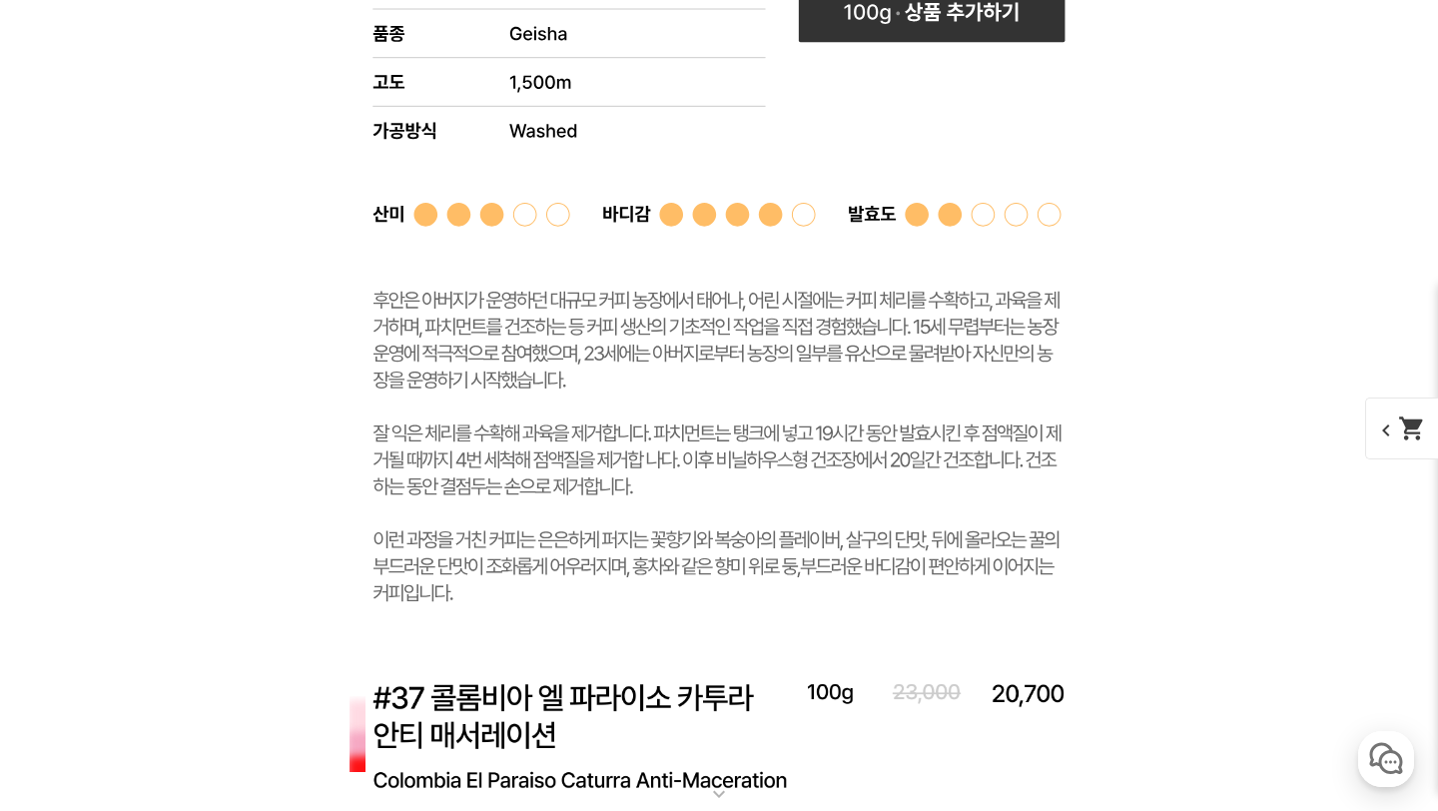
scroll to position [12094, 0]
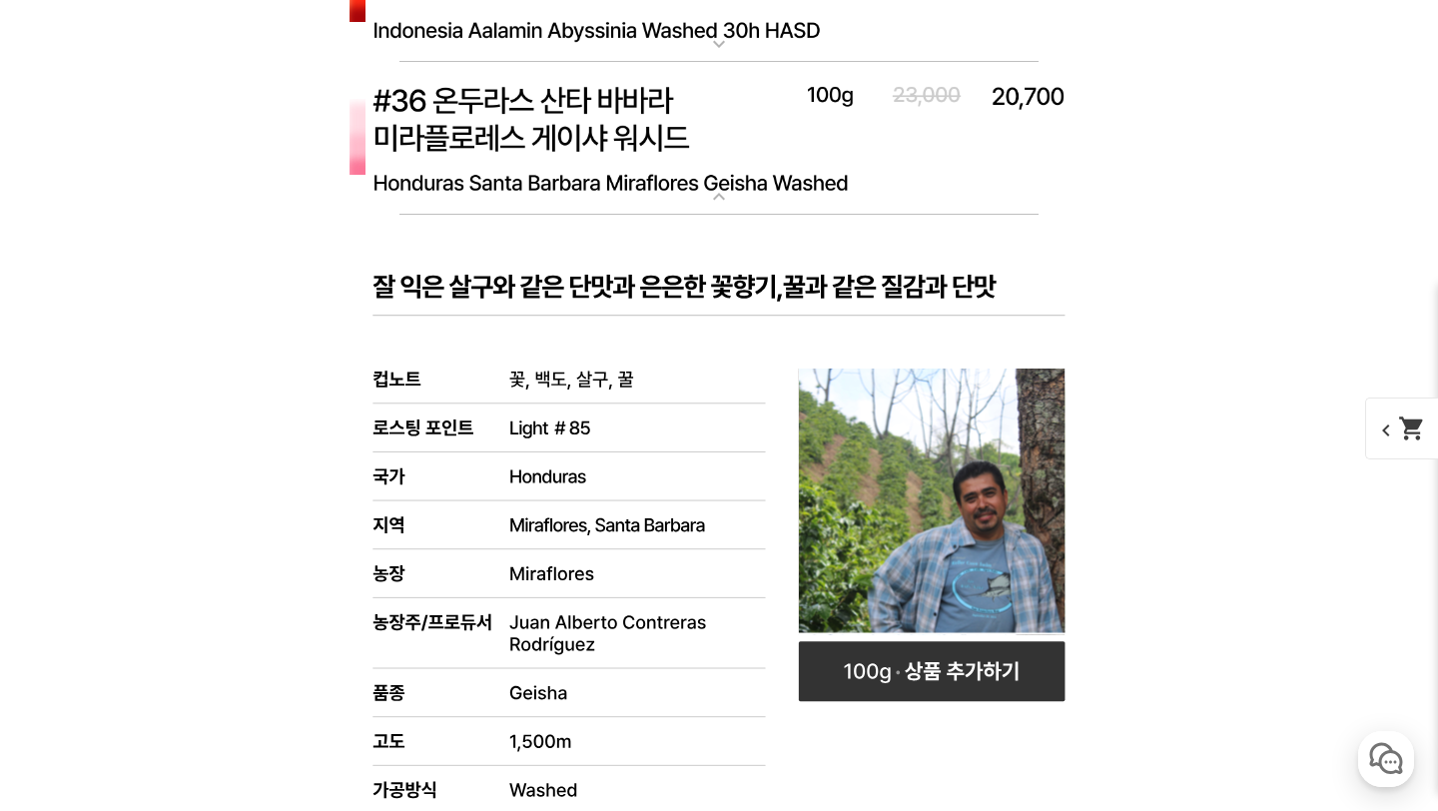
click at [640, 429] on rect at bounding box center [719, 766] width 799 height 1103
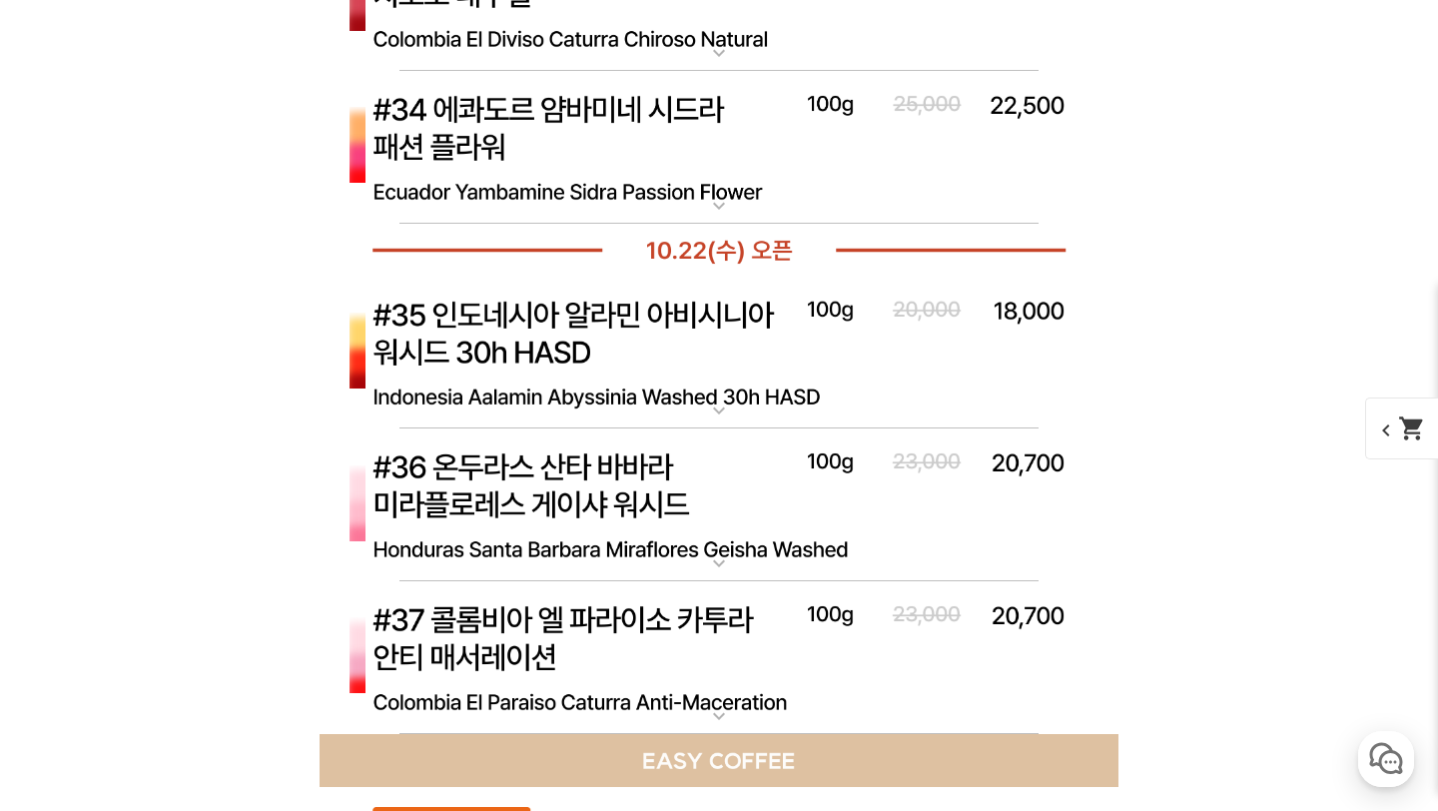
scroll to position [11064, 0]
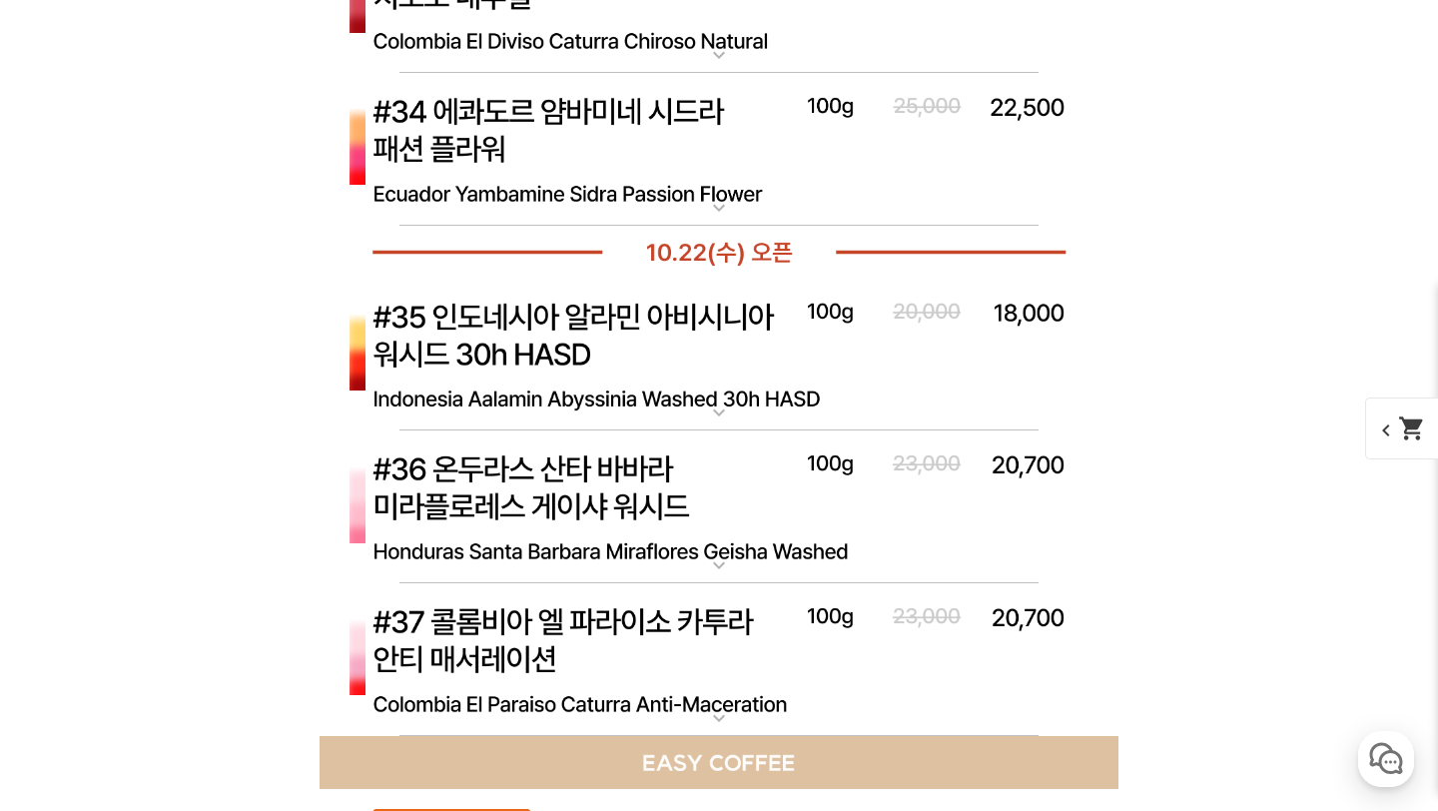
click at [645, 321] on img at bounding box center [719, 356] width 799 height 154
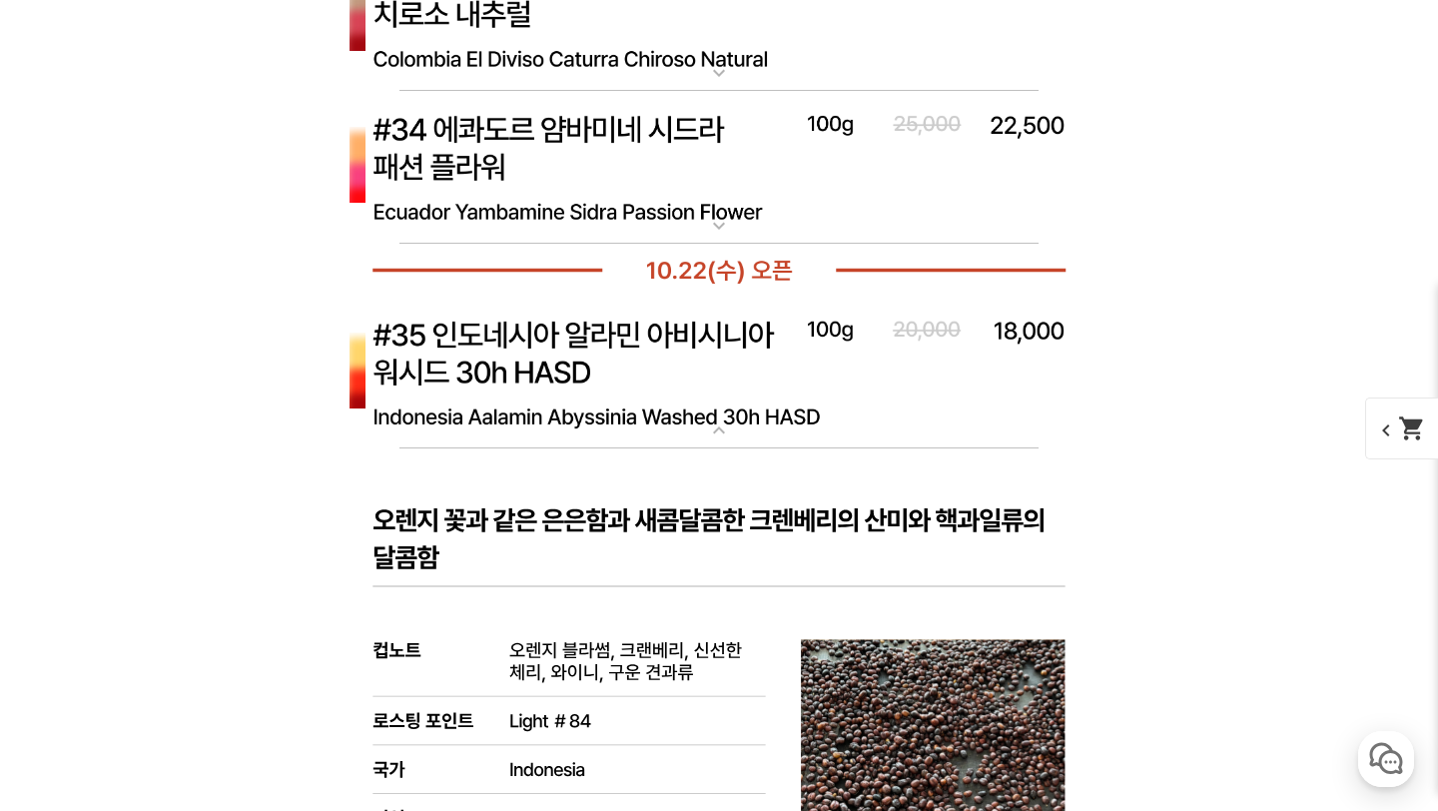
click at [645, 402] on img at bounding box center [719, 374] width 799 height 154
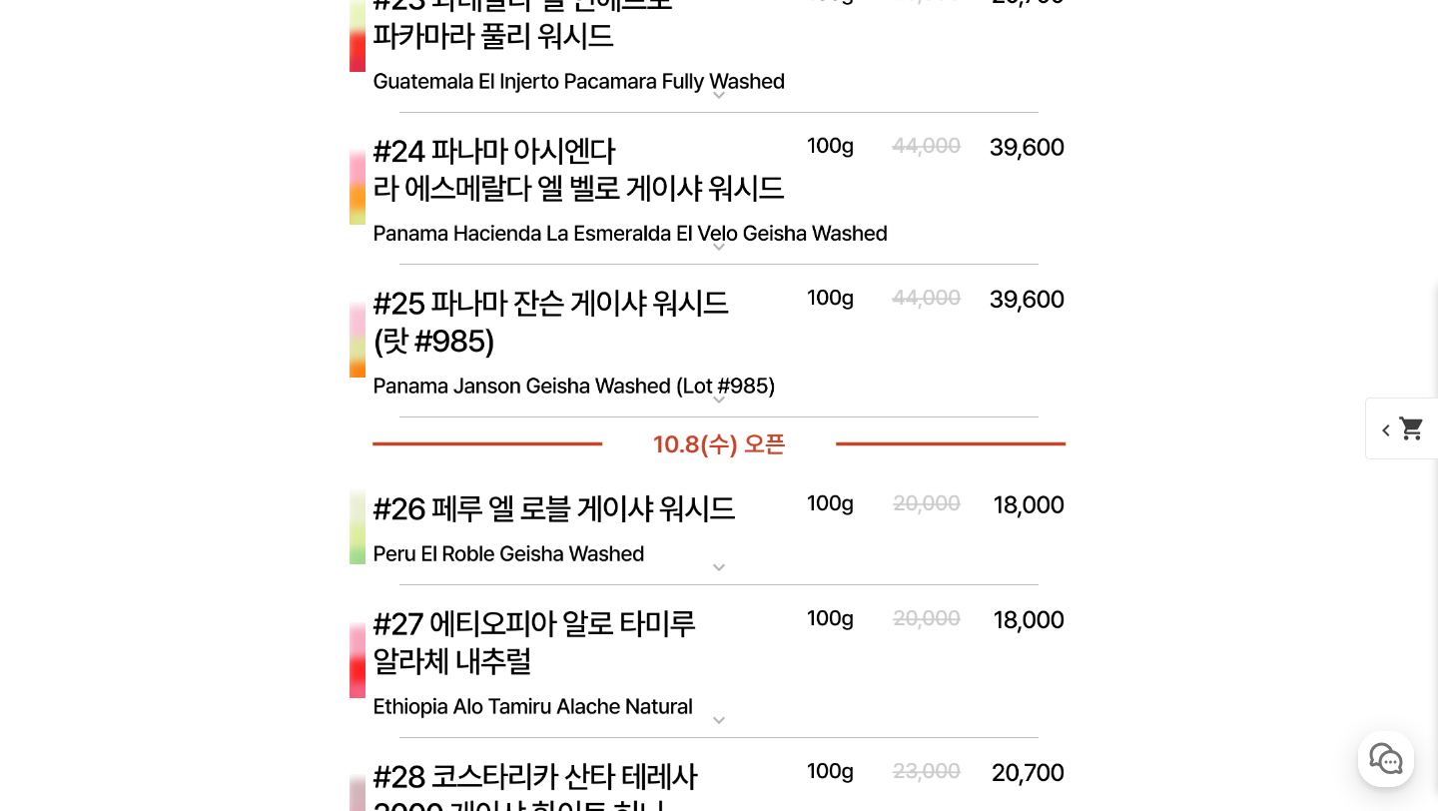
scroll to position [8834, 0]
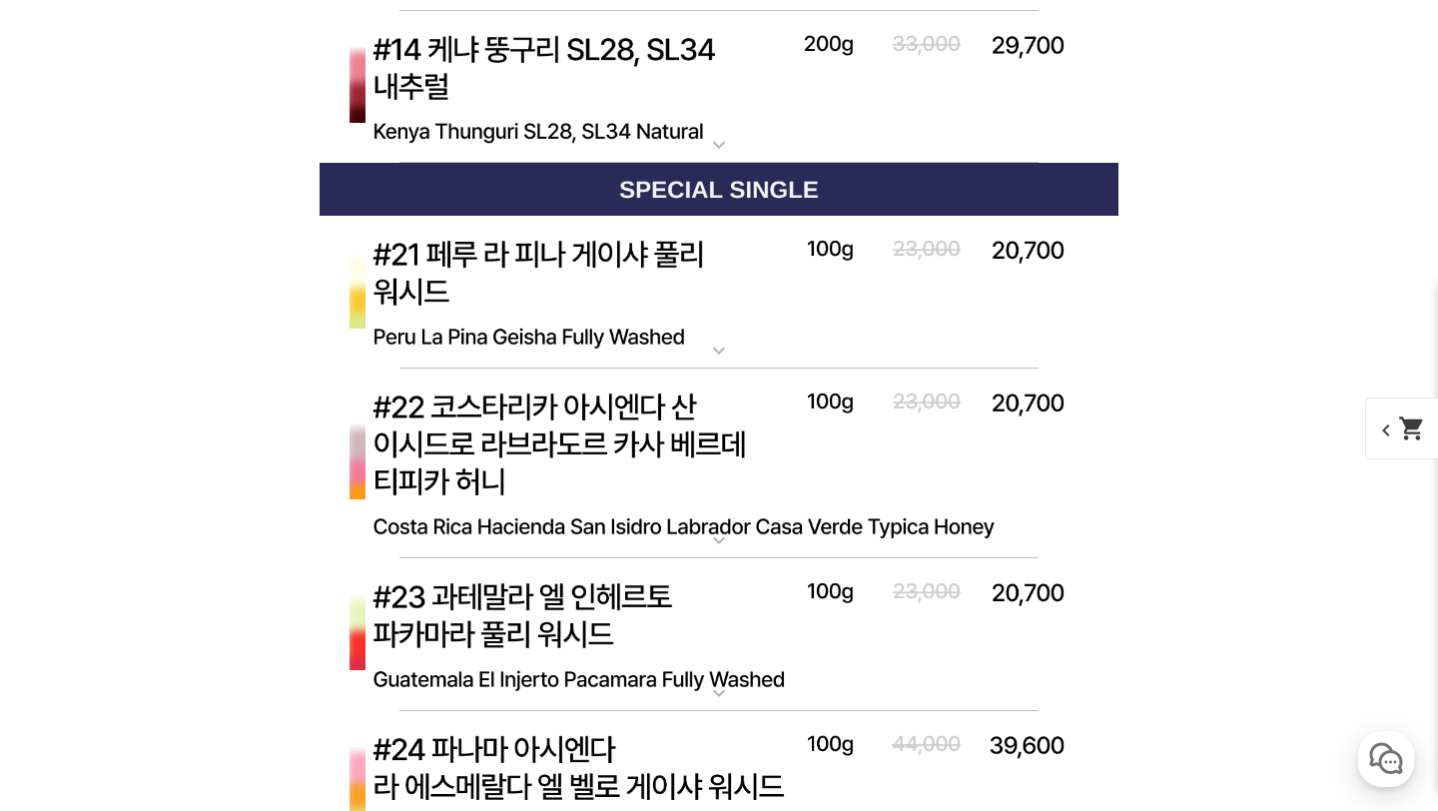
click at [651, 292] on img at bounding box center [719, 293] width 799 height 154
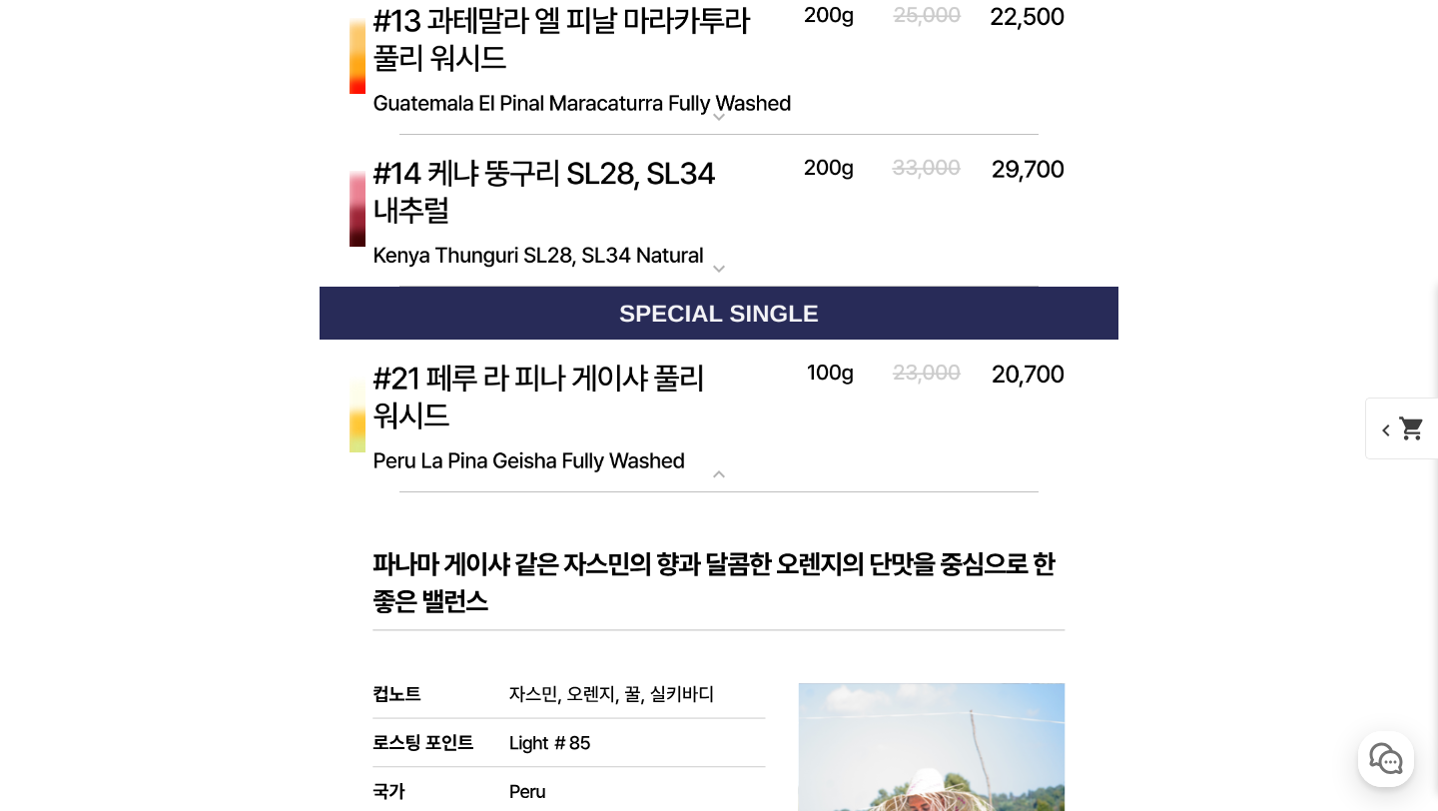
scroll to position [8489, 0]
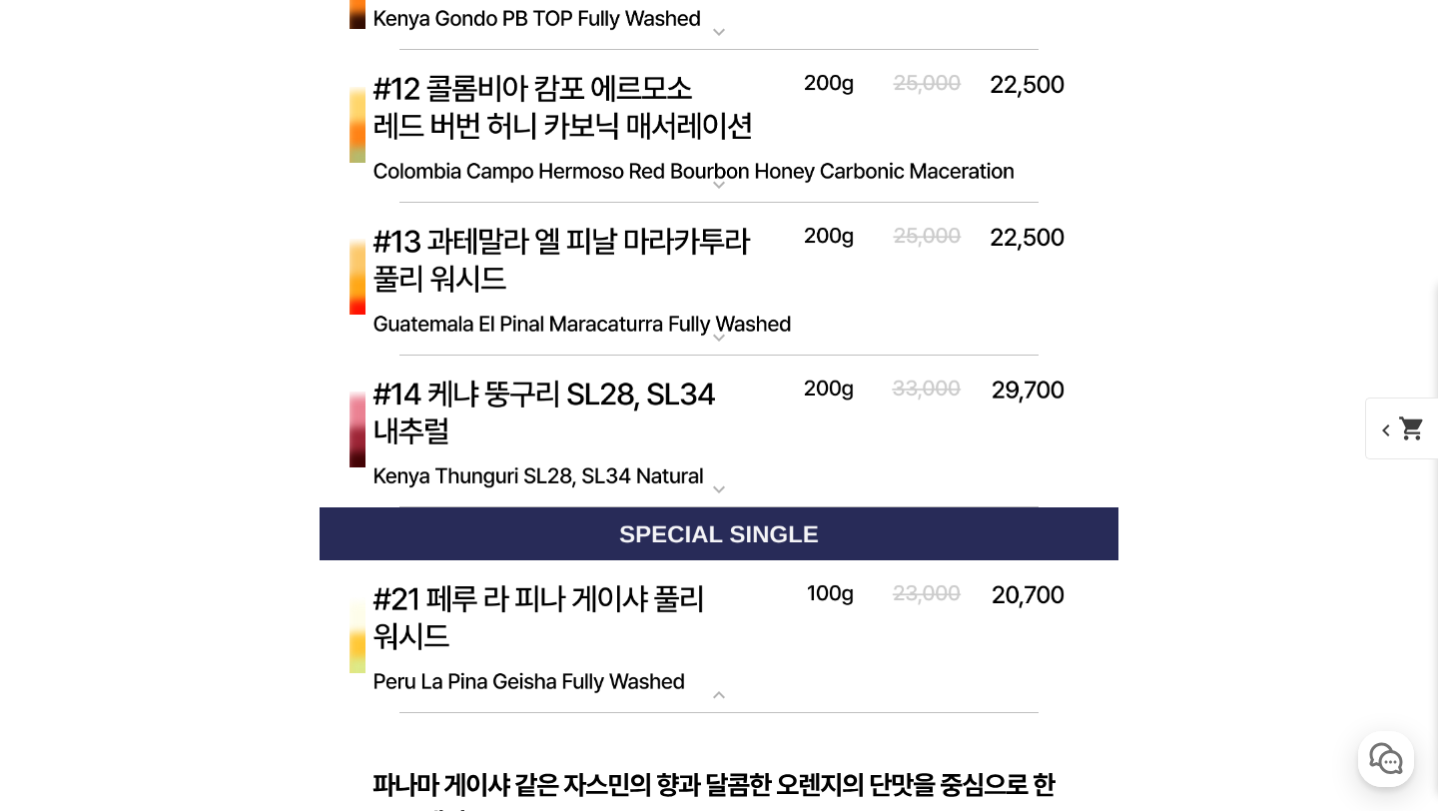
click at [660, 658] on img at bounding box center [719, 637] width 799 height 154
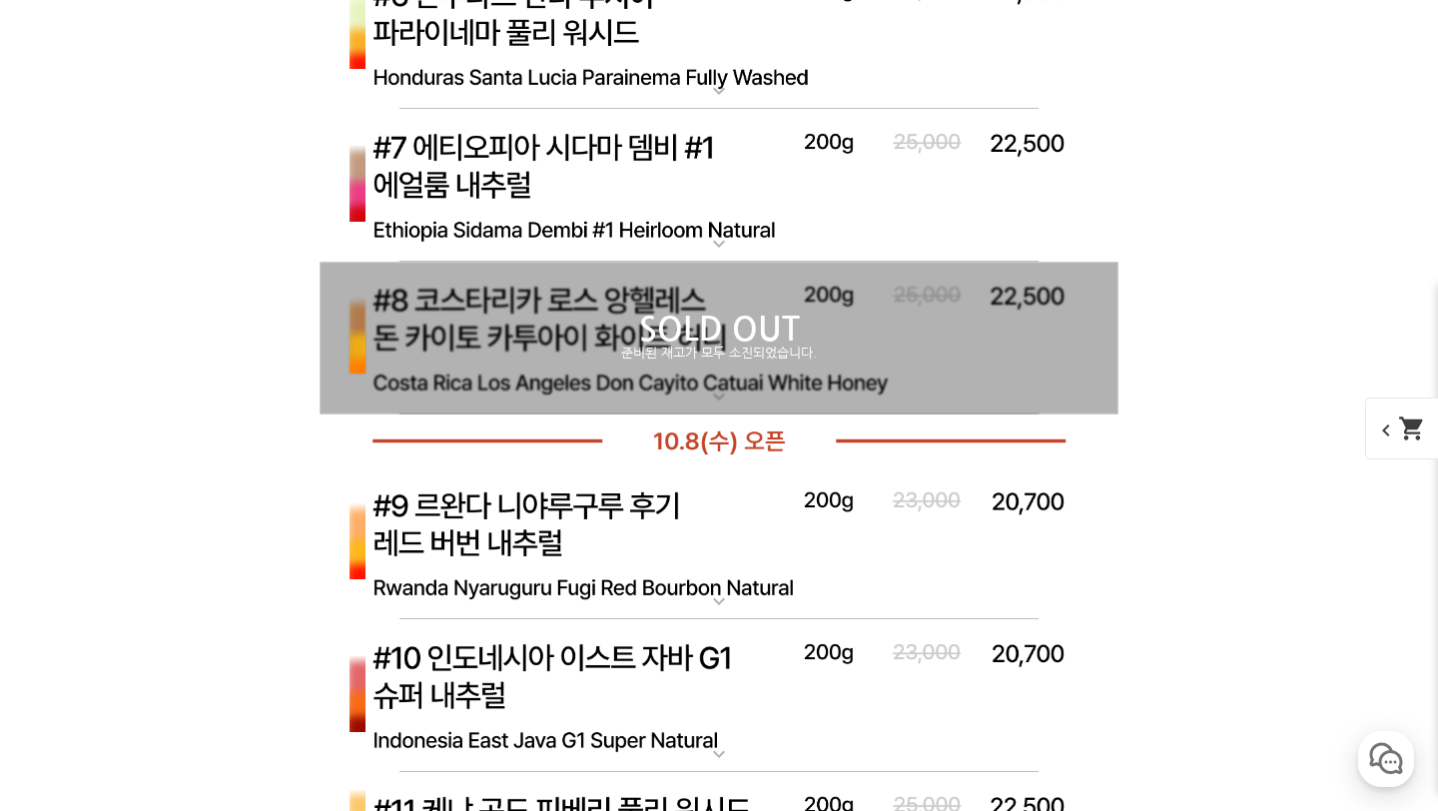
click at [670, 542] on img at bounding box center [719, 544] width 799 height 154
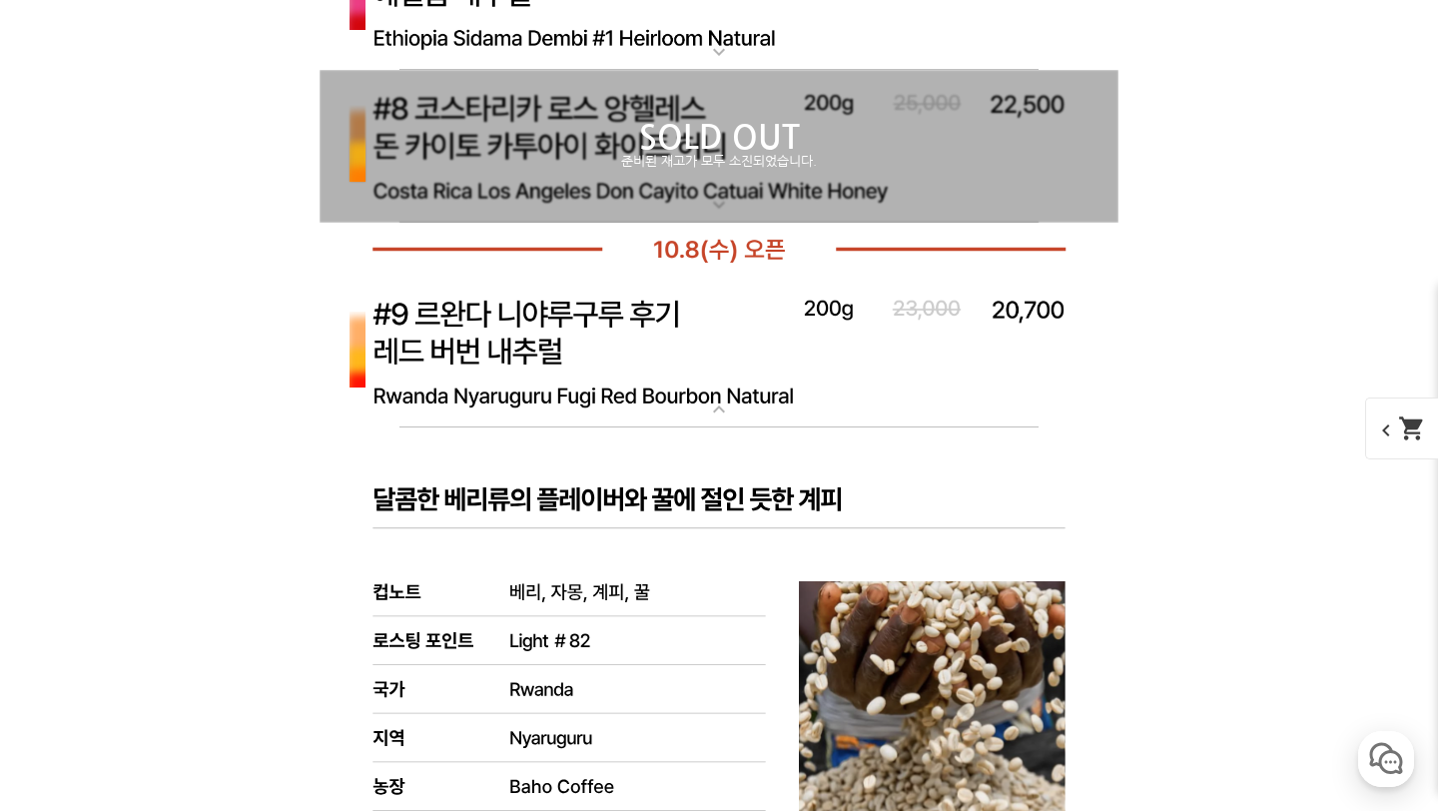
scroll to position [8313, 0]
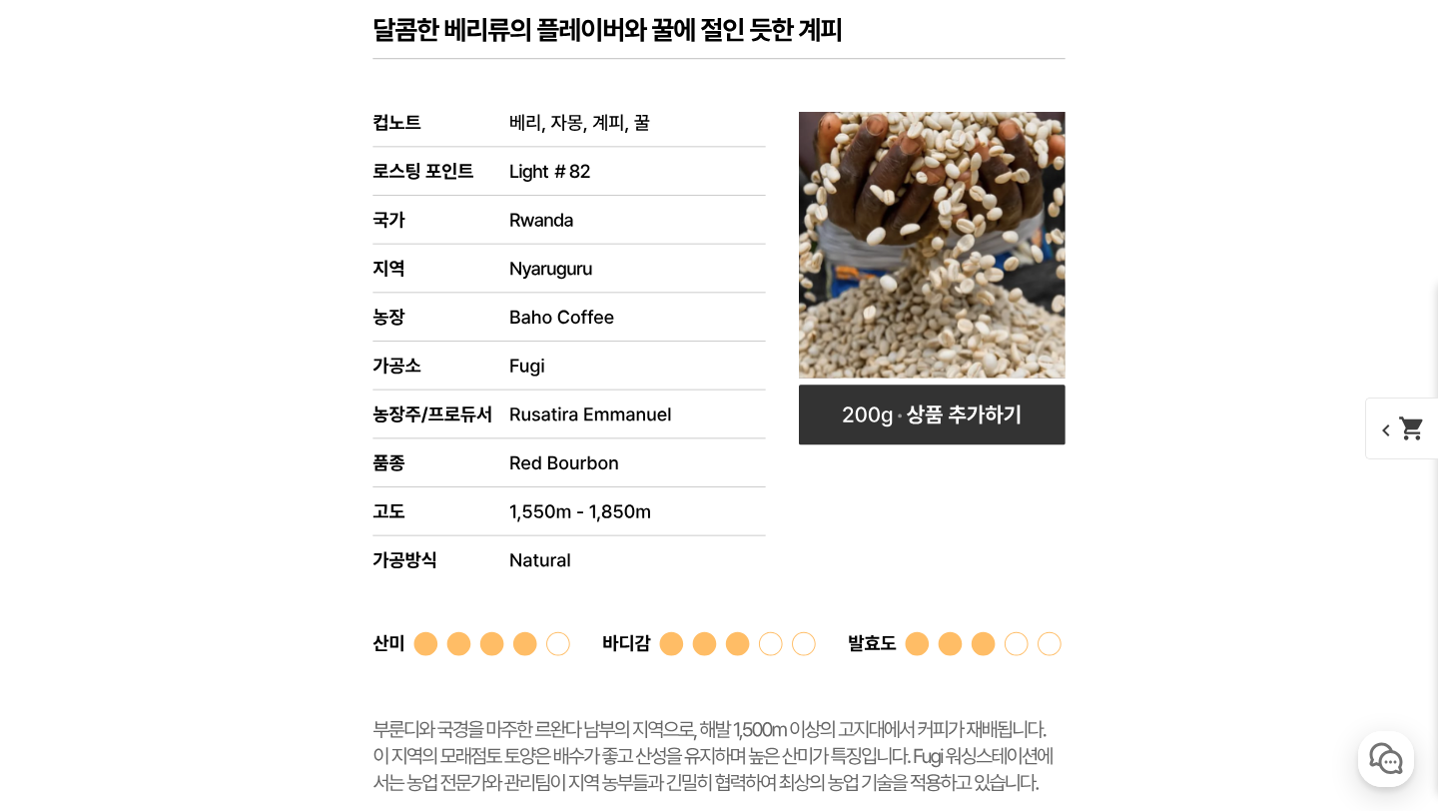
click at [670, 542] on rect at bounding box center [719, 456] width 799 height 997
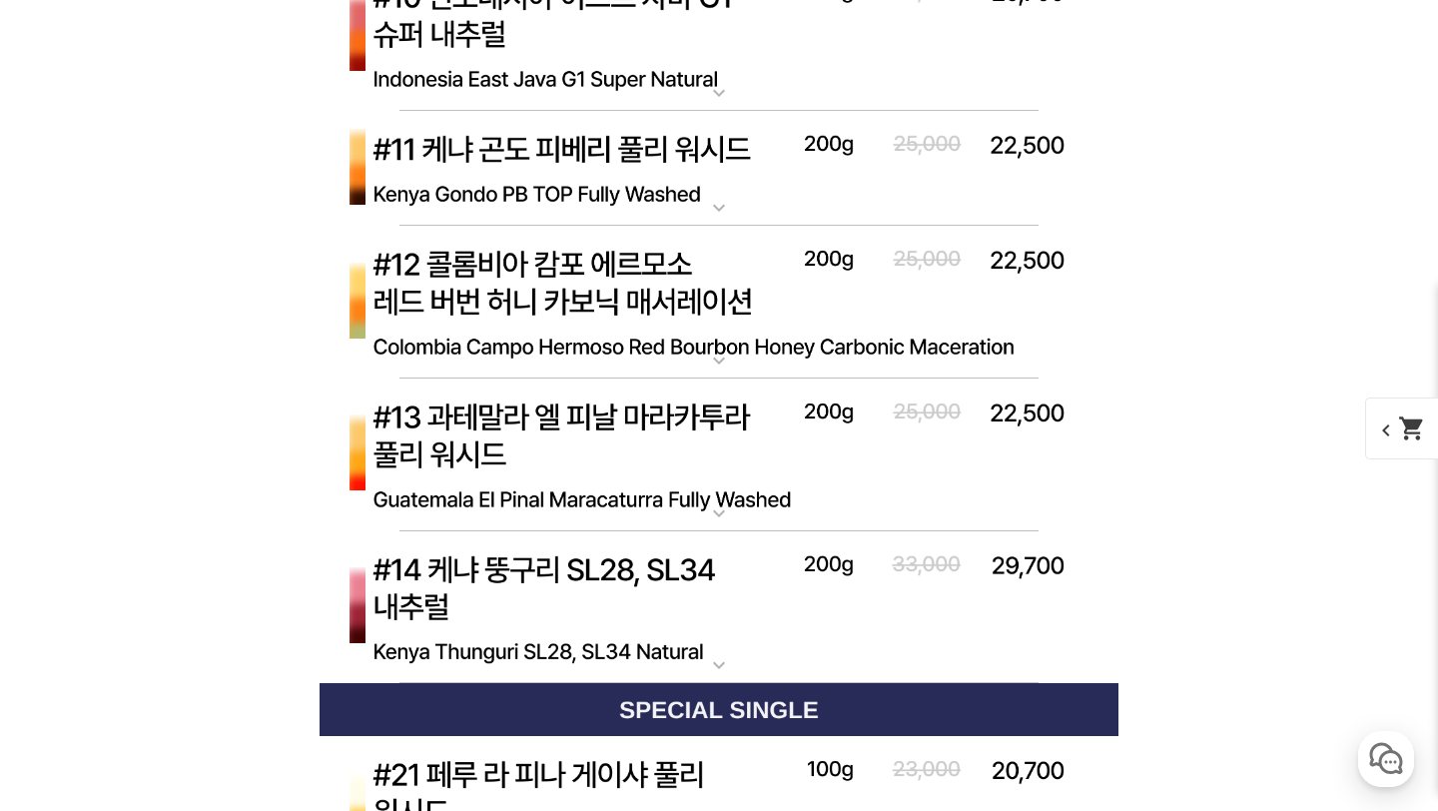
click at [671, 205] on img at bounding box center [719, 169] width 799 height 116
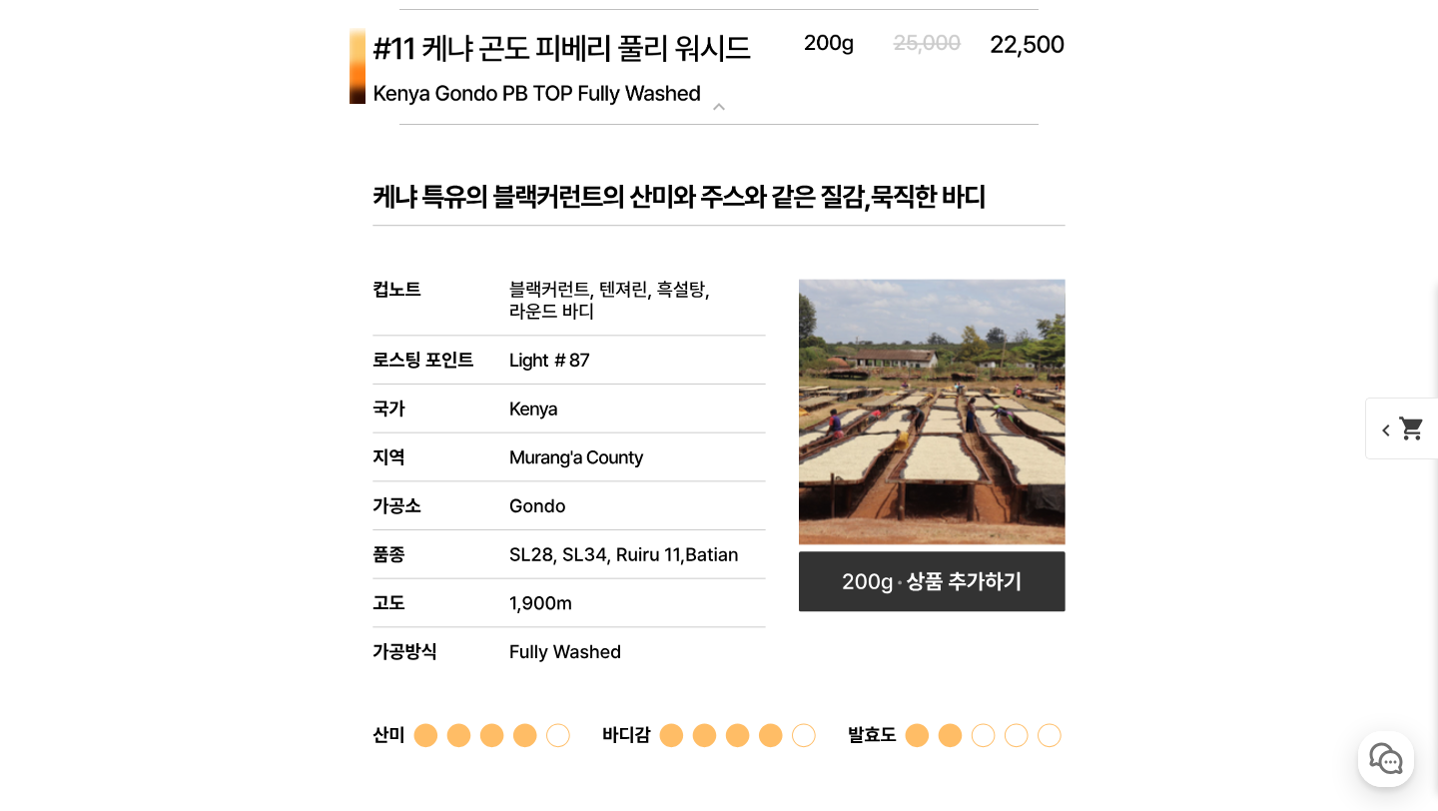
scroll to position [8236, 0]
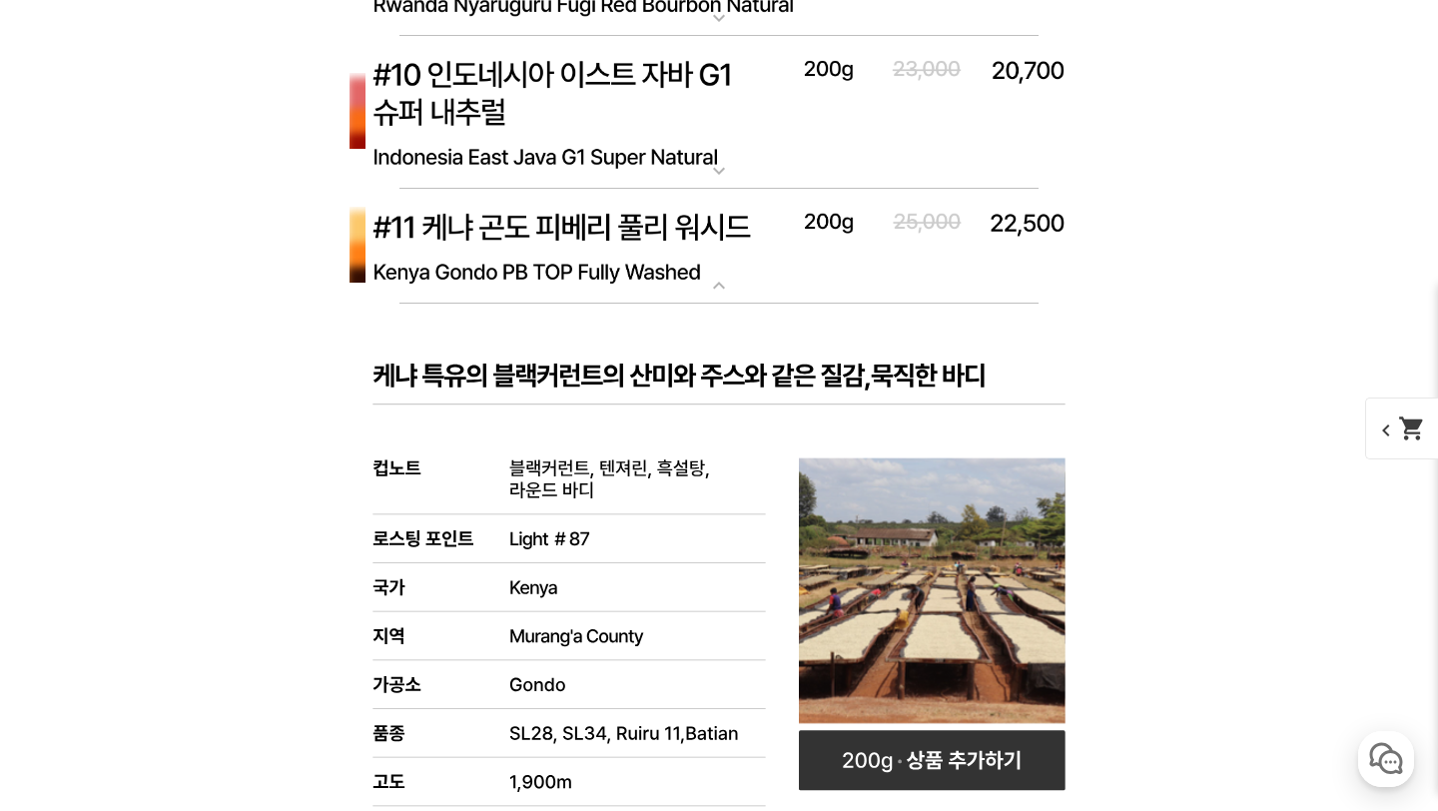
click at [679, 162] on img at bounding box center [719, 113] width 799 height 154
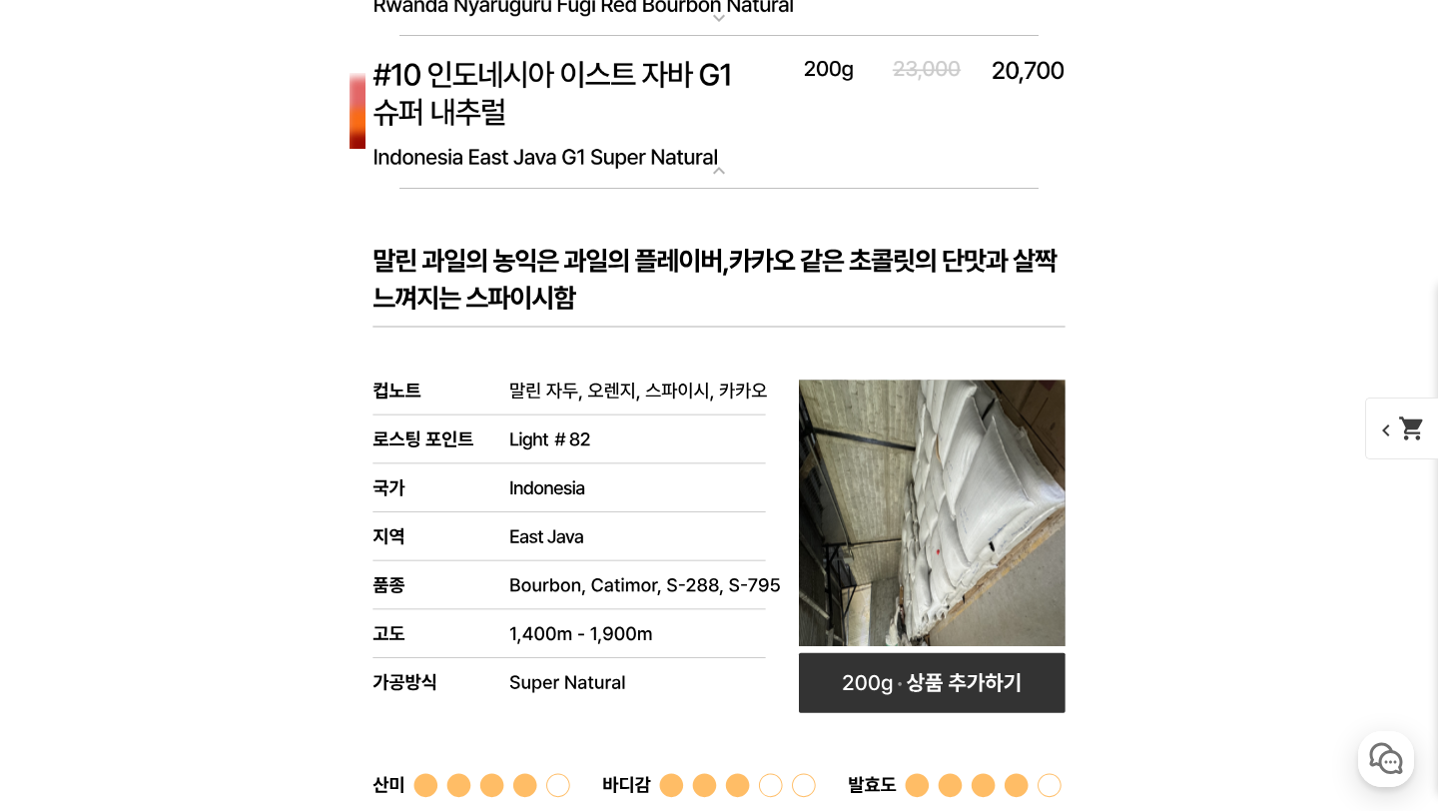
click at [679, 162] on img at bounding box center [719, 113] width 799 height 154
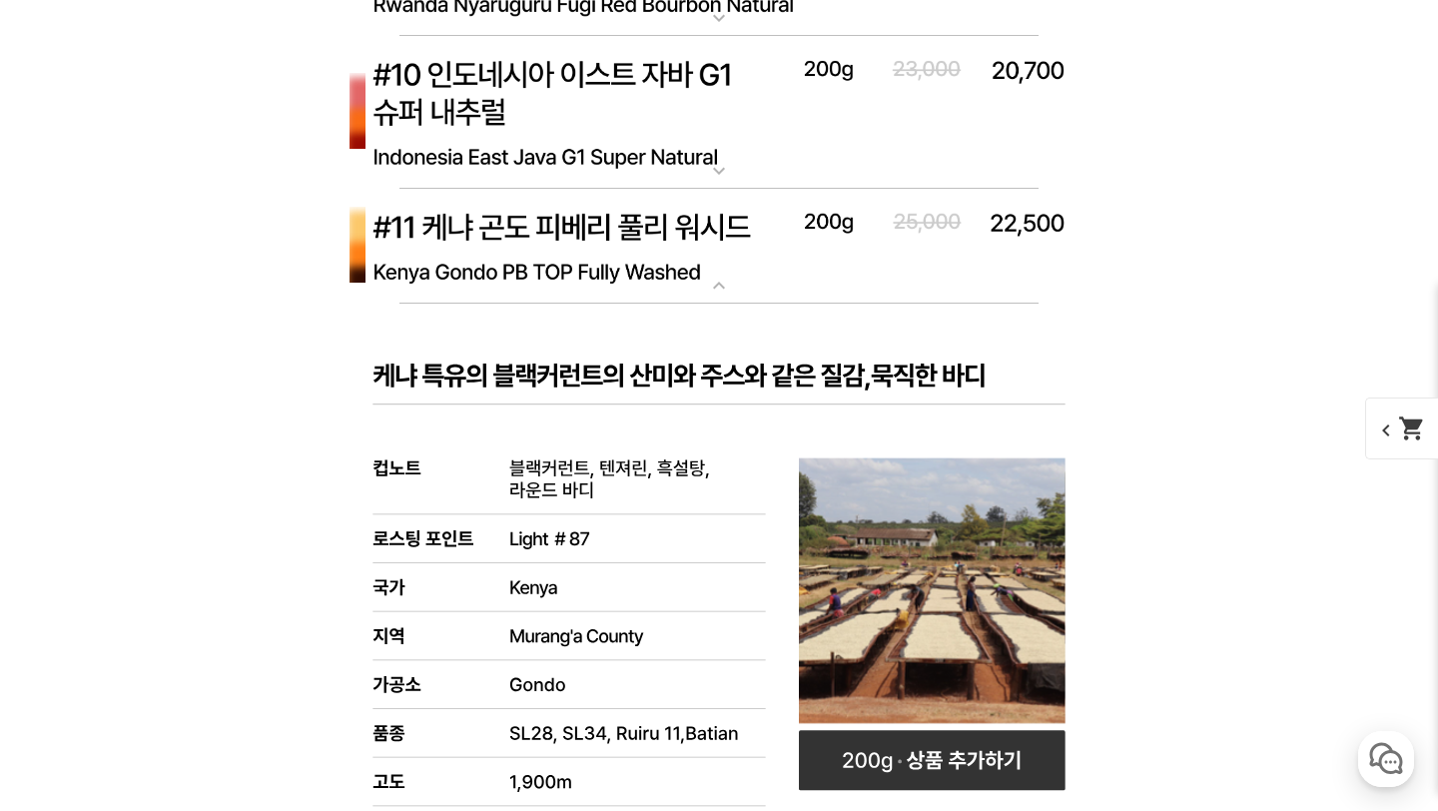
click at [674, 239] on img at bounding box center [719, 247] width 799 height 116
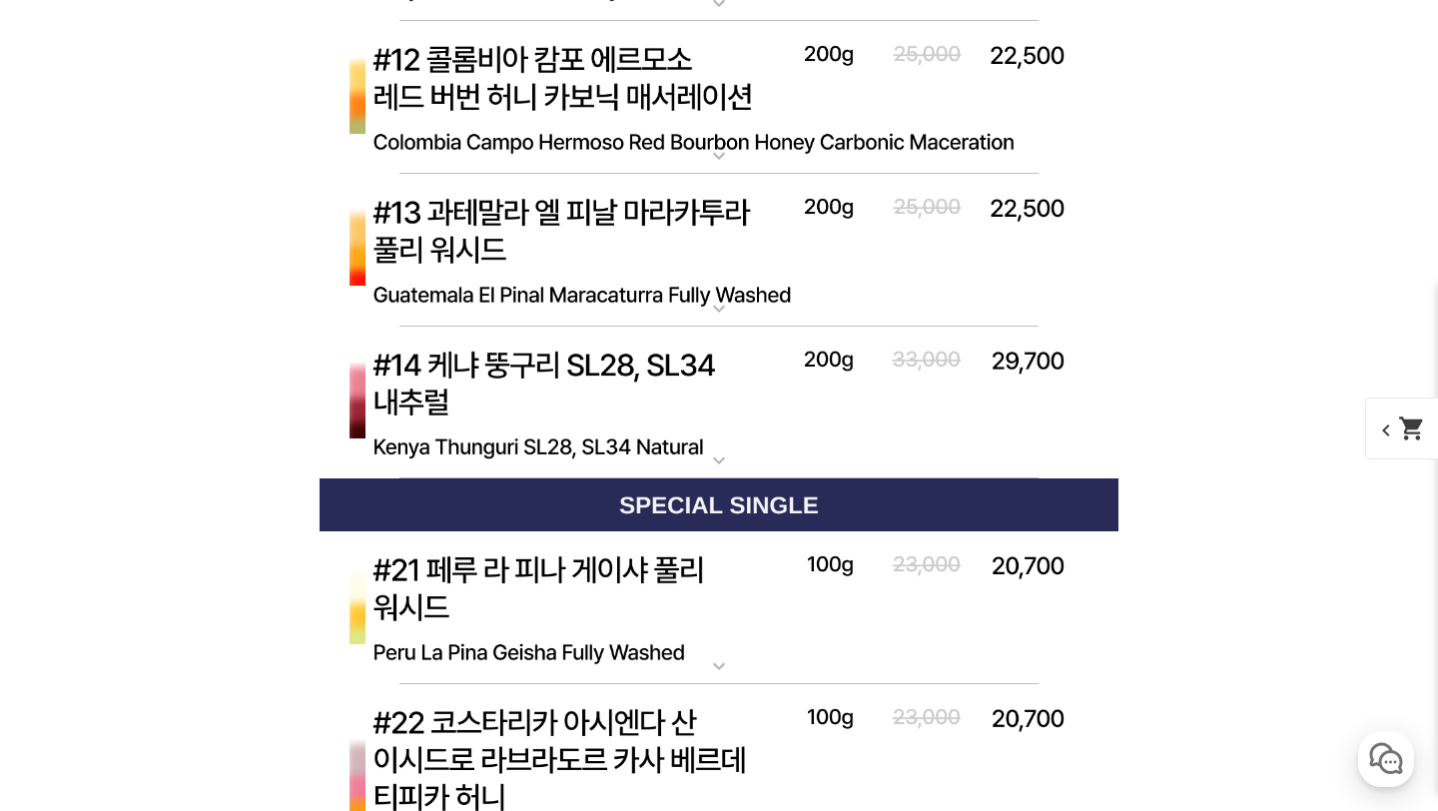
scroll to position [8522, 0]
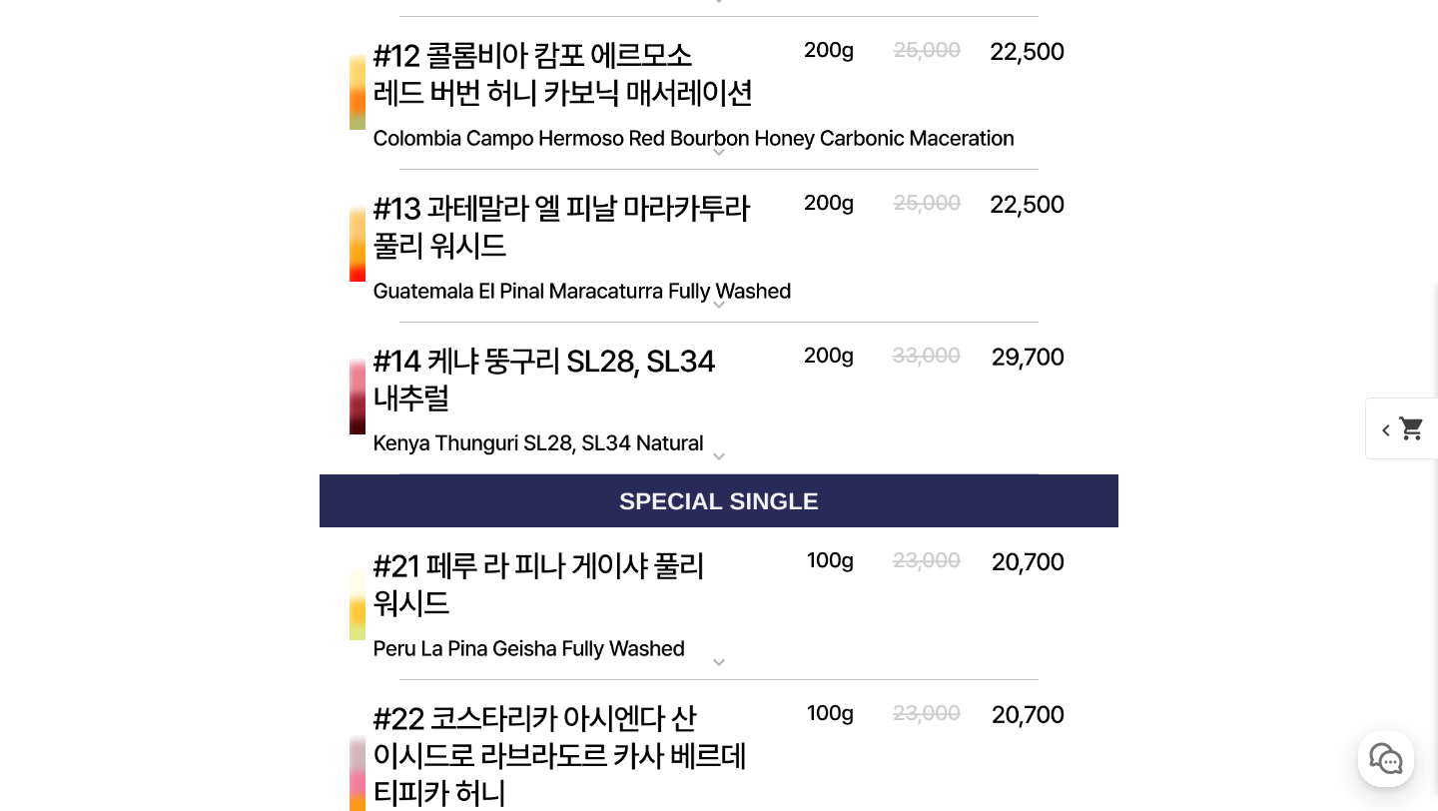
click at [674, 420] on img at bounding box center [719, 400] width 799 height 154
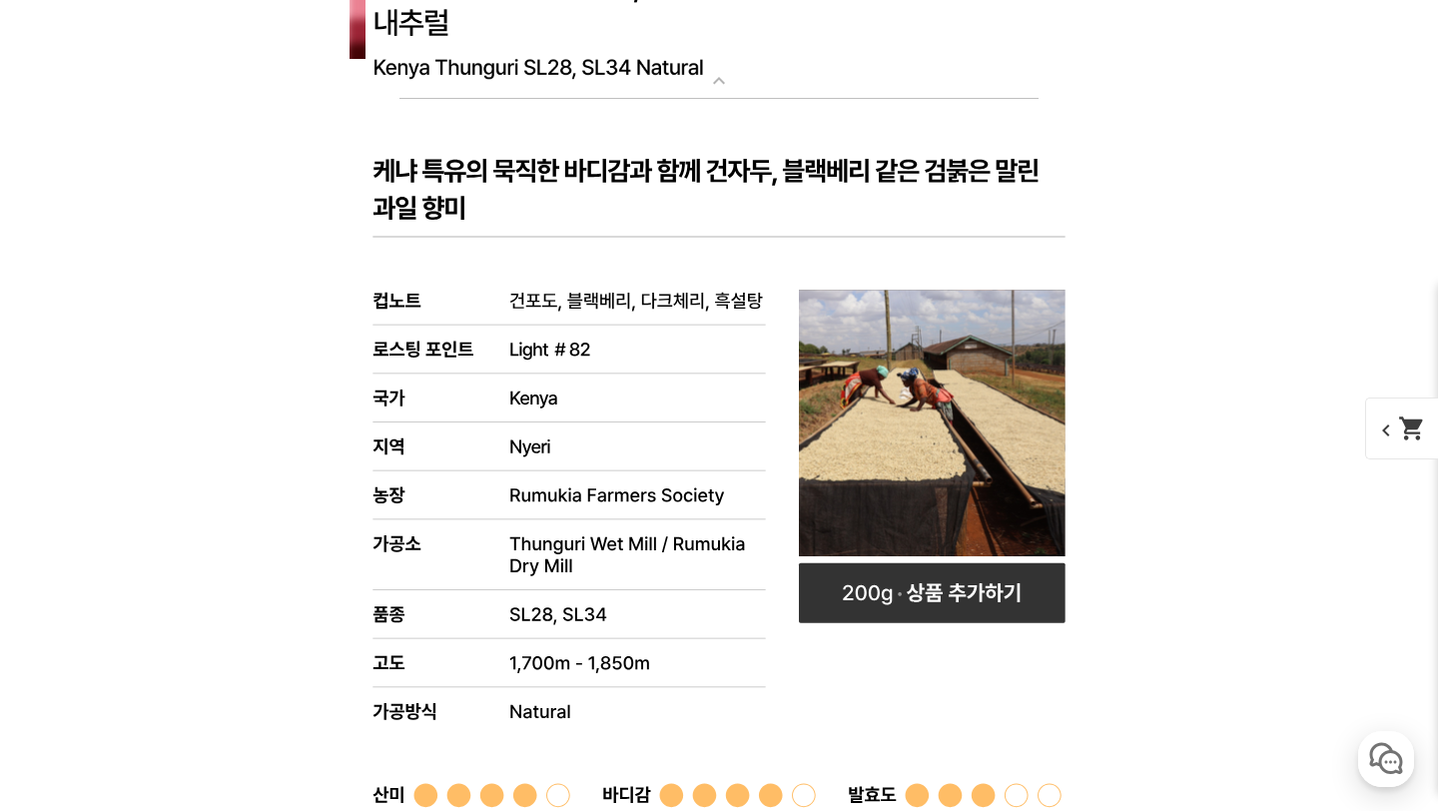
scroll to position [9027, 0]
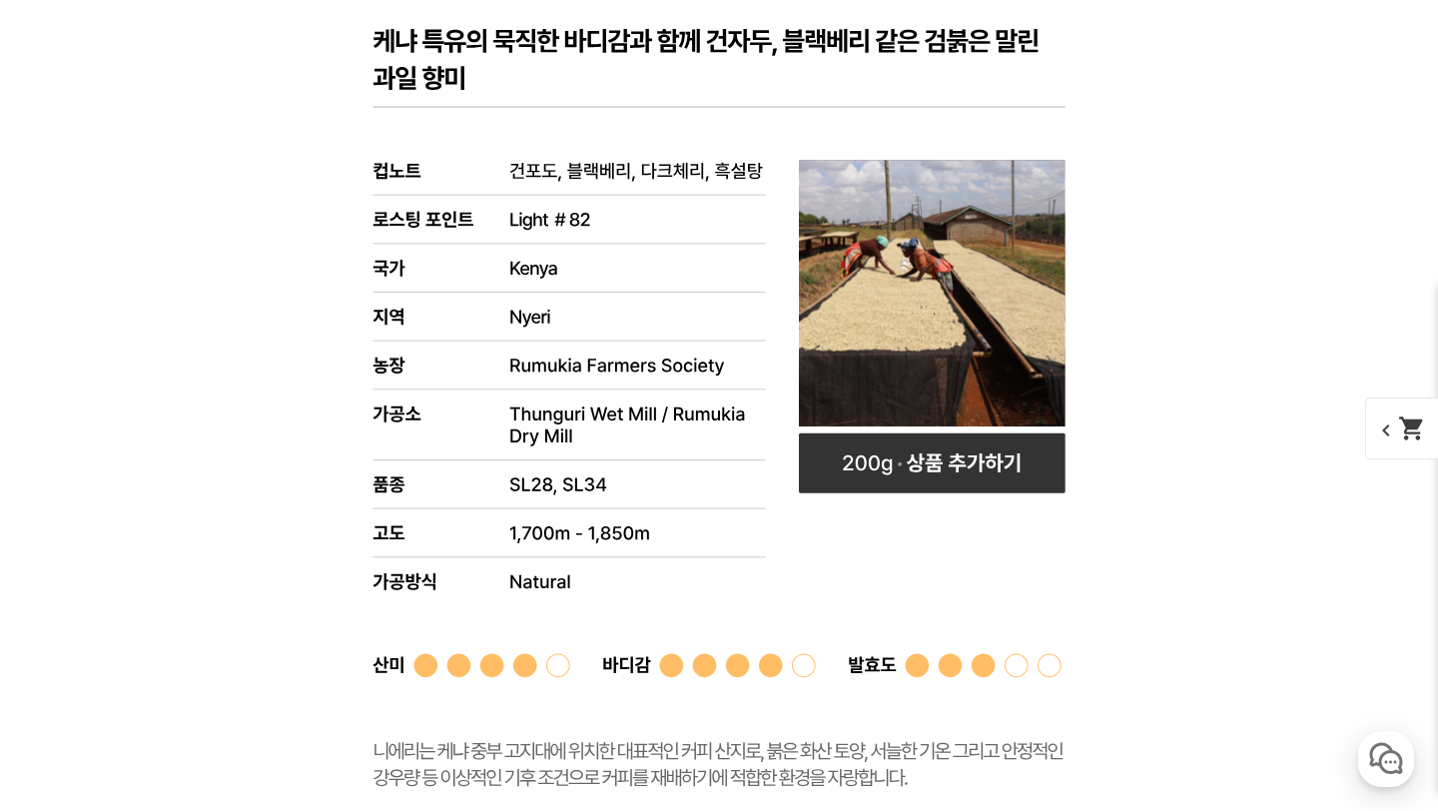
click at [674, 420] on rect at bounding box center [719, 460] width 799 height 982
